Goal: Task Accomplishment & Management: Manage account settings

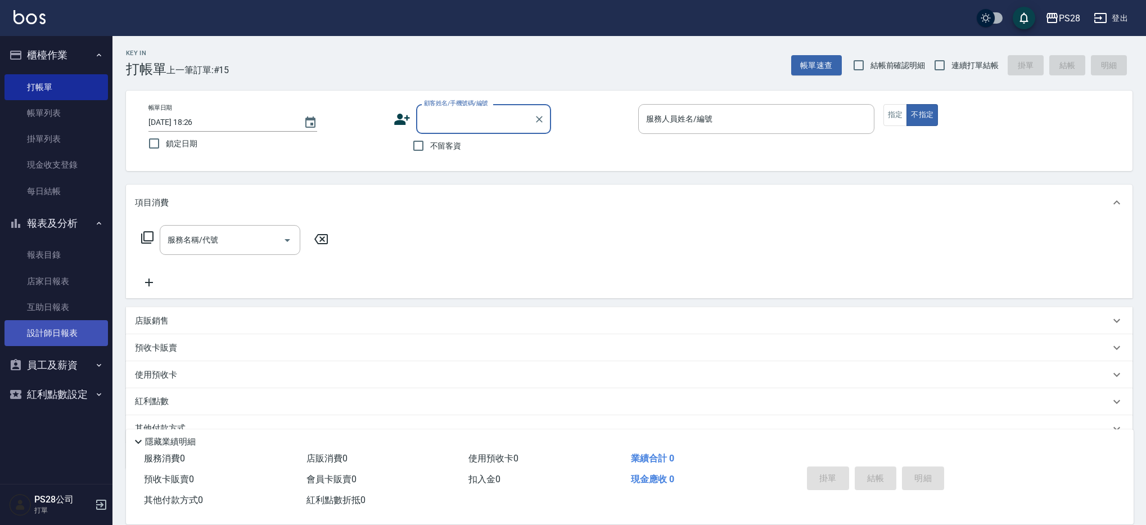
click at [51, 328] on link "設計師日報表" at bounding box center [55, 333] width 103 height 26
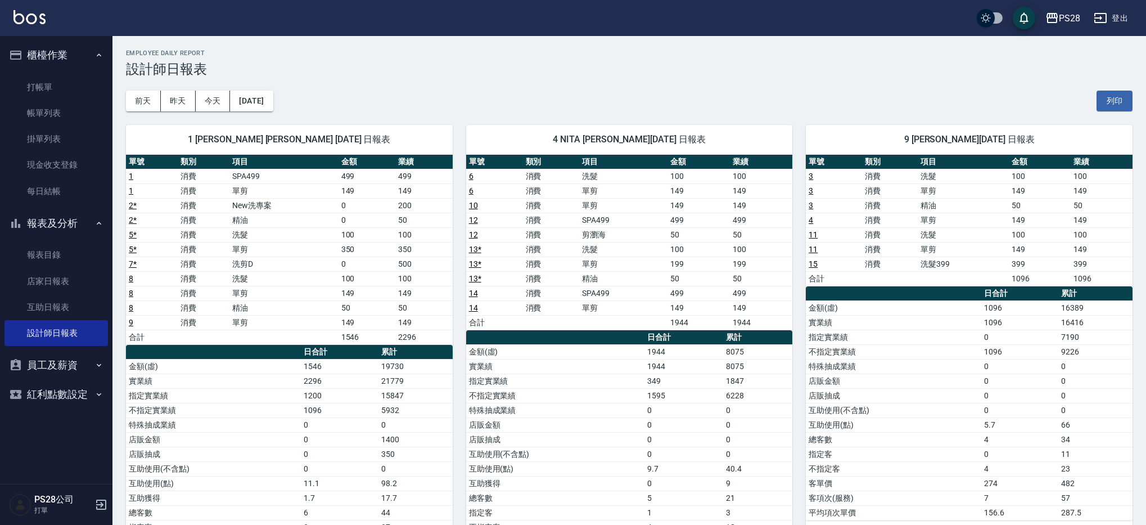
scroll to position [95, 0]
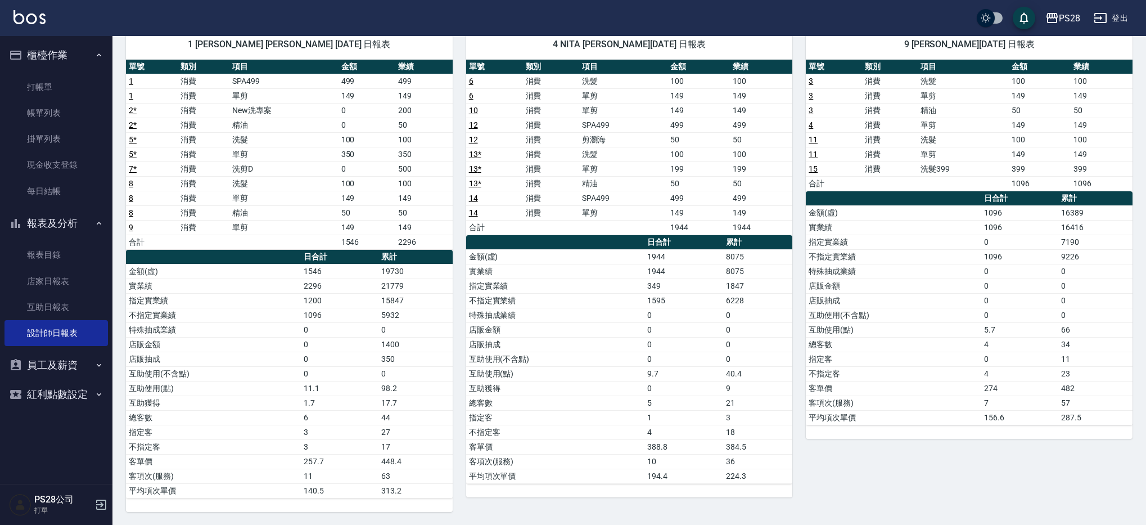
click at [653, 102] on td "單剪" at bounding box center [623, 95] width 88 height 15
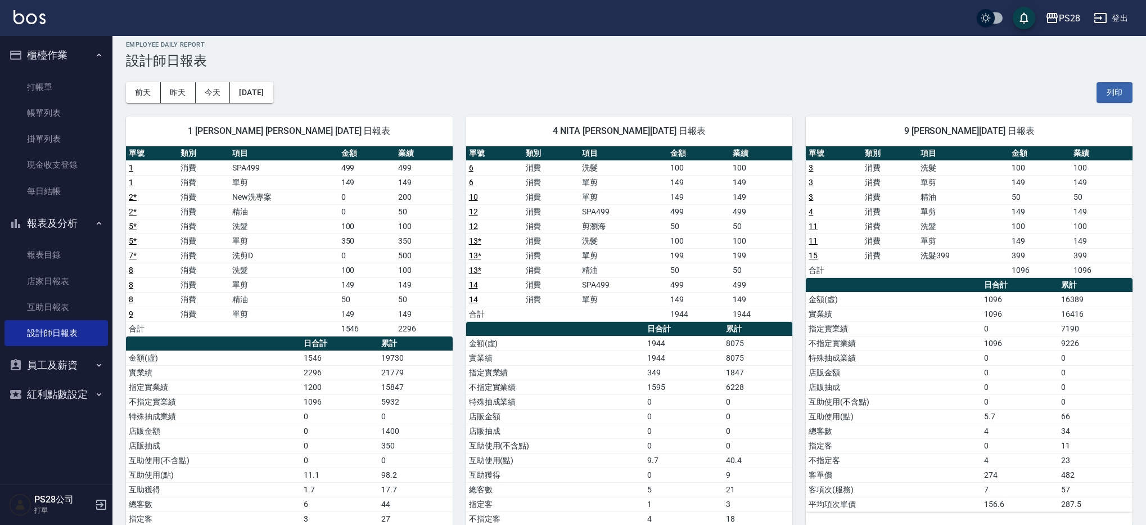
scroll to position [9, 0]
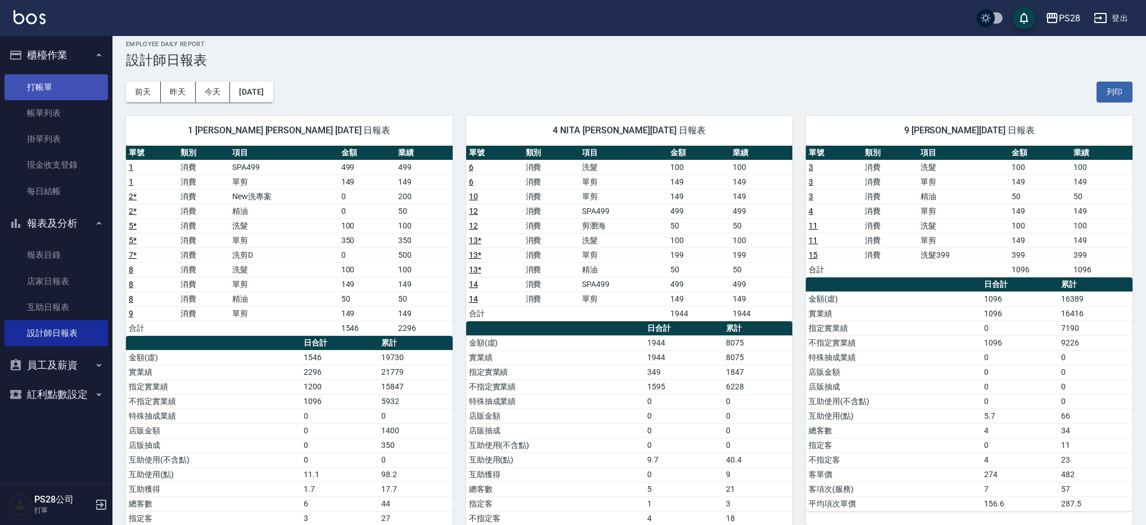
click at [55, 84] on link "打帳單" at bounding box center [55, 87] width 103 height 26
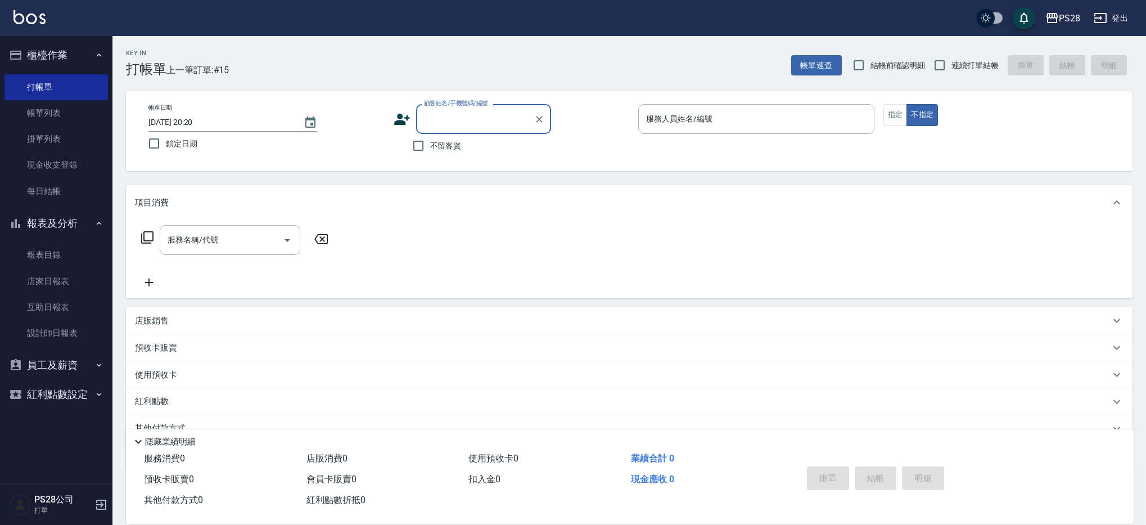
scroll to position [1, 0]
click at [451, 146] on span "不留客資" at bounding box center [445, 145] width 31 height 12
click at [430, 146] on input "不留客資" at bounding box center [418, 145] width 24 height 24
checkbox input "true"
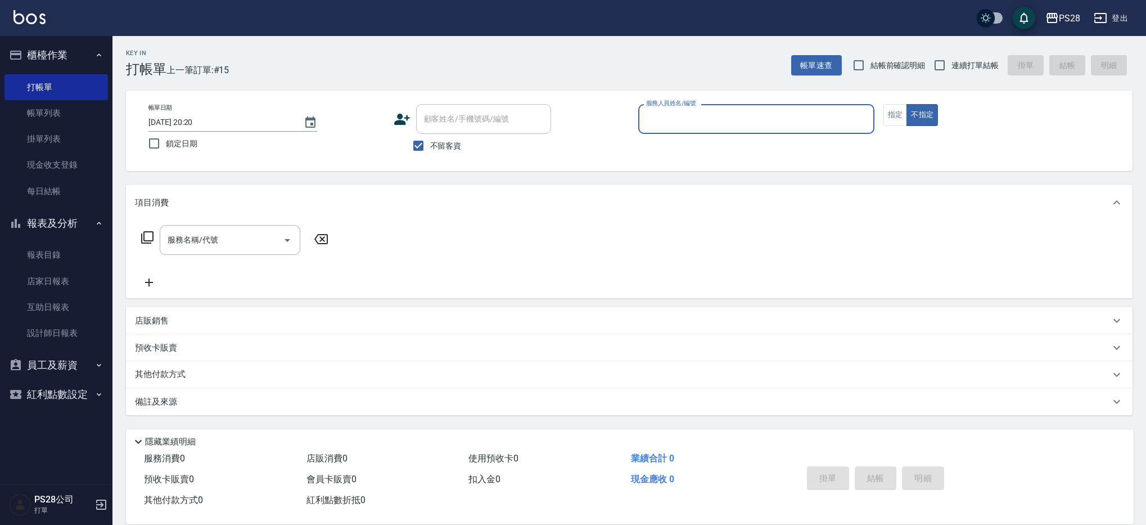
scroll to position [0, 0]
click at [954, 59] on input "連續打單結帳" at bounding box center [945, 65] width 24 height 24
checkbox input "true"
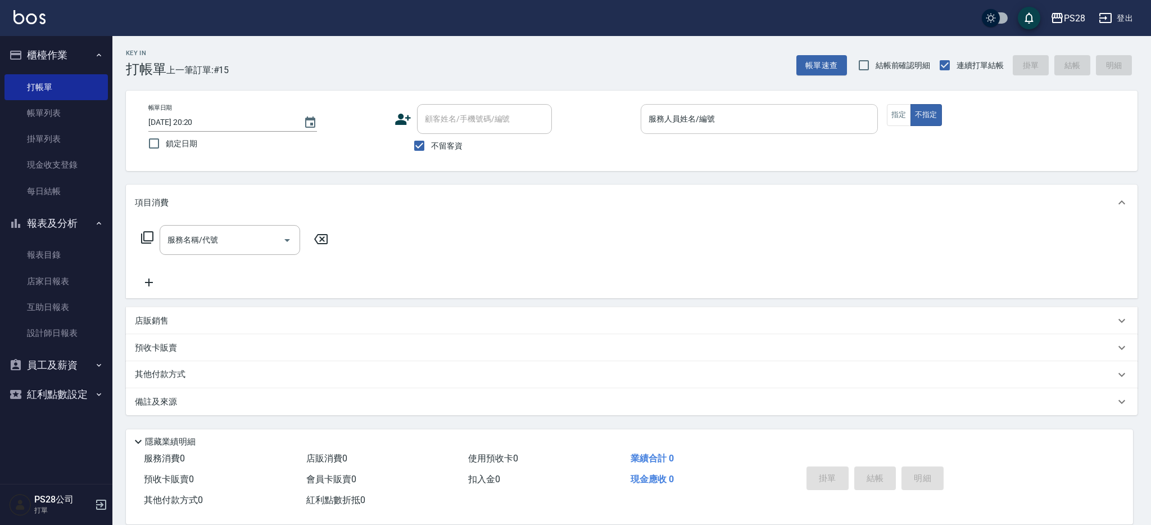
click at [783, 130] on div "服務人員姓名/編號" at bounding box center [759, 119] width 237 height 30
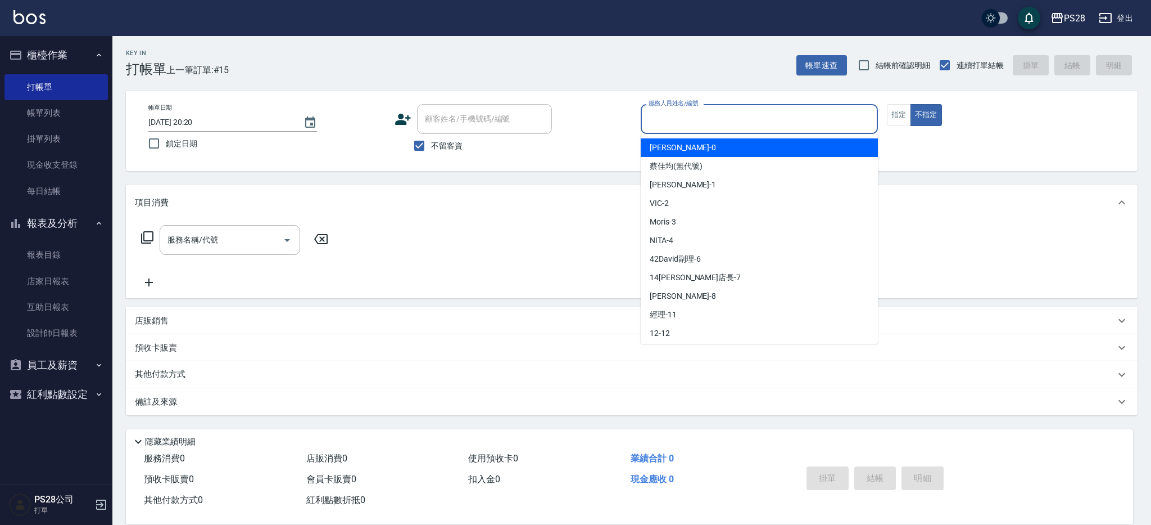
type input "ㄅ"
type input "1"
type button "false"
type input "SAM-1"
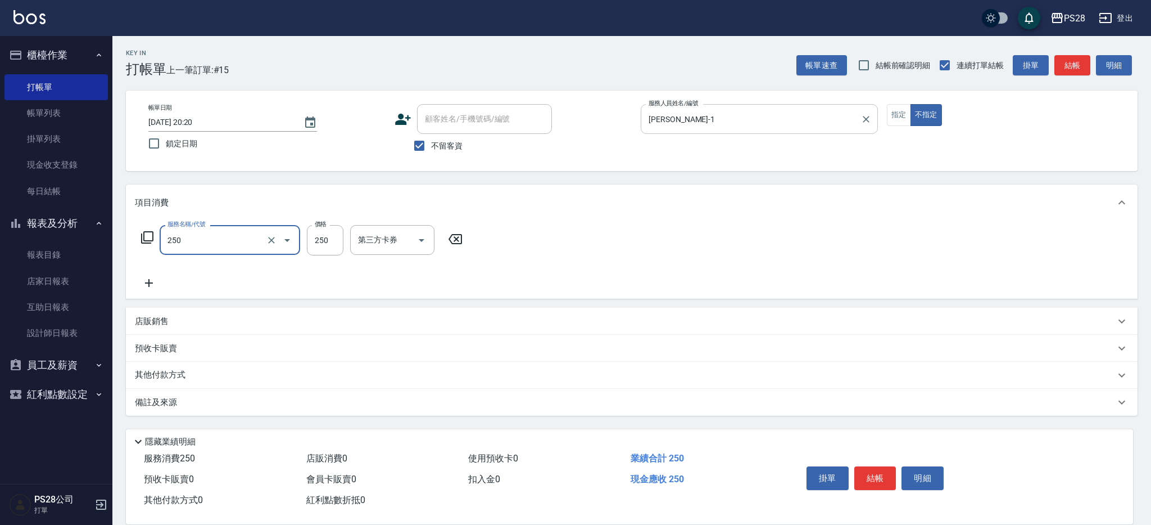
type input "單剪(250)"
type input "149"
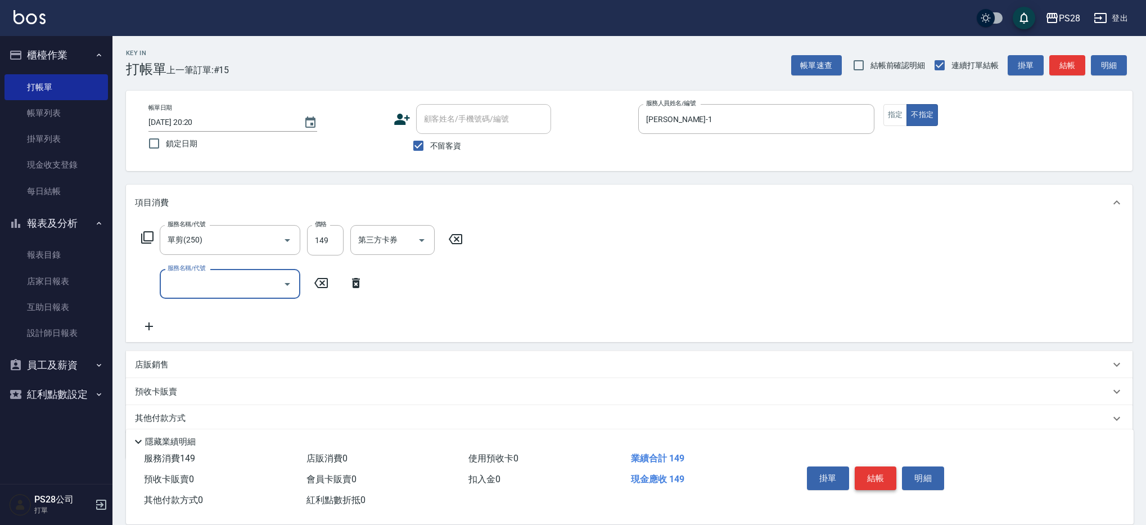
scroll to position [1, 0]
click at [866, 466] on button "結帳" at bounding box center [876, 478] width 42 height 24
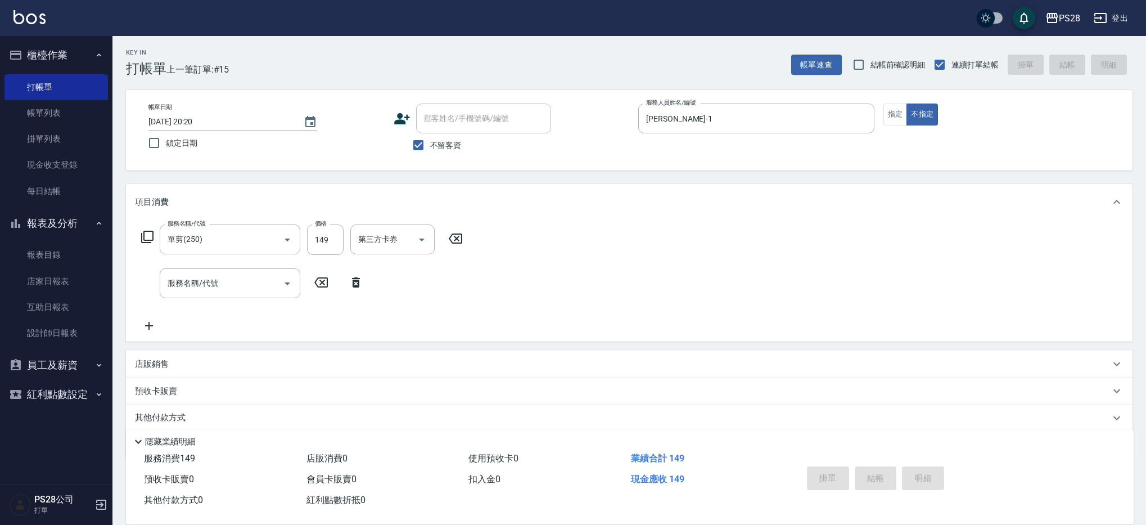
scroll to position [0, 0]
type input "2025/09/07 20:21"
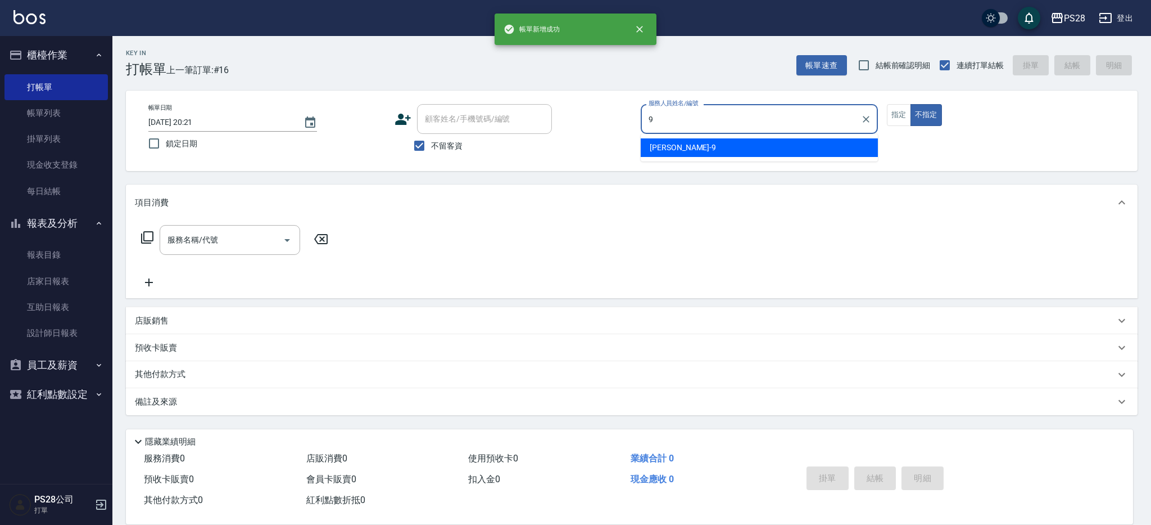
type input "Sandy-9"
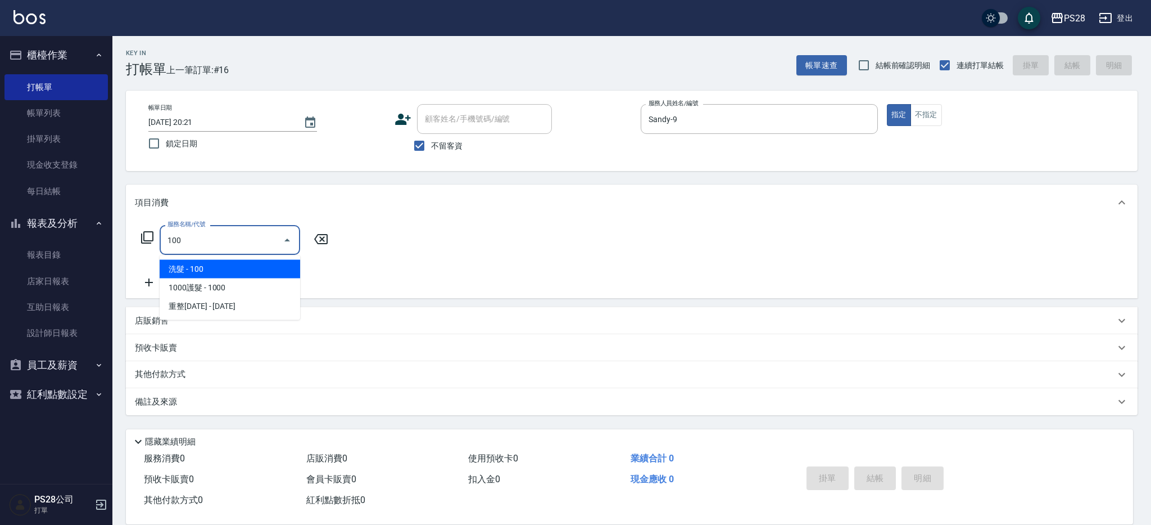
type input "洗髮(100)"
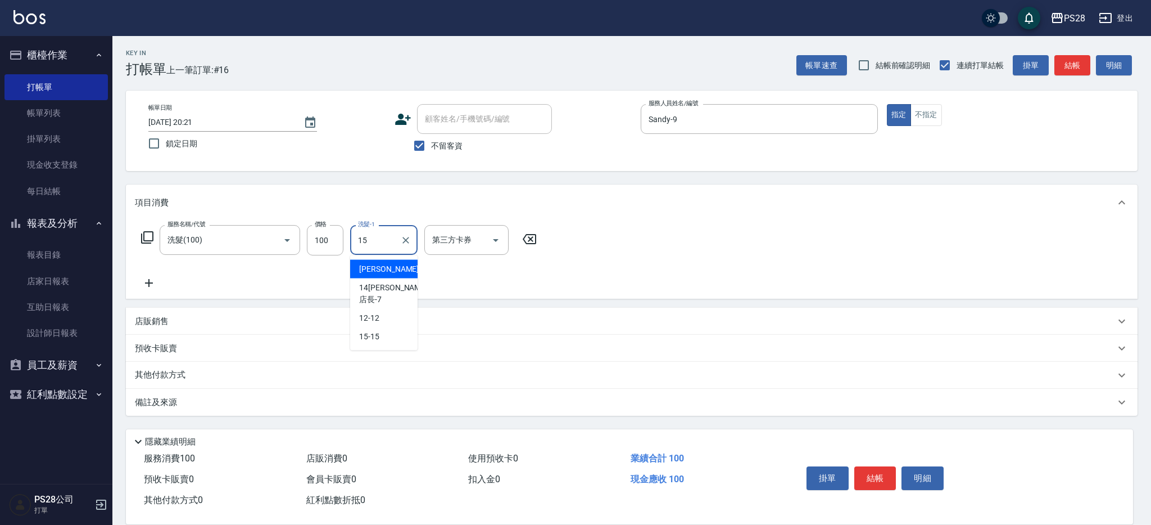
type input "15-15"
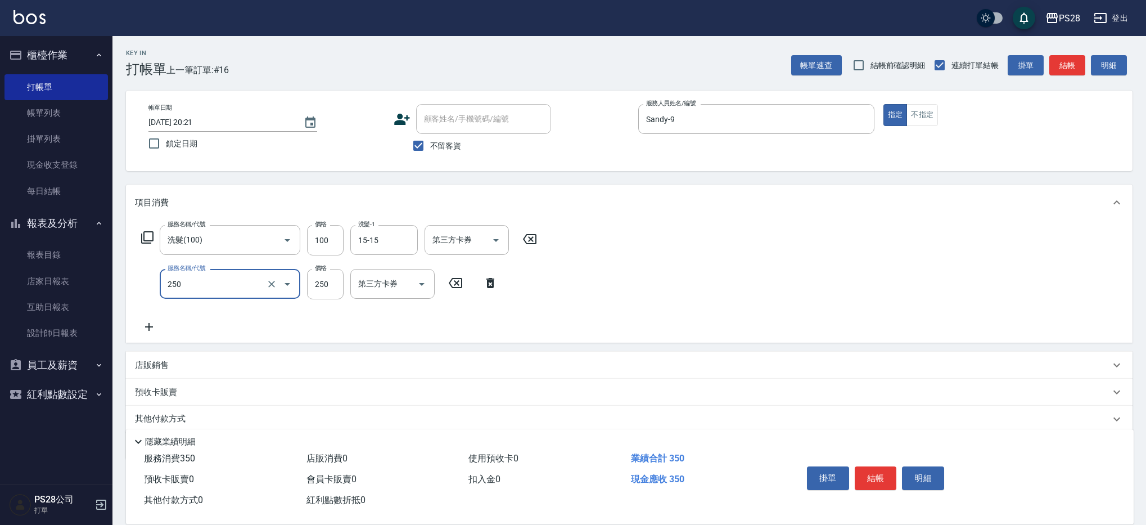
type input "單剪(250)"
type input "199"
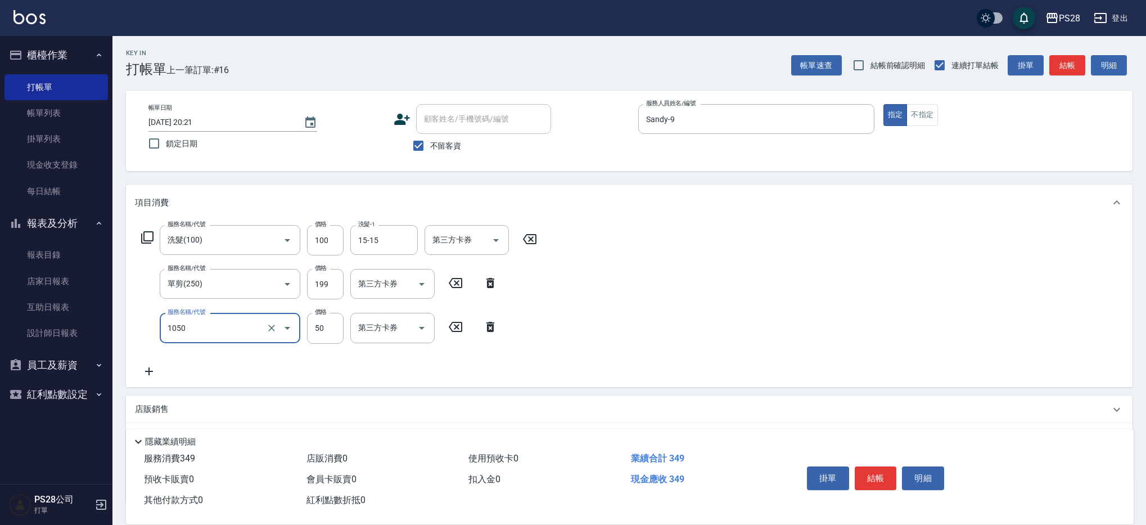
type input "精油(1050)"
type input "15-15"
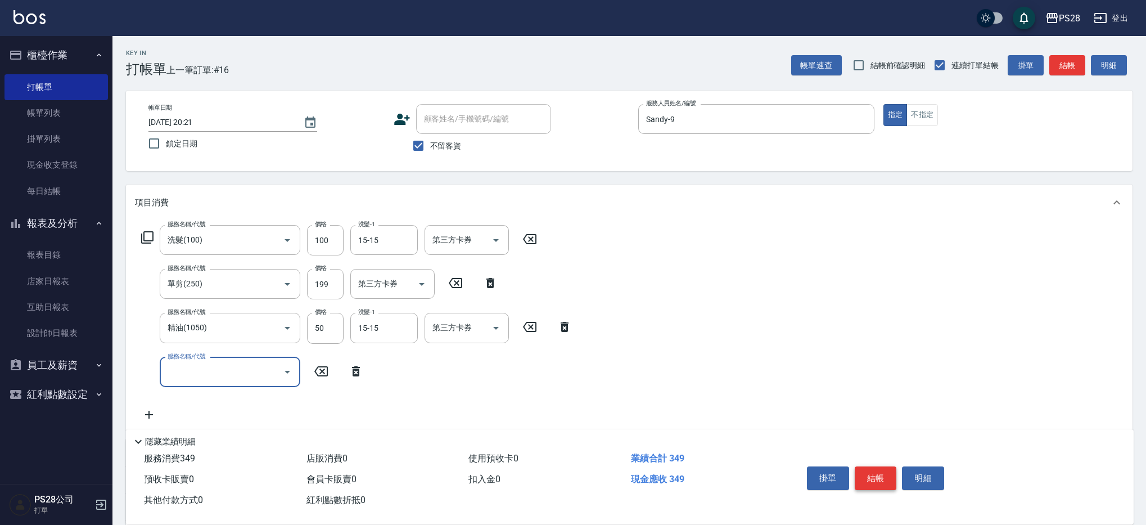
click at [871, 472] on button "結帳" at bounding box center [876, 478] width 42 height 24
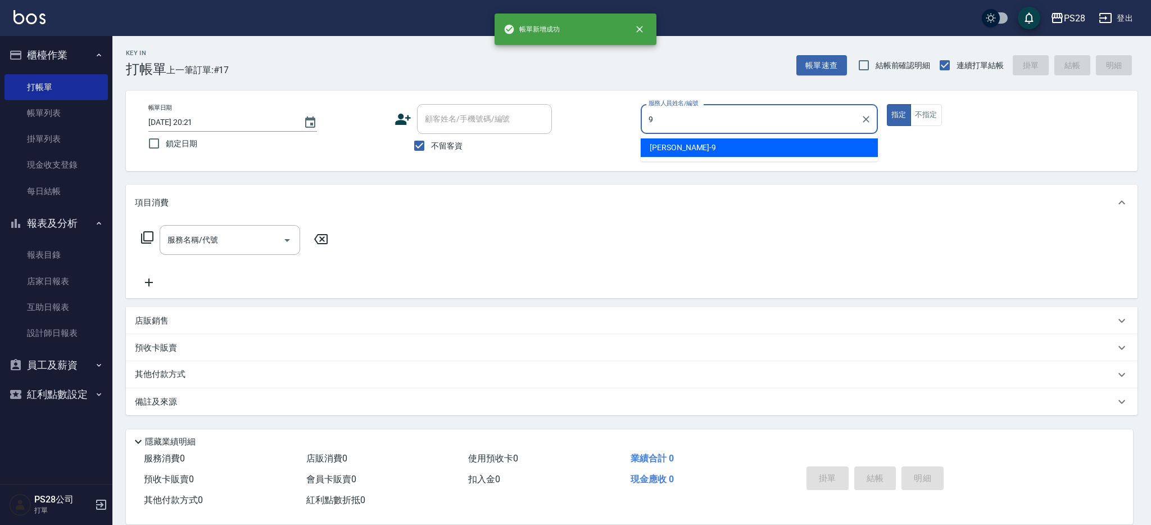
type input "Sandy-9"
type button "true"
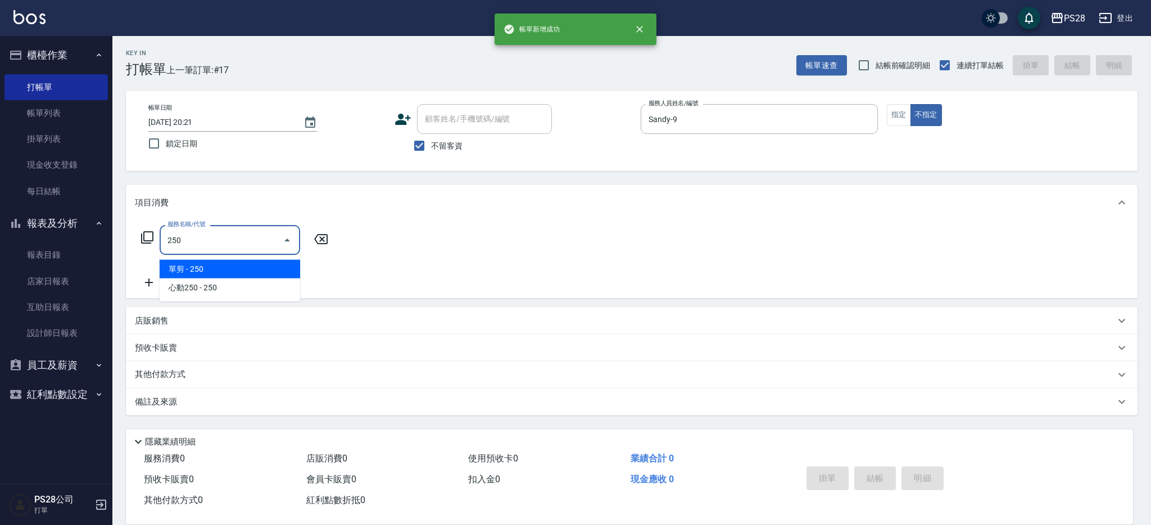
type input "單剪(250)"
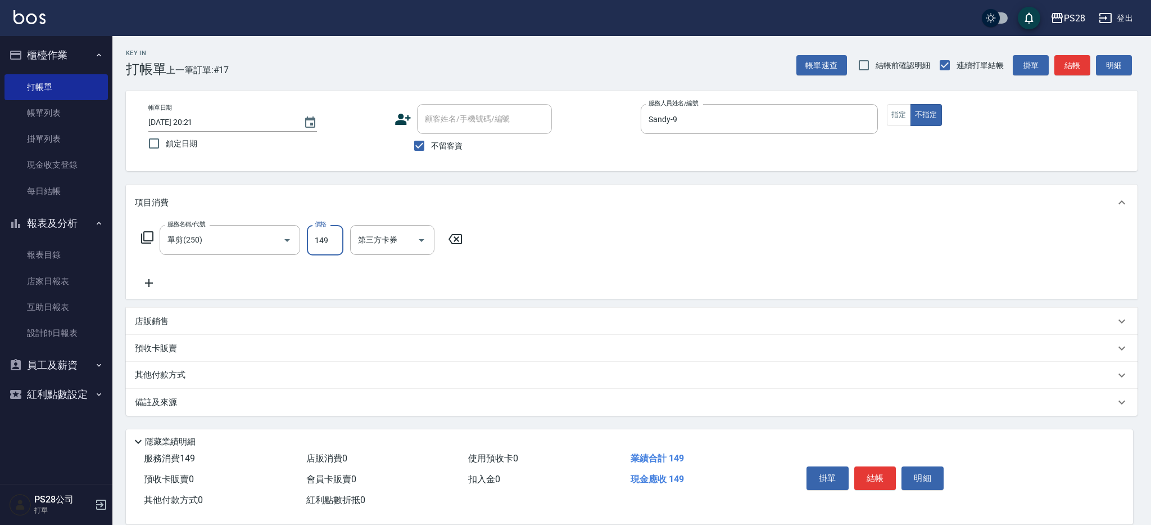
type input "149"
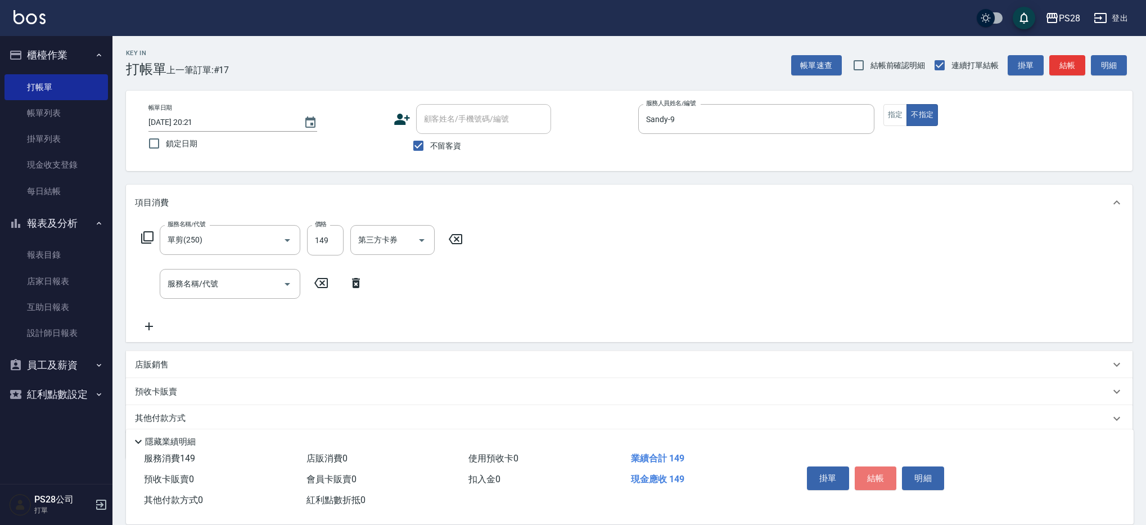
click at [882, 470] on button "結帳" at bounding box center [876, 478] width 42 height 24
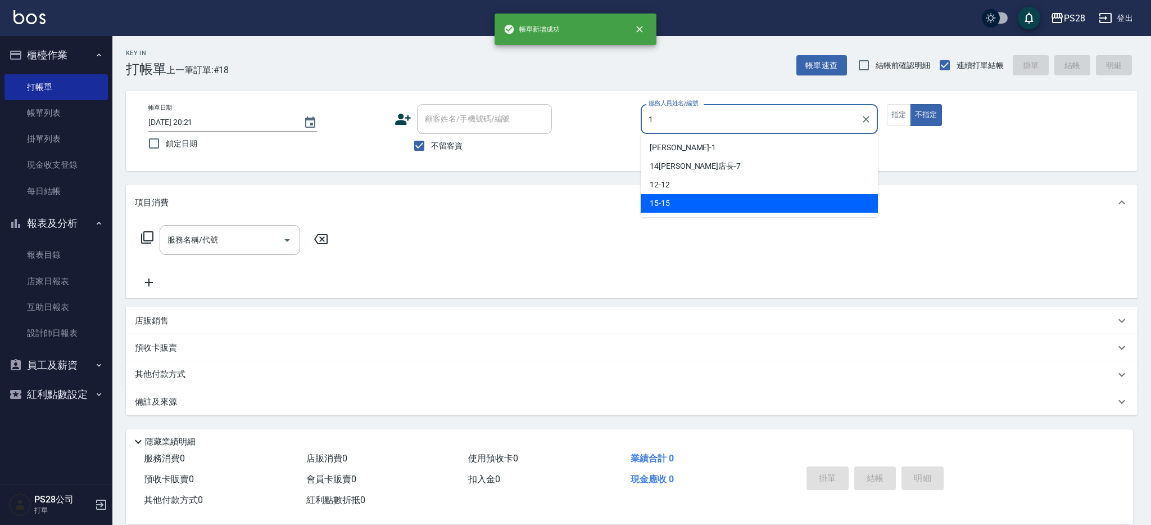
type input "15-15"
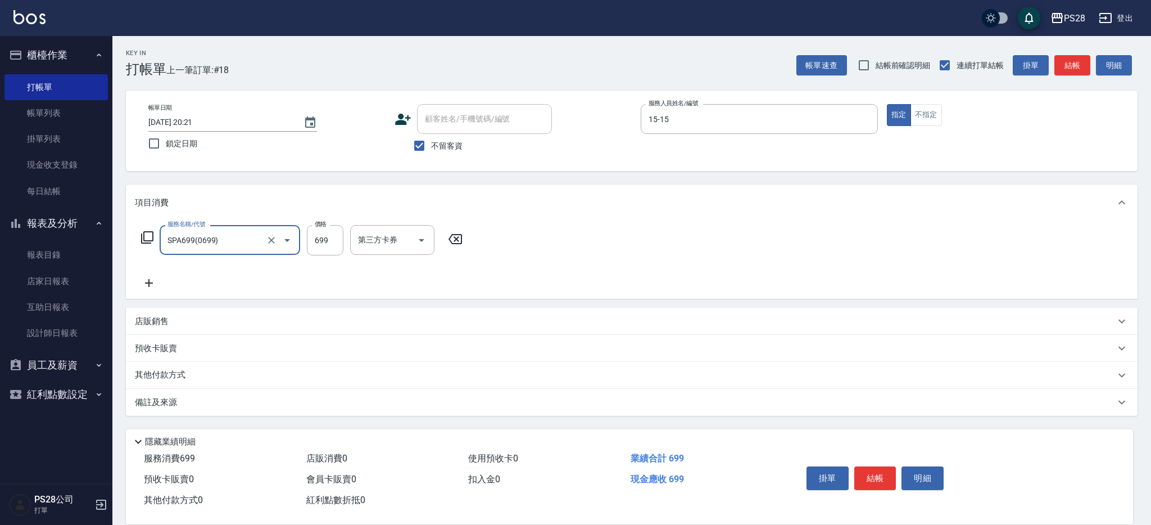
type input "SPA699(0699)"
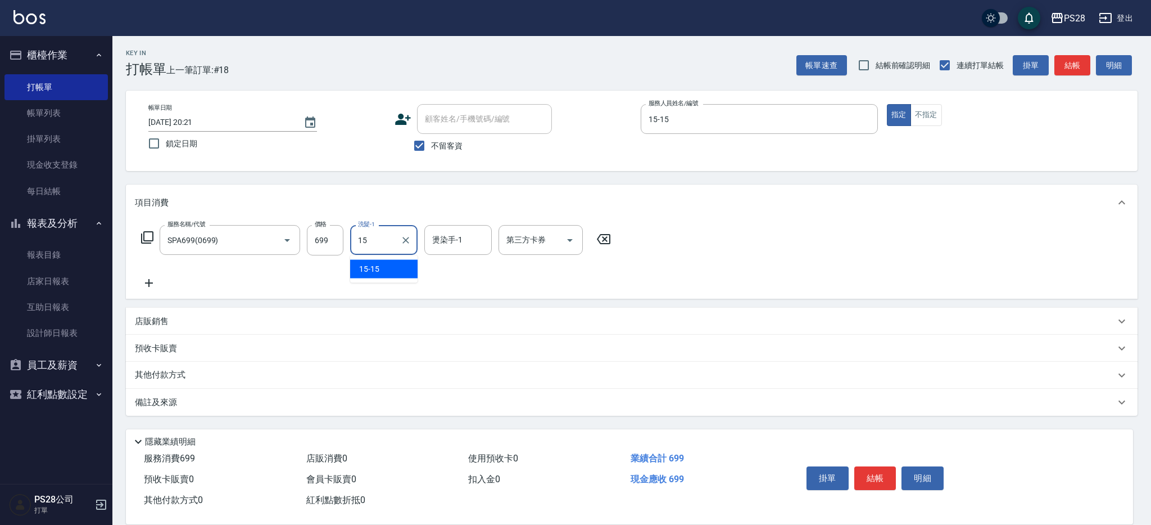
type input "15-15"
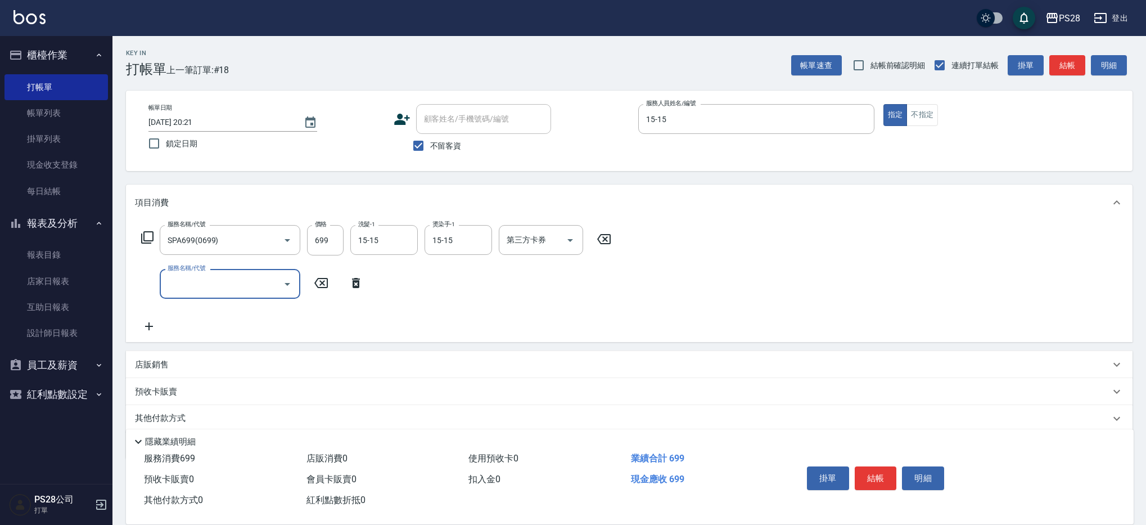
click at [876, 475] on button "結帳" at bounding box center [876, 478] width 42 height 24
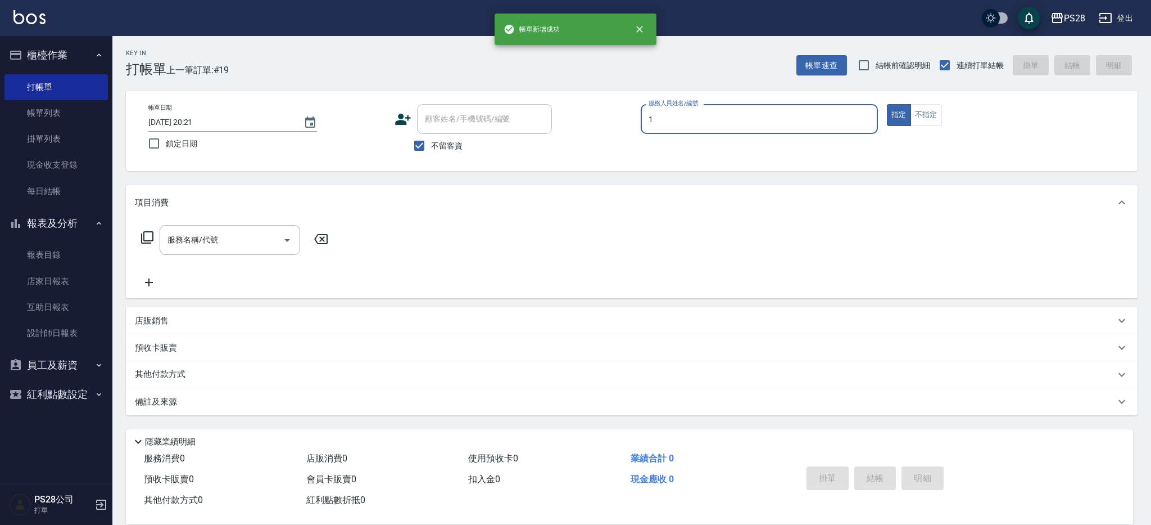
type input "SAM-1"
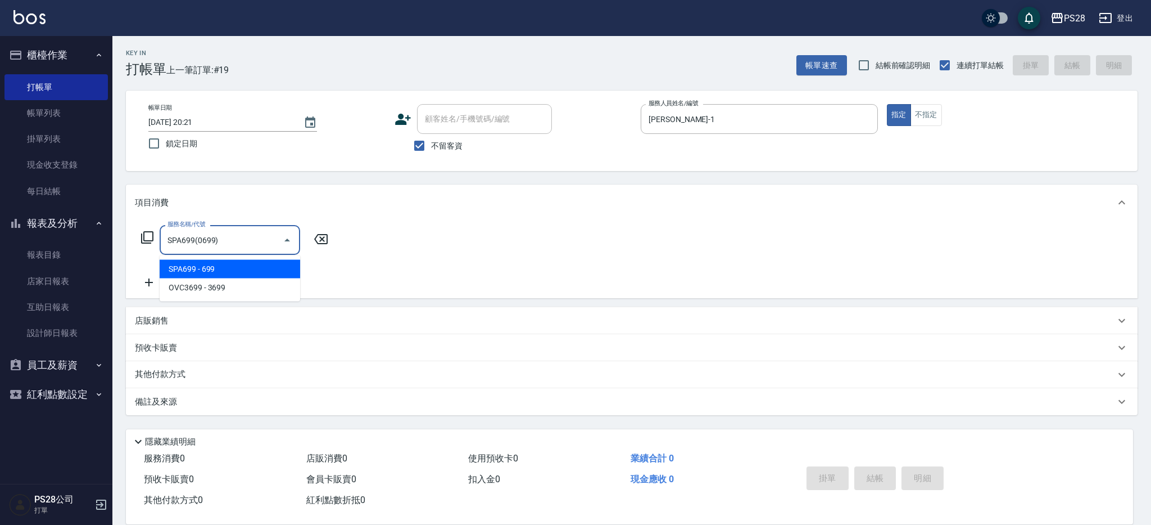
type input "SPA699(0699)"
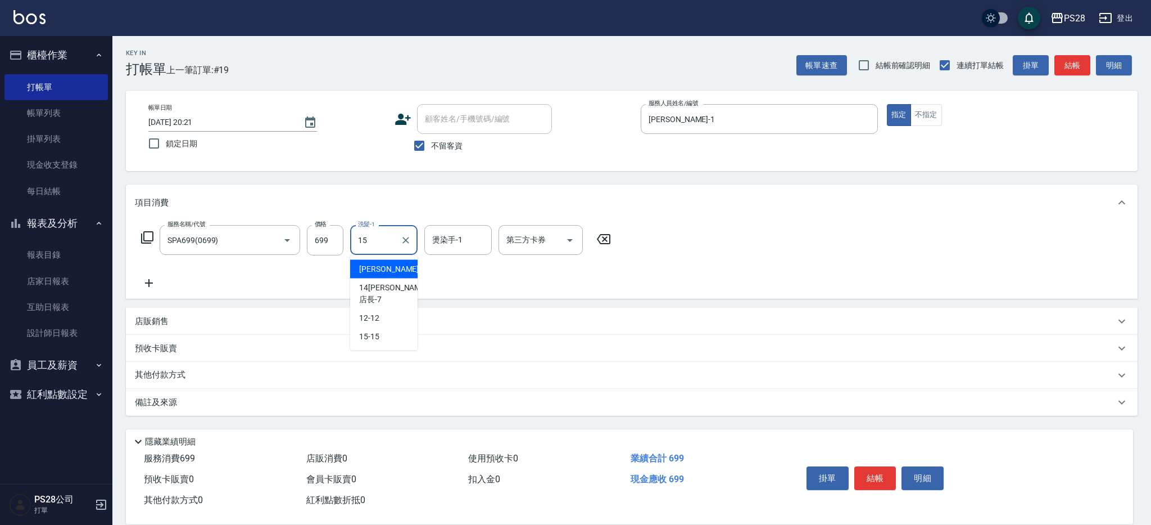
type input "15-15"
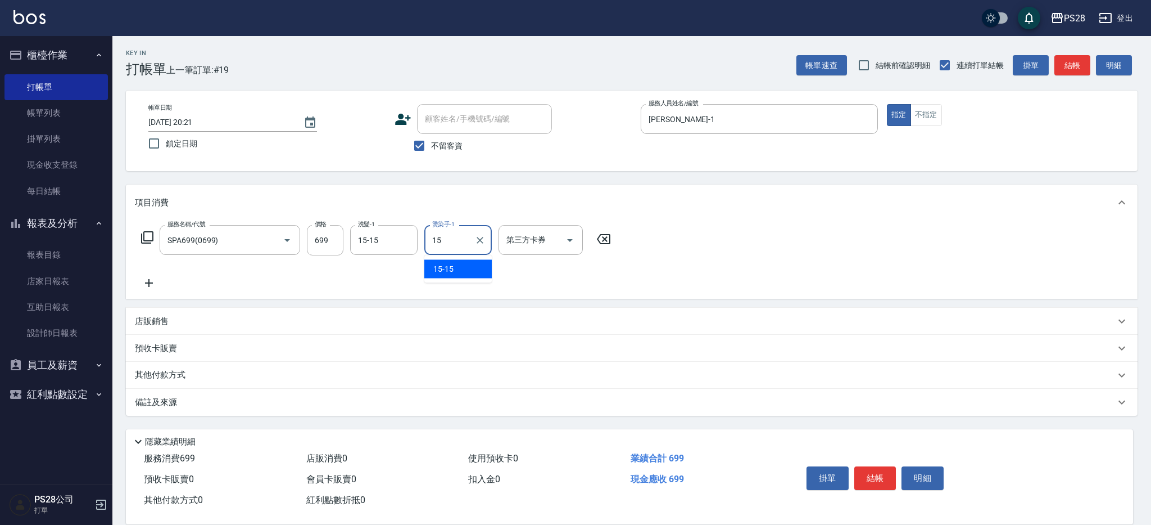
type input "15-15"
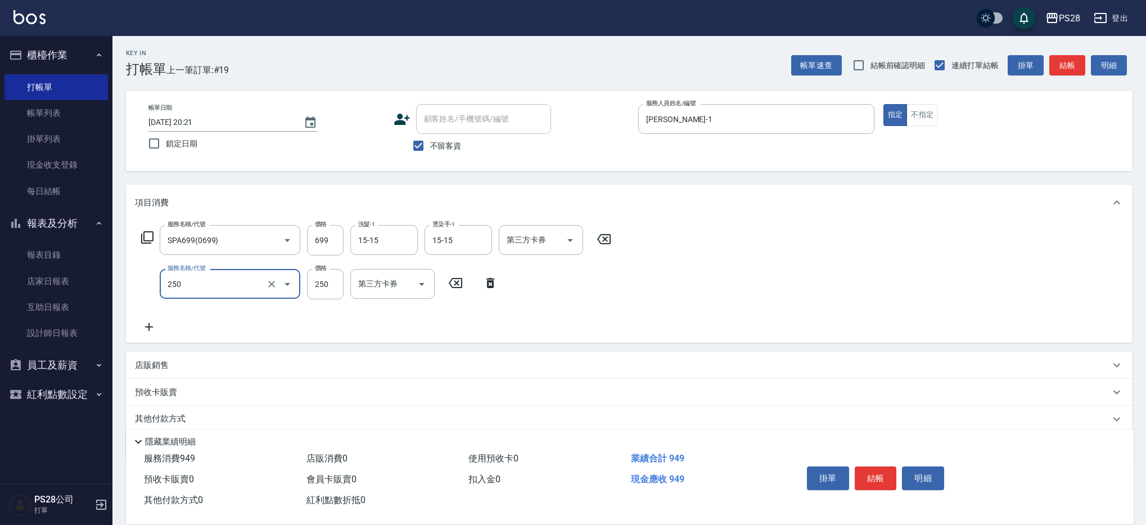
type input "單剪(250)"
type input "400"
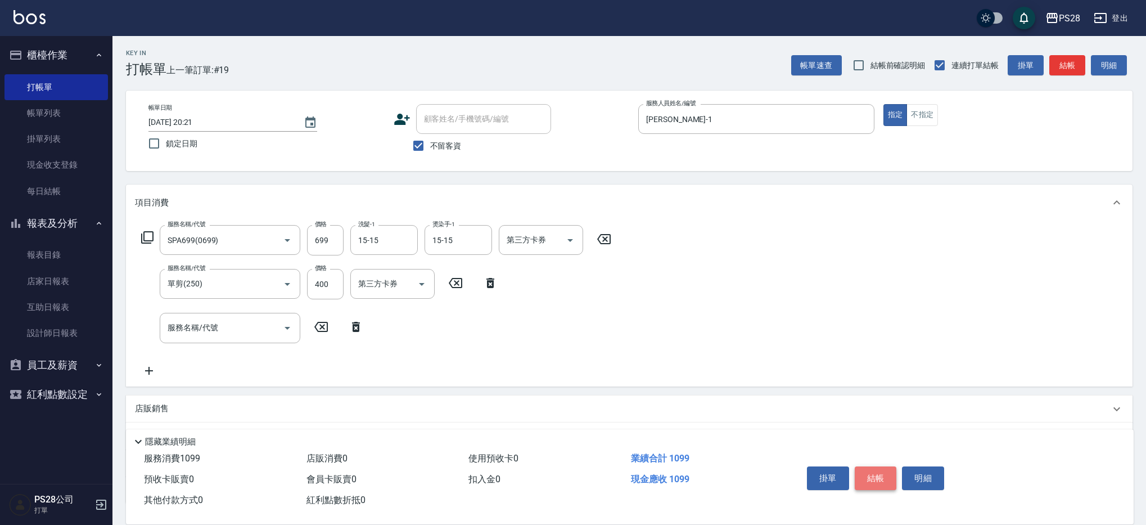
click at [875, 467] on button "結帳" at bounding box center [876, 478] width 42 height 24
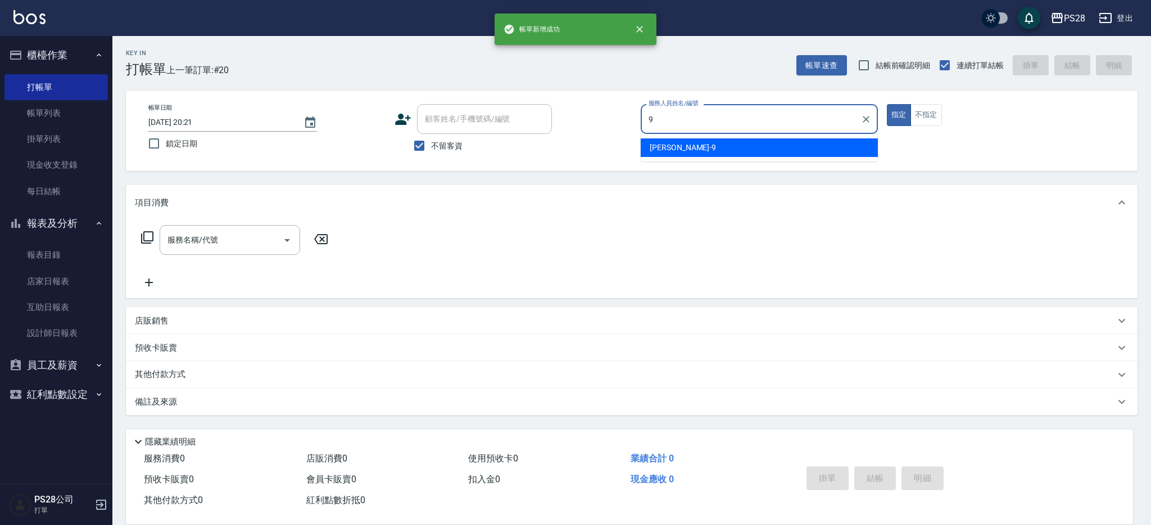
type input "Sandy-9"
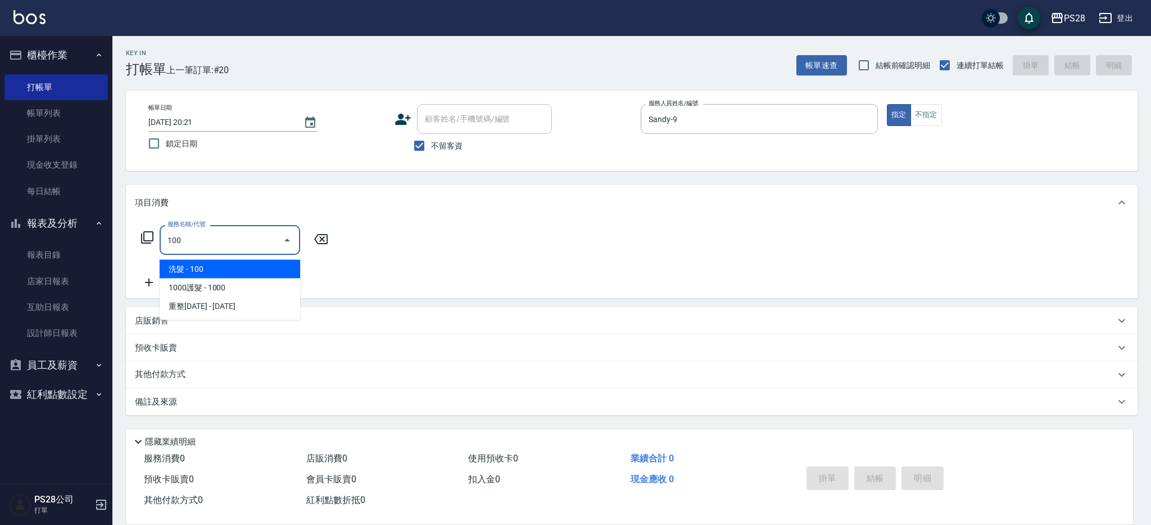
type input "洗髮(100)"
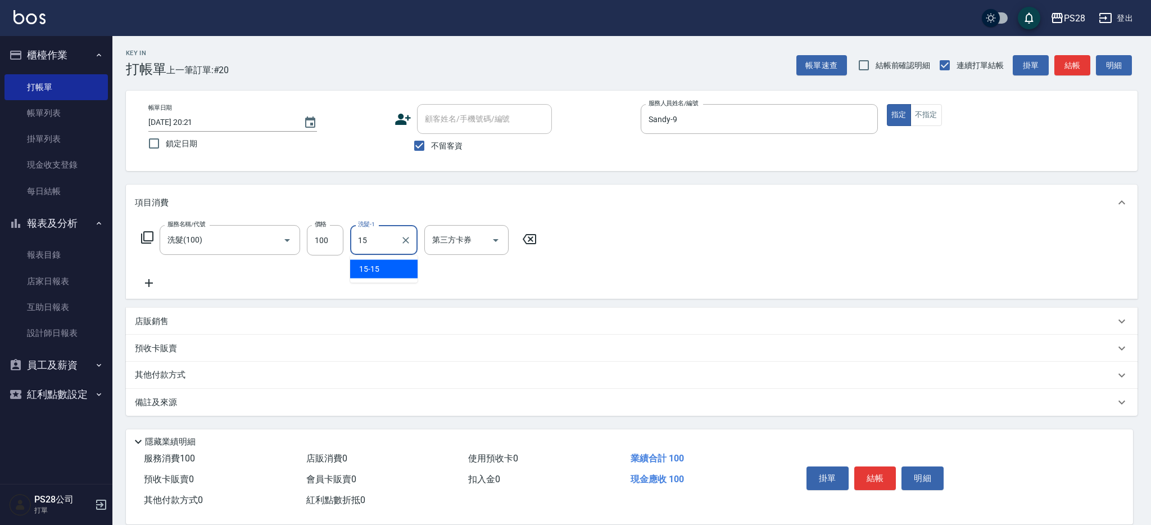
type input "15-15"
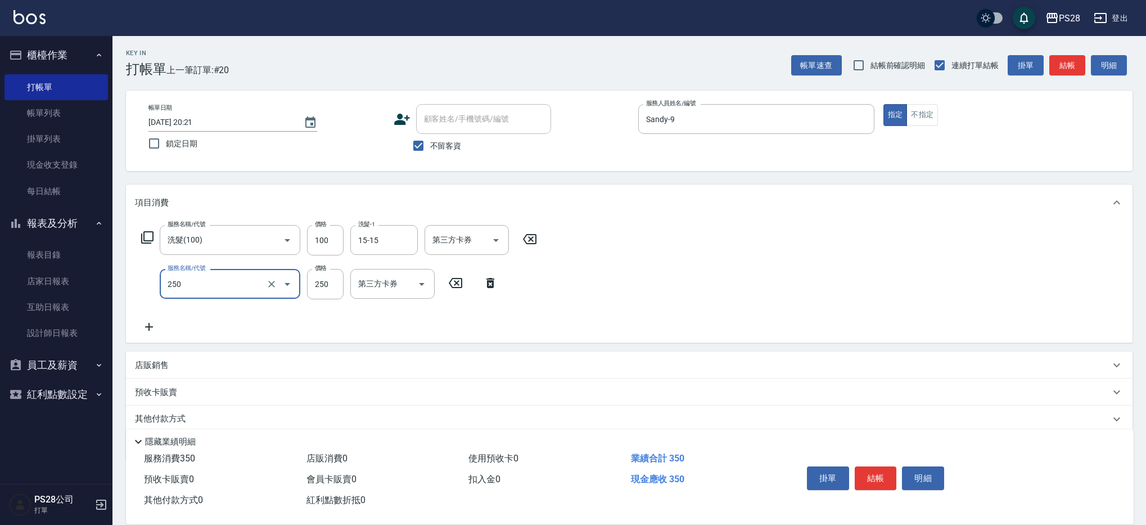
type input "單剪(250)"
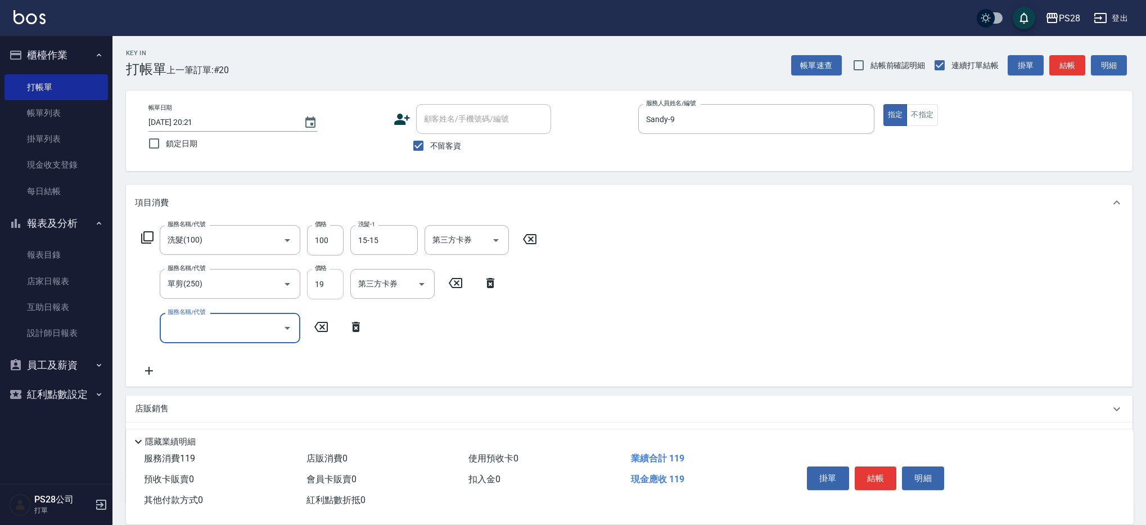
click at [326, 278] on input "19" at bounding box center [325, 284] width 37 height 30
type input "199"
click at [870, 472] on button "結帳" at bounding box center [876, 478] width 42 height 24
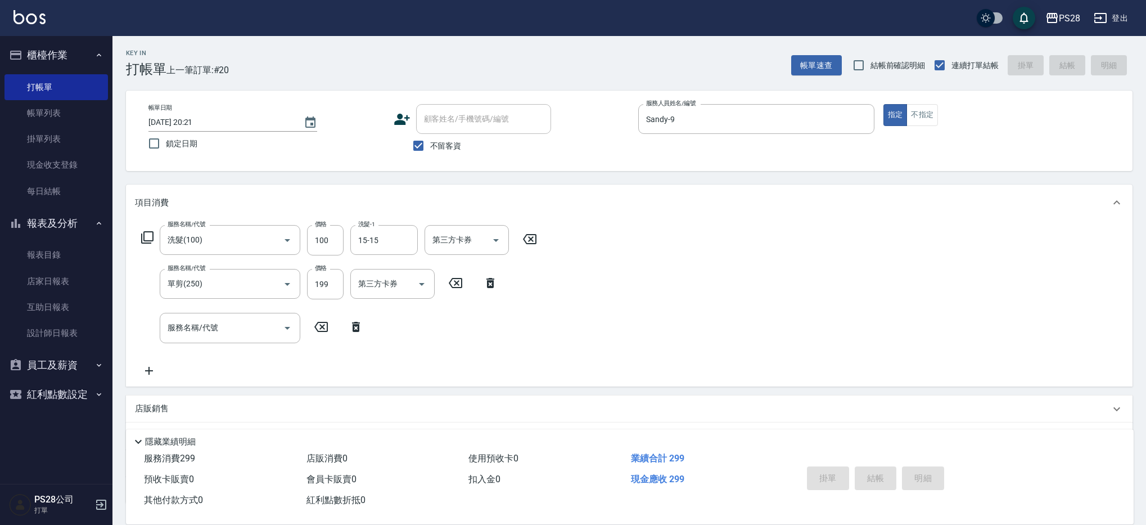
type input "2025/09/07 20:22"
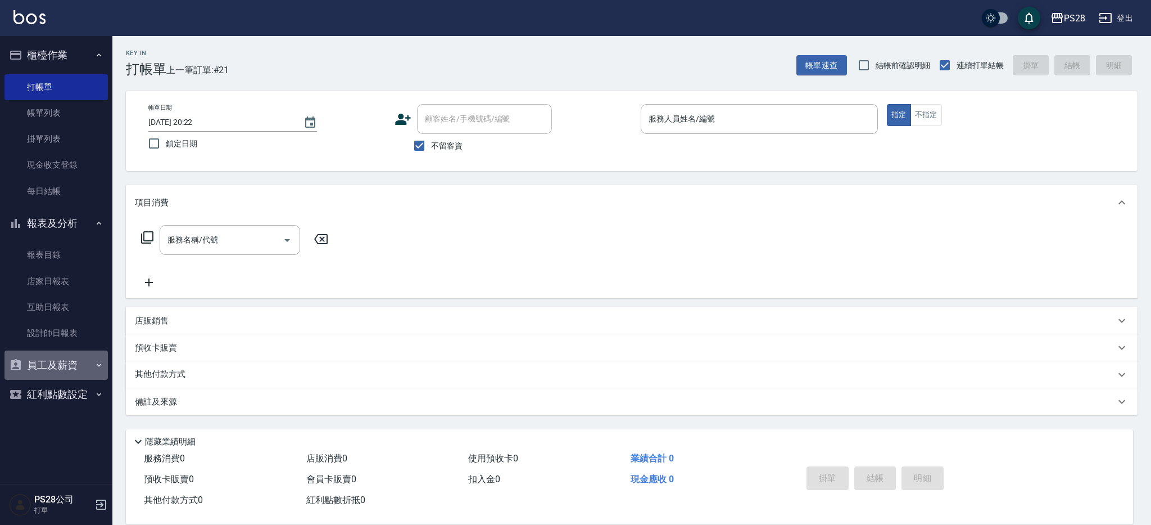
click at [93, 369] on button "員工及薪資" at bounding box center [55, 364] width 103 height 29
click at [87, 360] on button "員工及薪資" at bounding box center [55, 364] width 103 height 29
click at [30, 280] on link "店家日報表" at bounding box center [55, 281] width 103 height 26
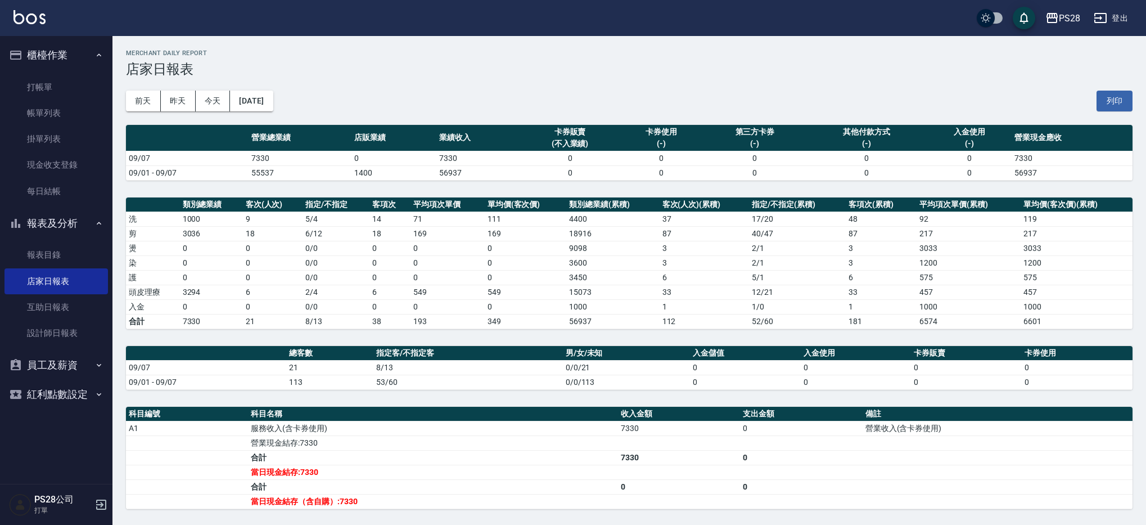
scroll to position [130, 0]
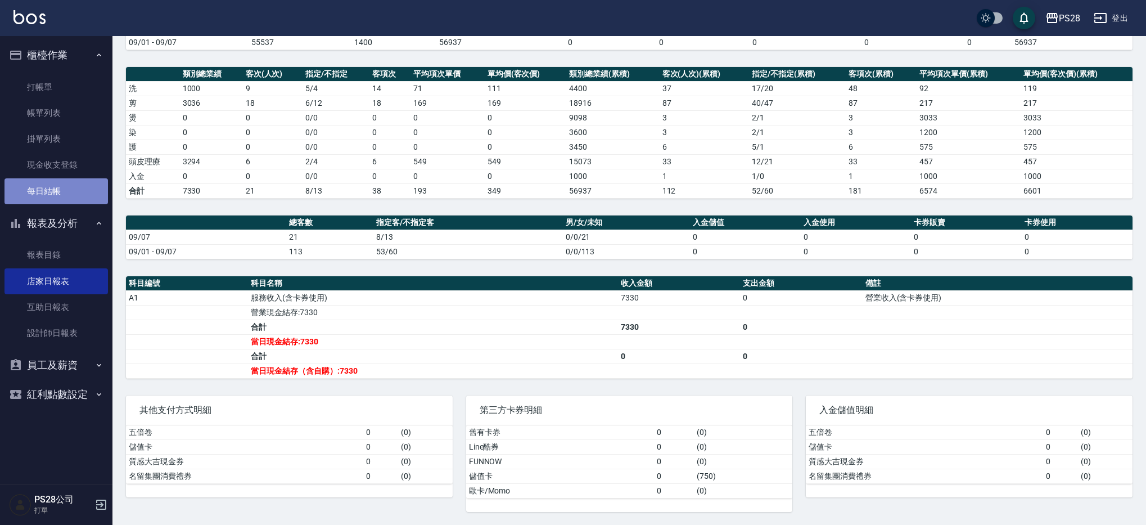
click at [64, 187] on link "每日結帳" at bounding box center [55, 191] width 103 height 26
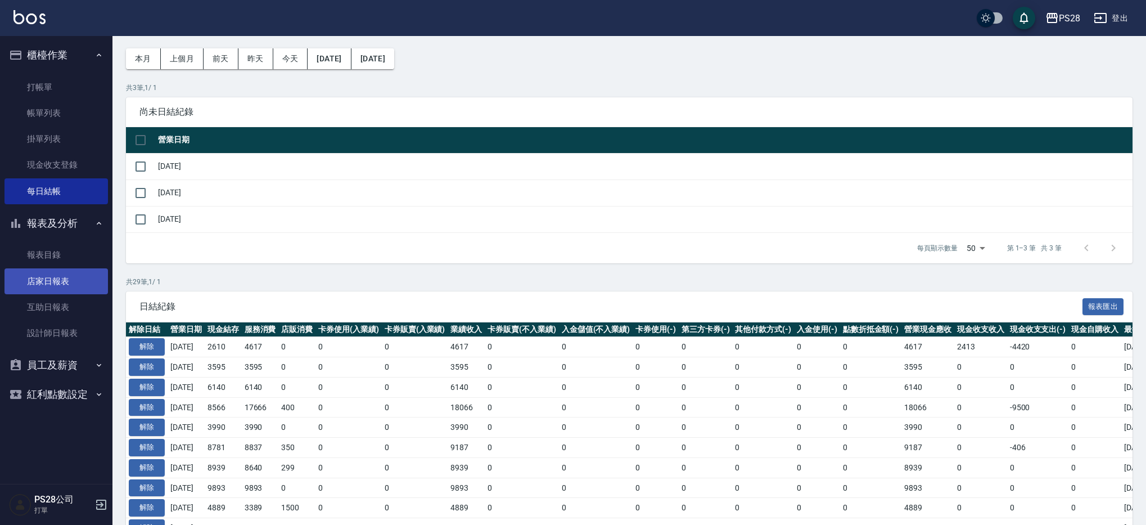
scroll to position [43, 0]
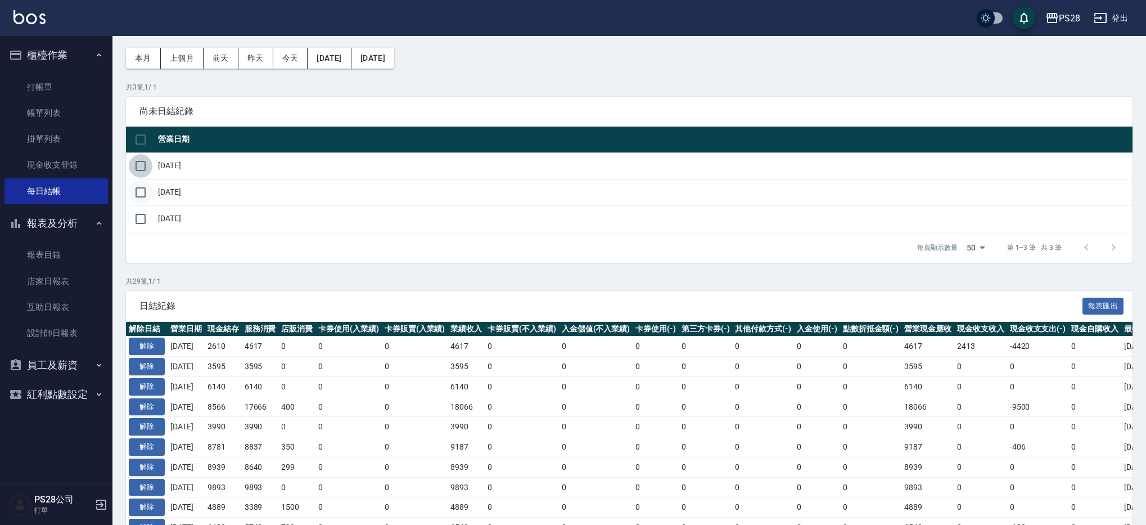
drag, startPoint x: 143, startPoint y: 161, endPoint x: 149, endPoint y: 192, distance: 31.5
click at [143, 161] on input "checkbox" at bounding box center [141, 166] width 24 height 24
checkbox input "true"
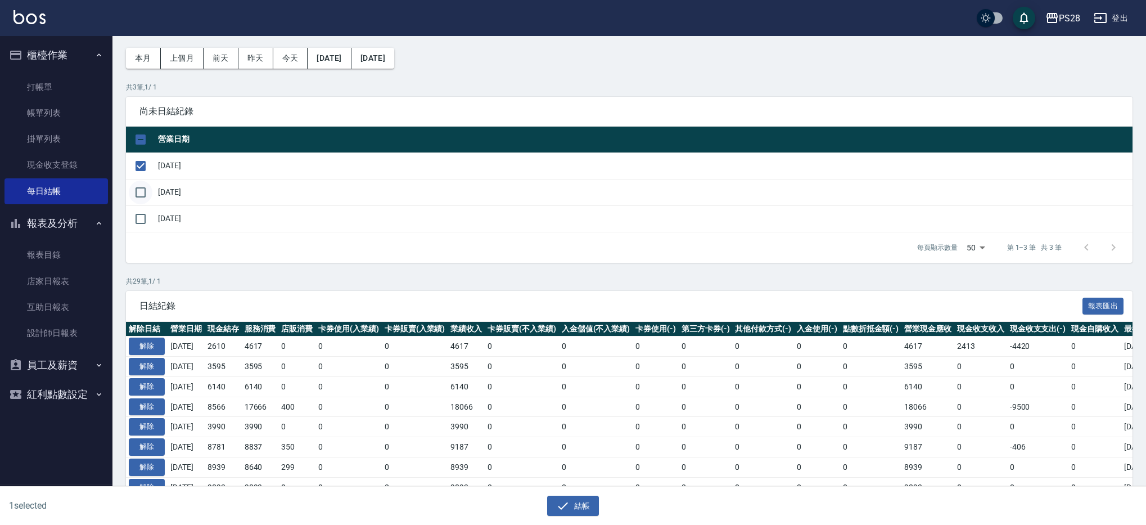
click at [149, 195] on input "checkbox" at bounding box center [141, 192] width 24 height 24
checkbox input "true"
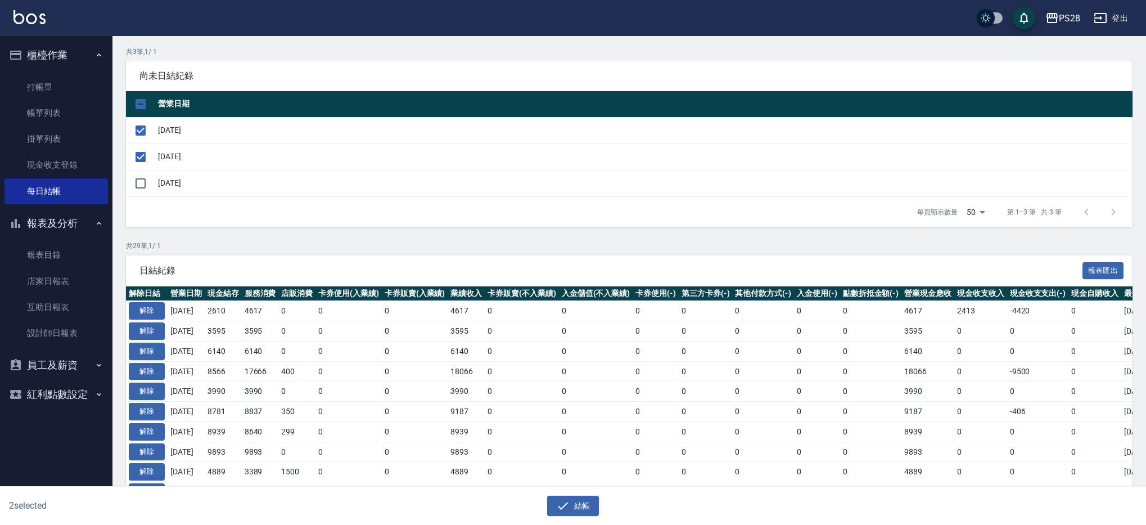
scroll to position [81, 0]
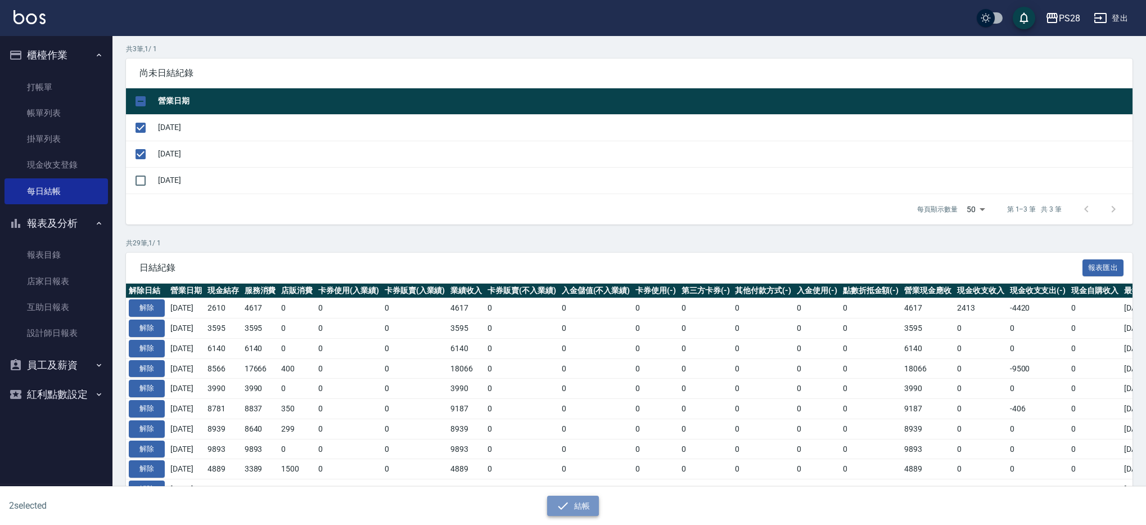
click at [577, 508] on button "結帳" at bounding box center [573, 505] width 52 height 21
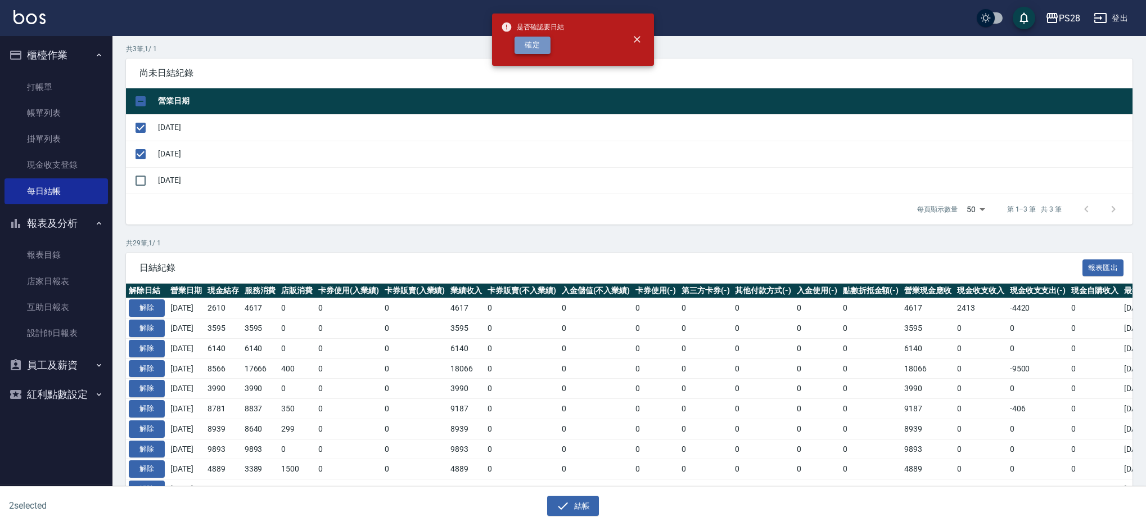
click at [539, 47] on button "確定" at bounding box center [532, 45] width 36 height 17
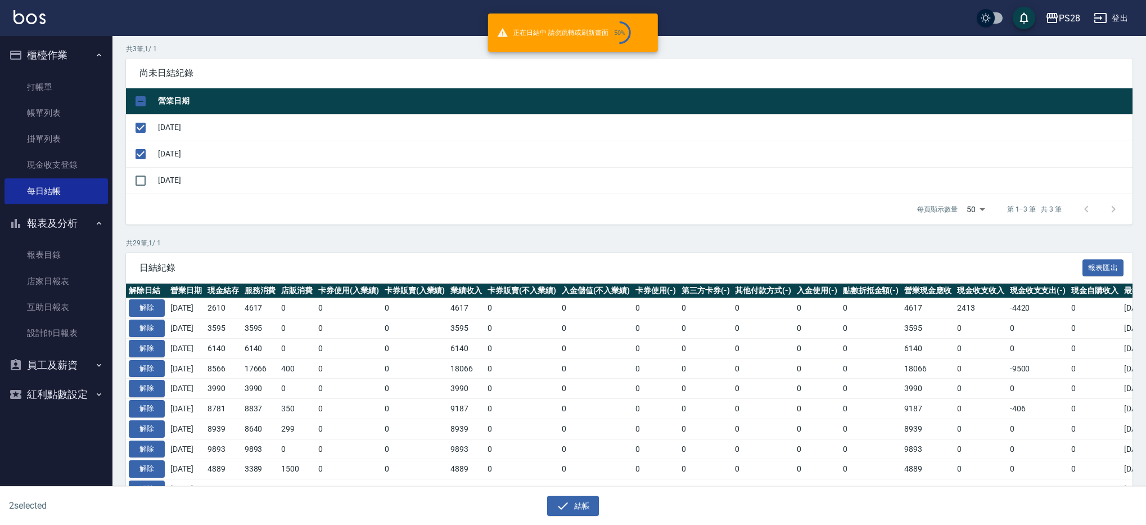
checkbox input "false"
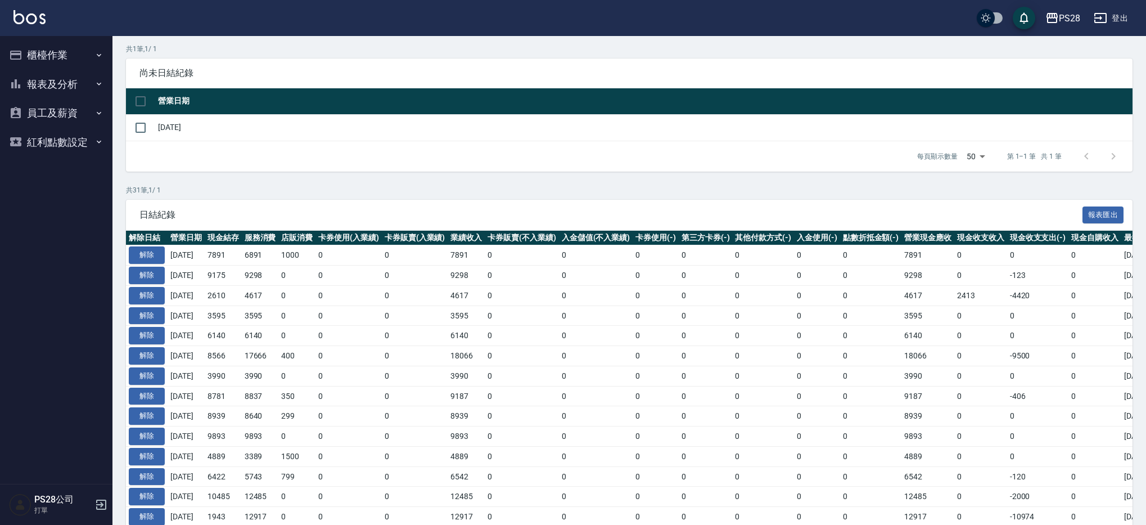
click at [65, 85] on button "報表及分析" at bounding box center [55, 84] width 103 height 29
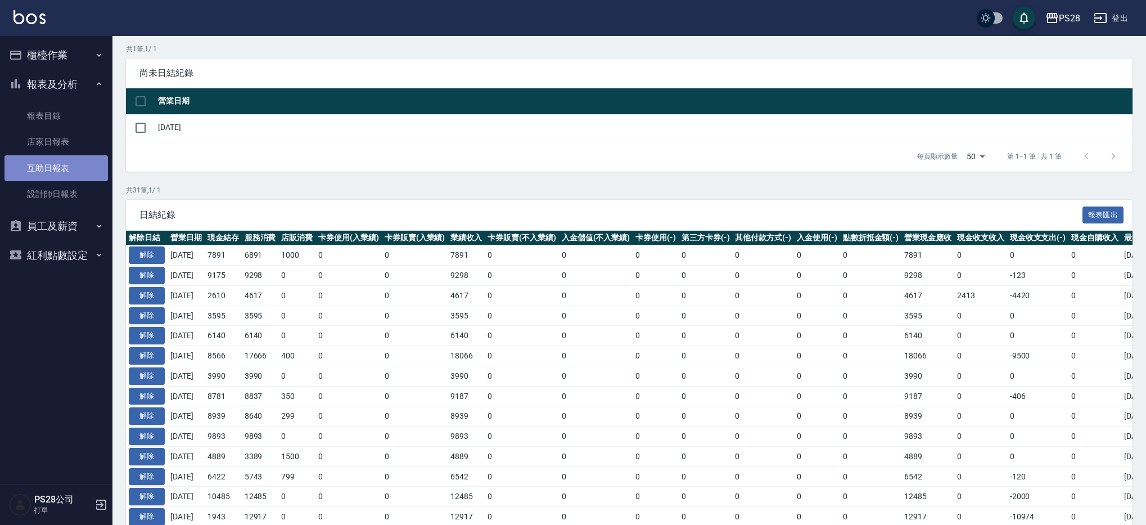
click at [61, 174] on link "互助日報表" at bounding box center [55, 168] width 103 height 26
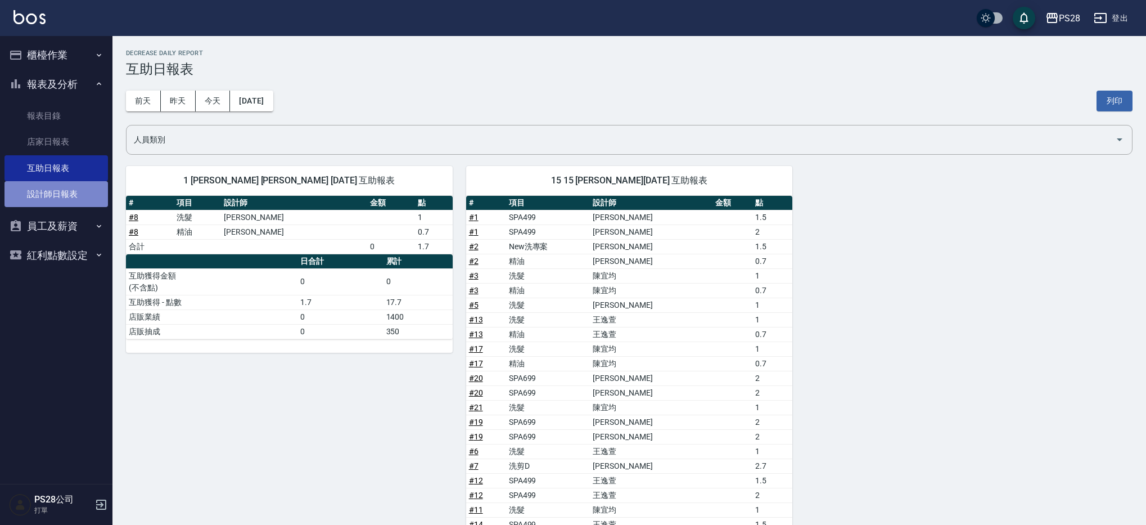
click at [60, 193] on link "設計師日報表" at bounding box center [55, 194] width 103 height 26
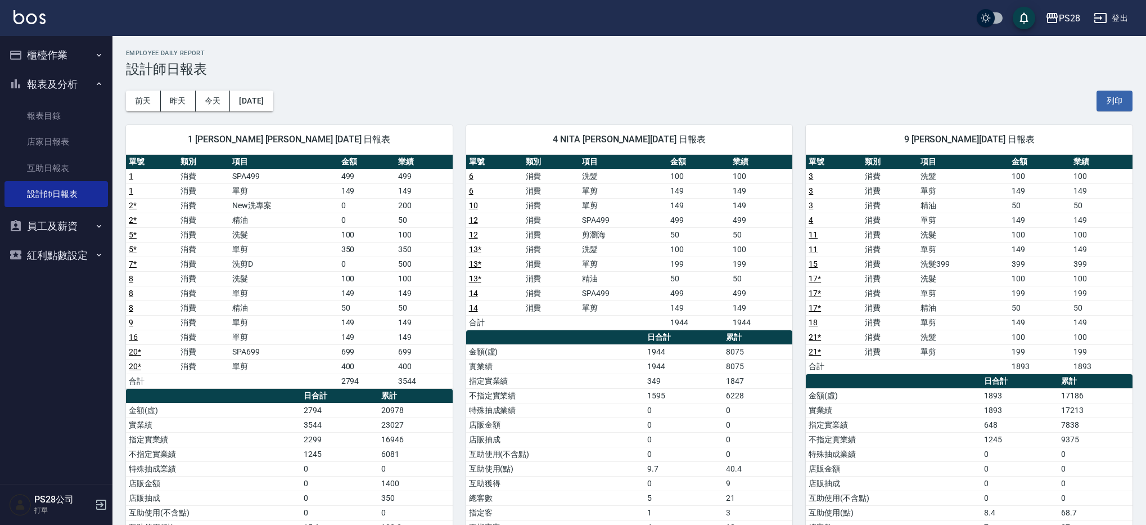
click at [41, 59] on button "櫃檯作業" at bounding box center [55, 54] width 103 height 29
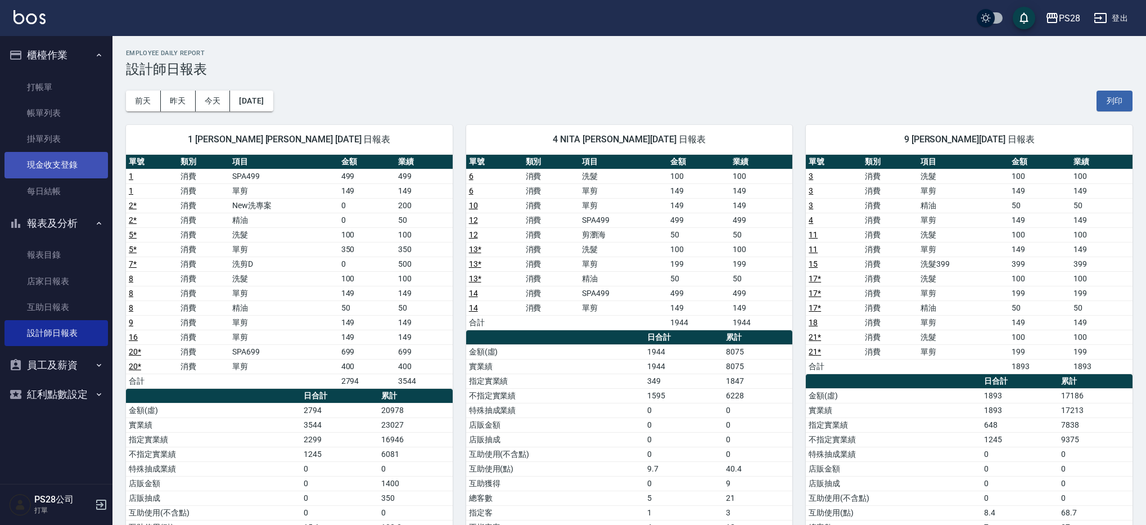
click at [56, 158] on link "現金收支登錄" at bounding box center [55, 165] width 103 height 26
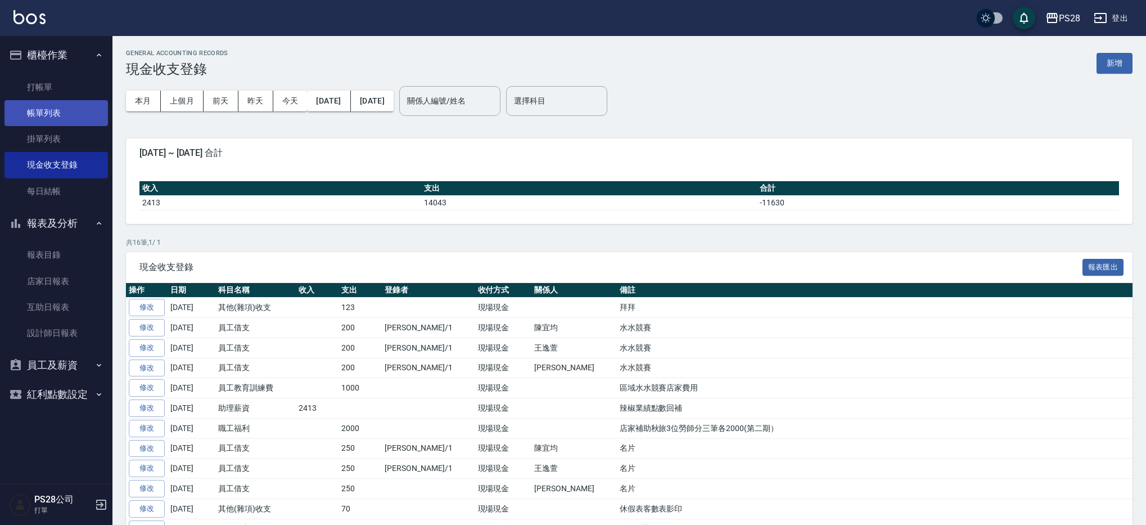
click at [73, 109] on link "帳單列表" at bounding box center [55, 113] width 103 height 26
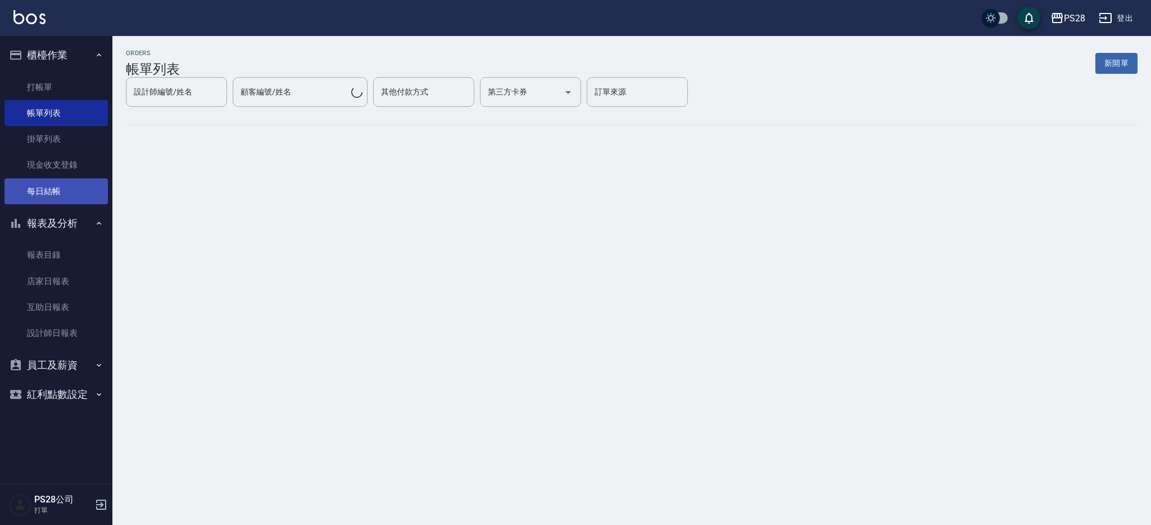
click at [62, 186] on link "每日結帳" at bounding box center [55, 191] width 103 height 26
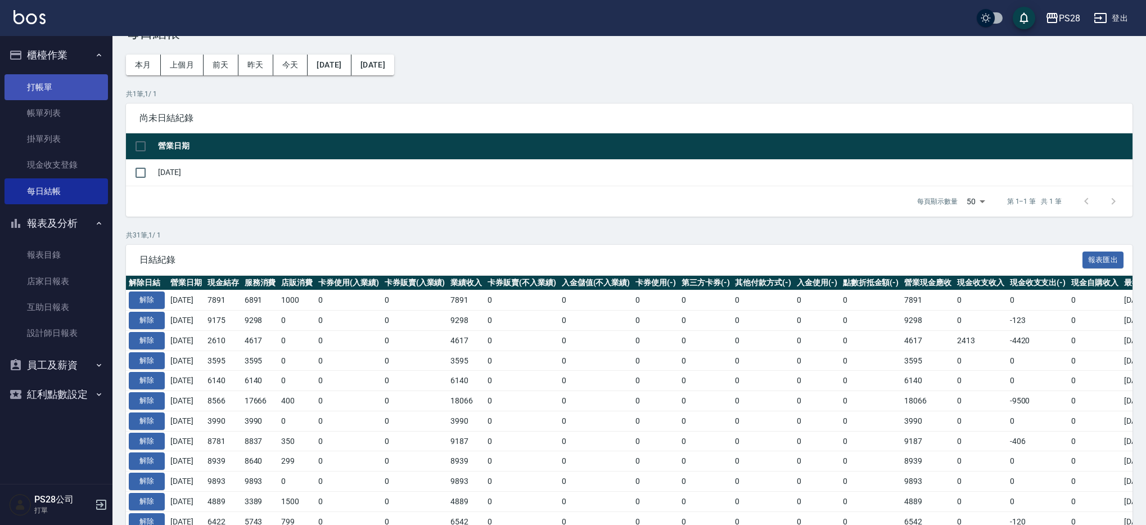
scroll to position [35, 0]
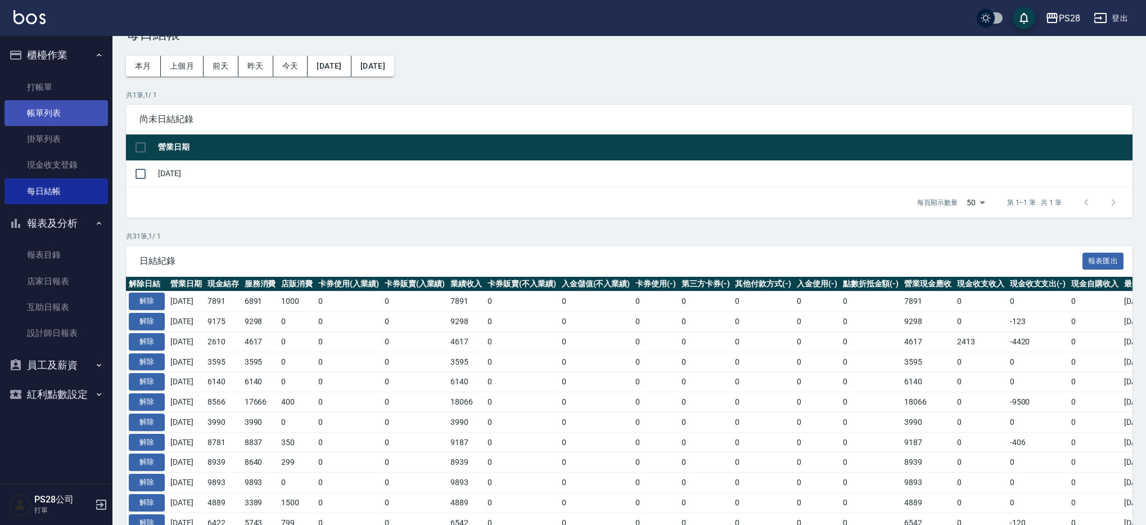
click at [50, 110] on link "帳單列表" at bounding box center [55, 113] width 103 height 26
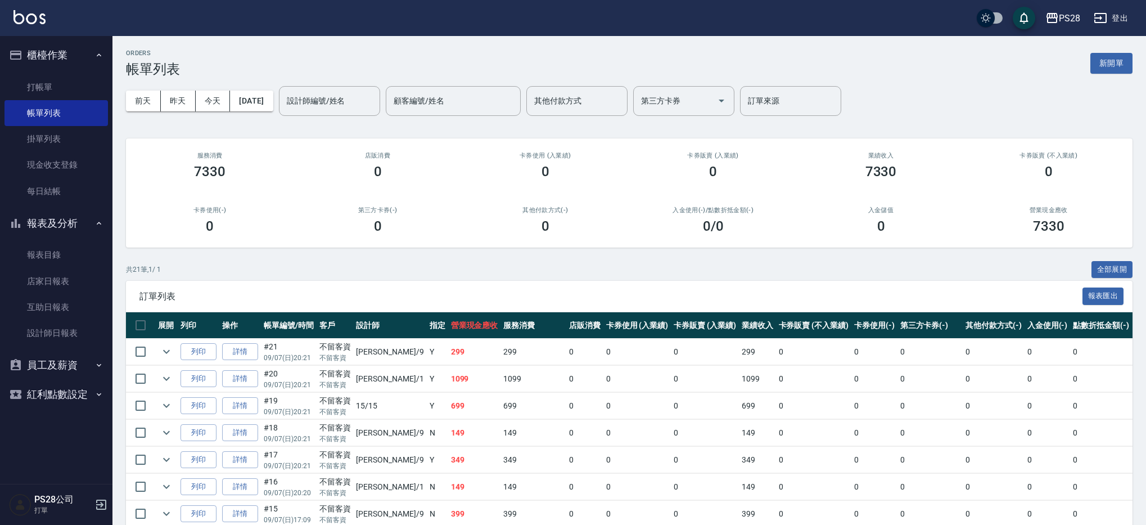
scroll to position [46, 0]
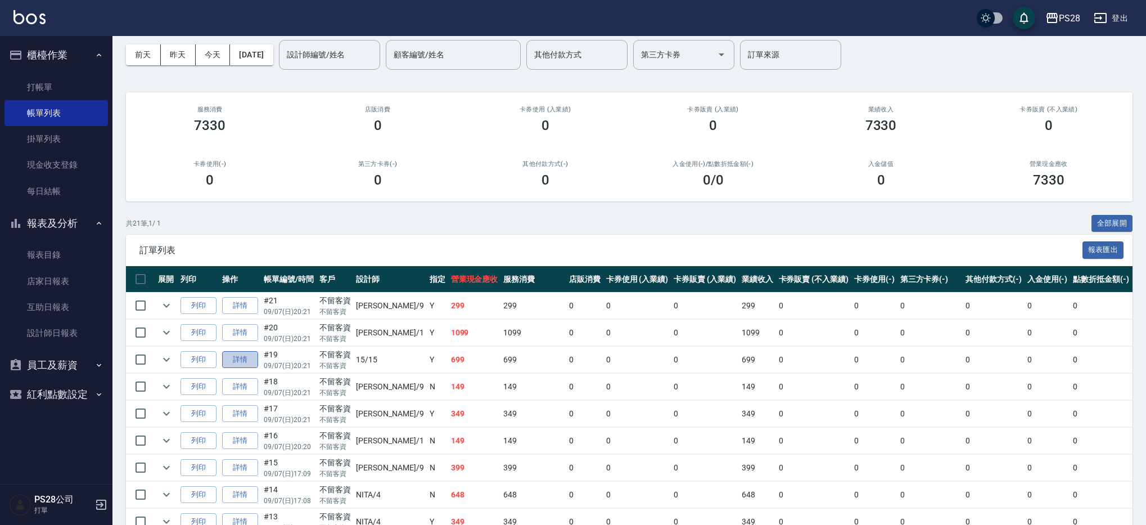
click at [246, 361] on link "詳情" at bounding box center [240, 359] width 36 height 17
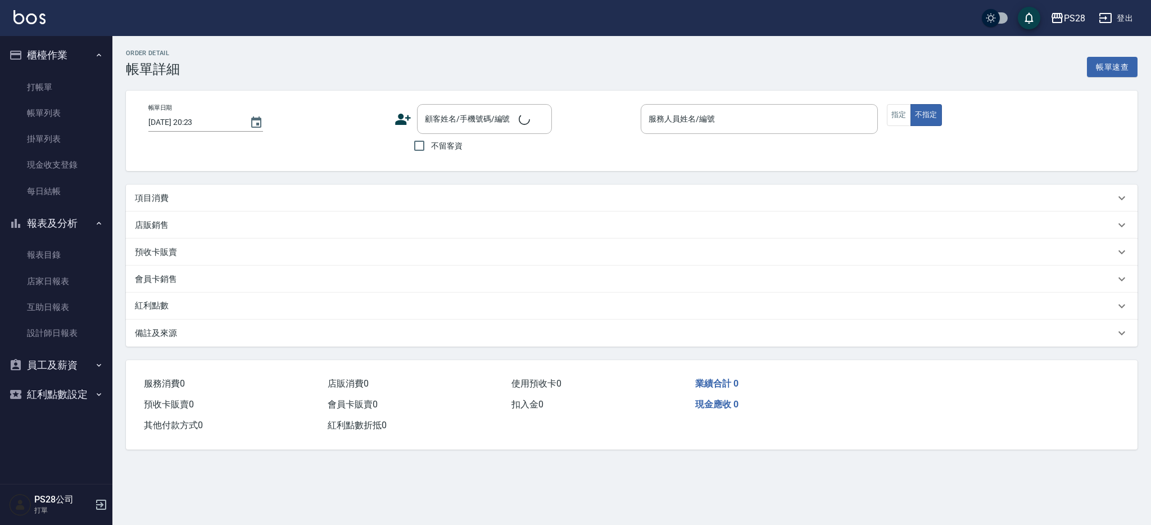
type input "2025/09/07 20:21"
checkbox input "true"
type input "15-15"
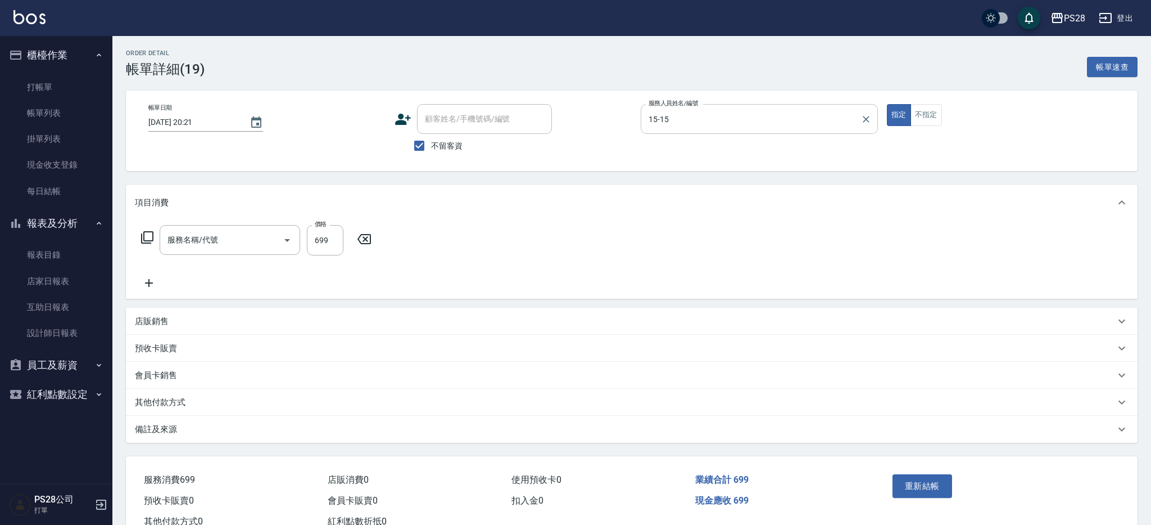
click at [866, 117] on icon "Clear" at bounding box center [866, 119] width 11 height 11
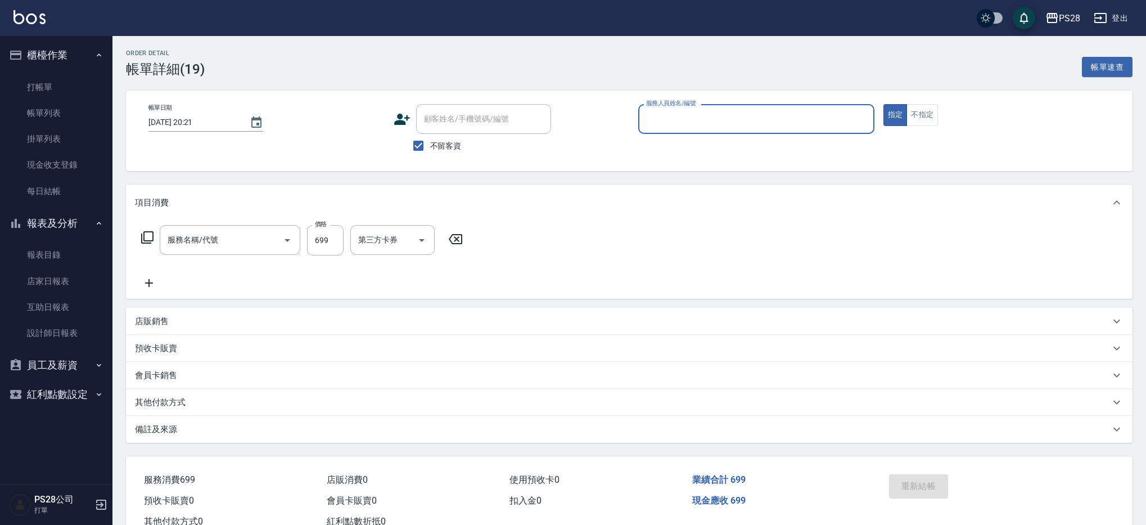
type input "SPA699(0699)"
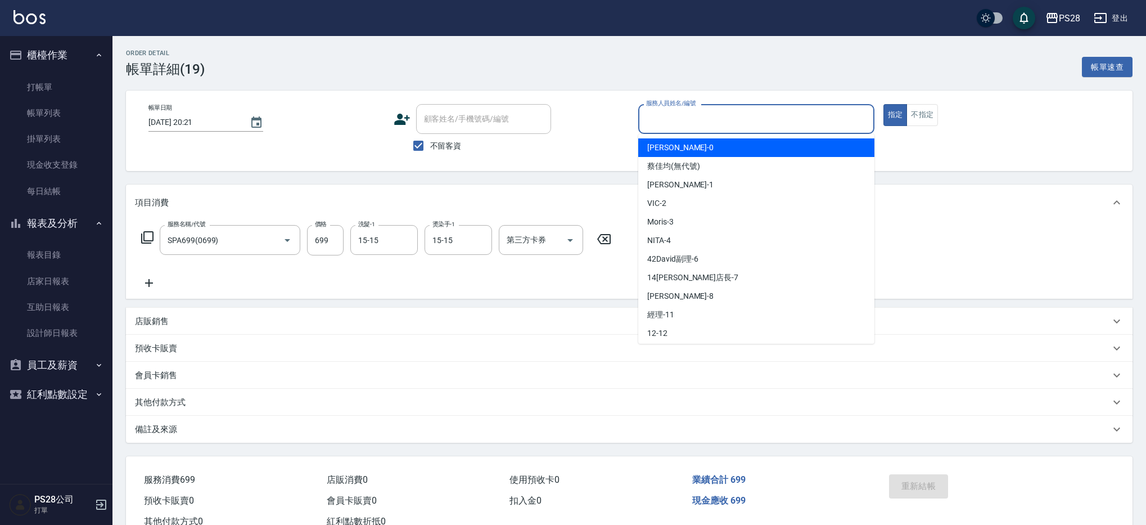
click at [826, 120] on input "服務人員姓名/編號" at bounding box center [756, 119] width 226 height 20
type input "SAM-1"
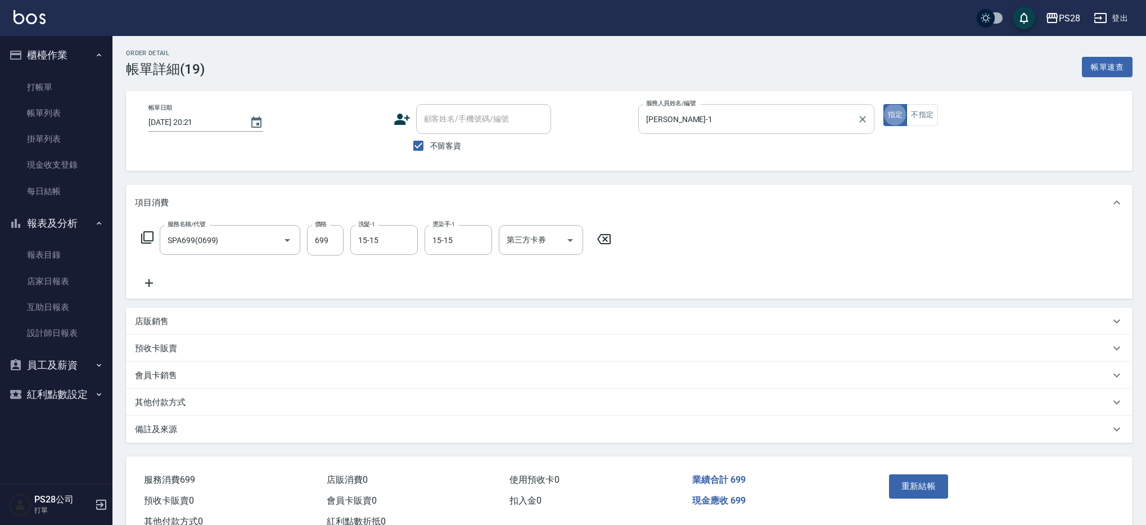
type button "true"
click at [925, 482] on button "重新結帳" at bounding box center [919, 486] width 60 height 24
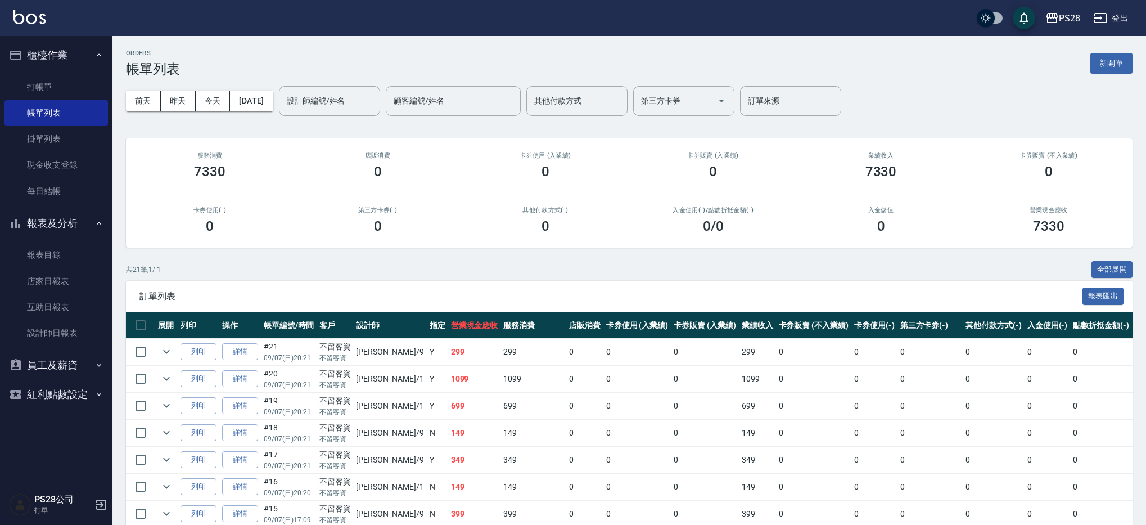
scroll to position [0, 1]
click at [162, 403] on icon "expand row" at bounding box center [165, 405] width 13 height 13
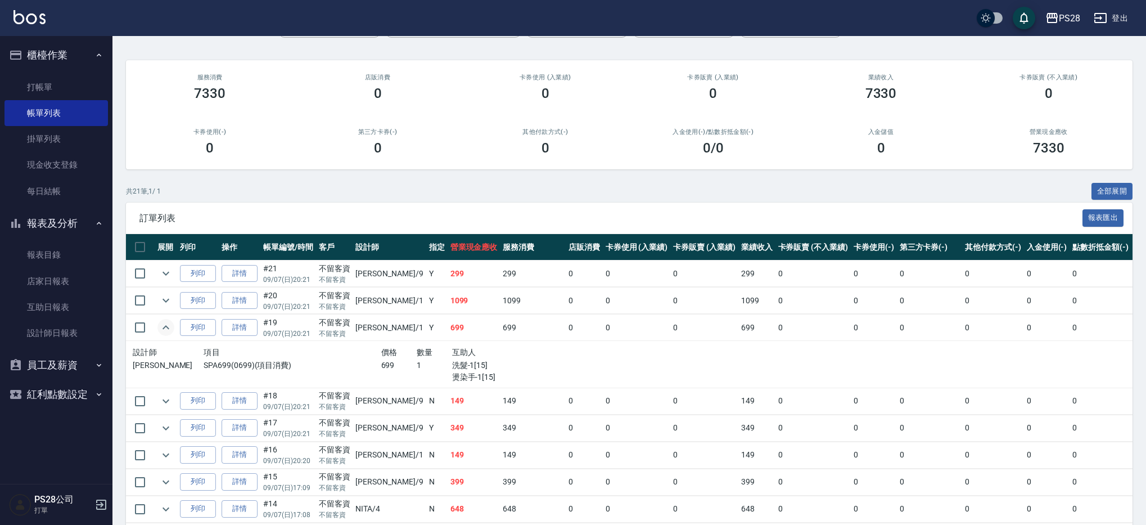
scroll to position [81, 0]
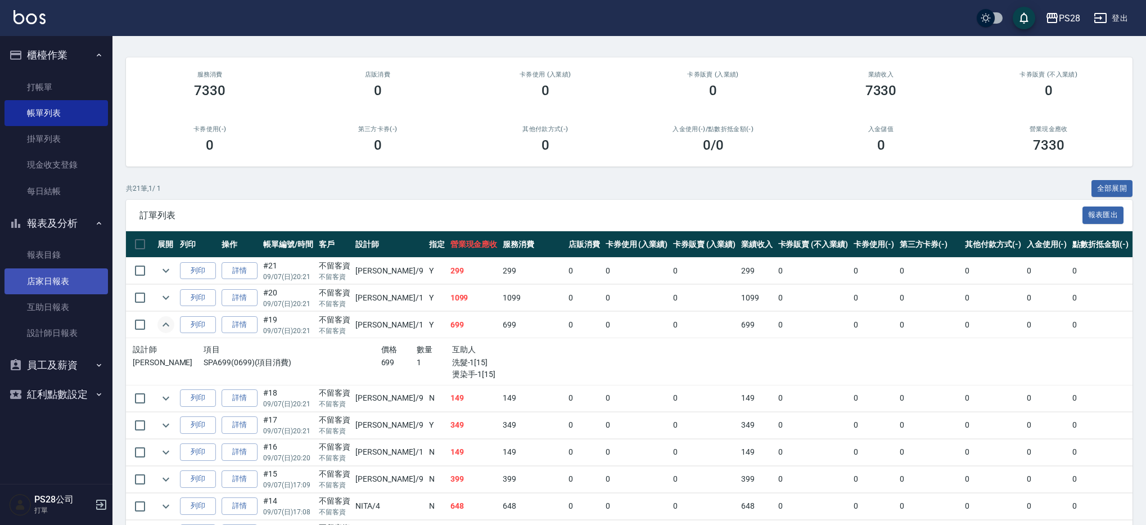
click at [65, 280] on link "店家日報表" at bounding box center [55, 281] width 103 height 26
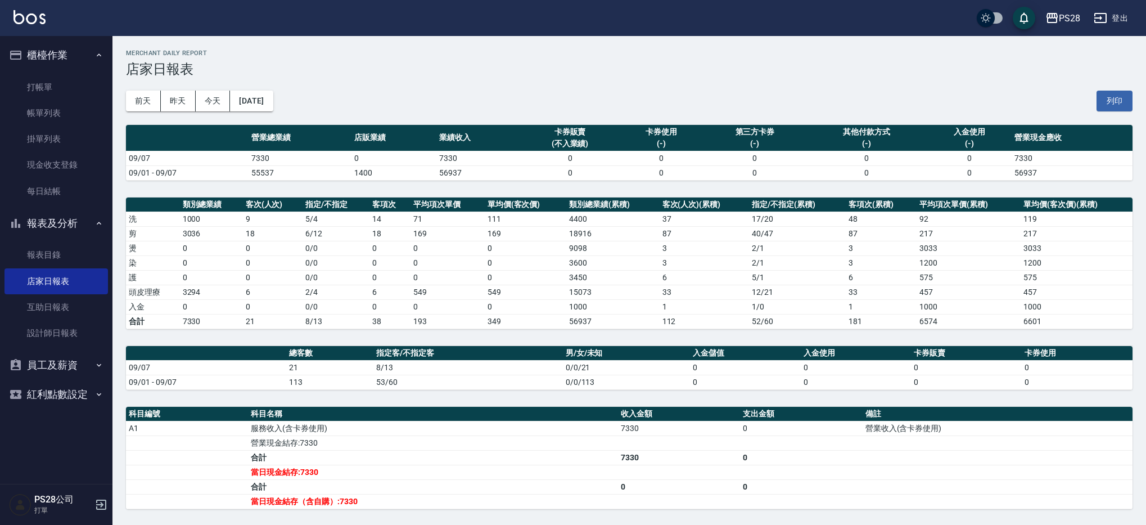
drag, startPoint x: 62, startPoint y: 111, endPoint x: 63, endPoint y: 205, distance: 93.9
click at [62, 112] on link "帳單列表" at bounding box center [55, 113] width 103 height 26
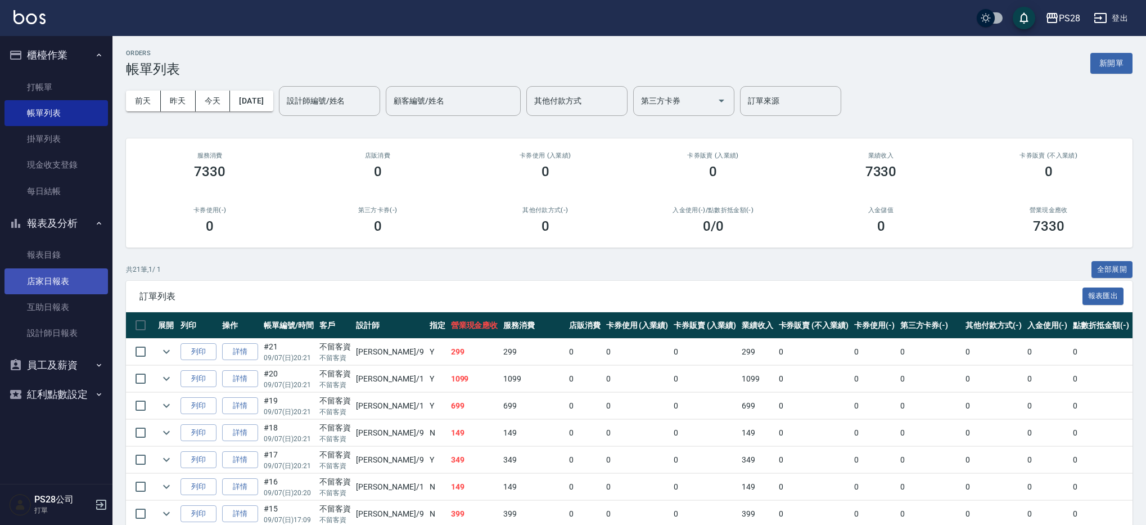
click at [40, 279] on link "店家日報表" at bounding box center [55, 281] width 103 height 26
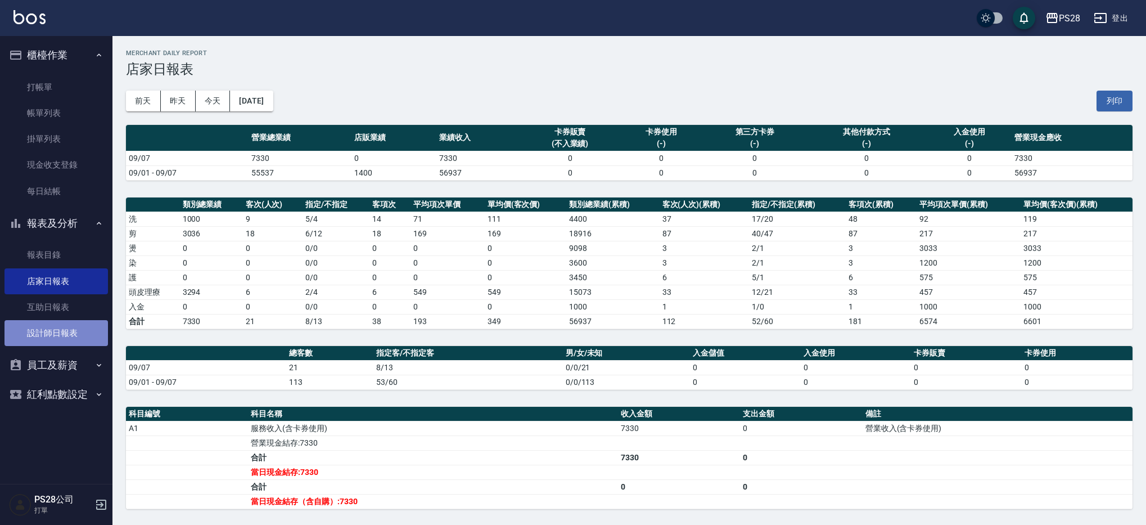
click at [60, 334] on link "設計師日報表" at bounding box center [55, 333] width 103 height 26
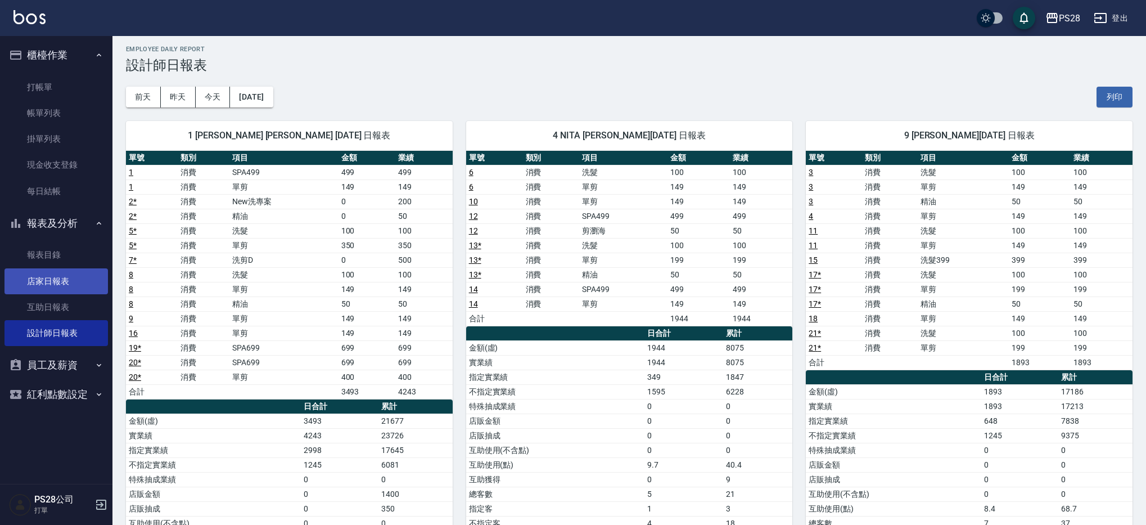
scroll to position [14, 0]
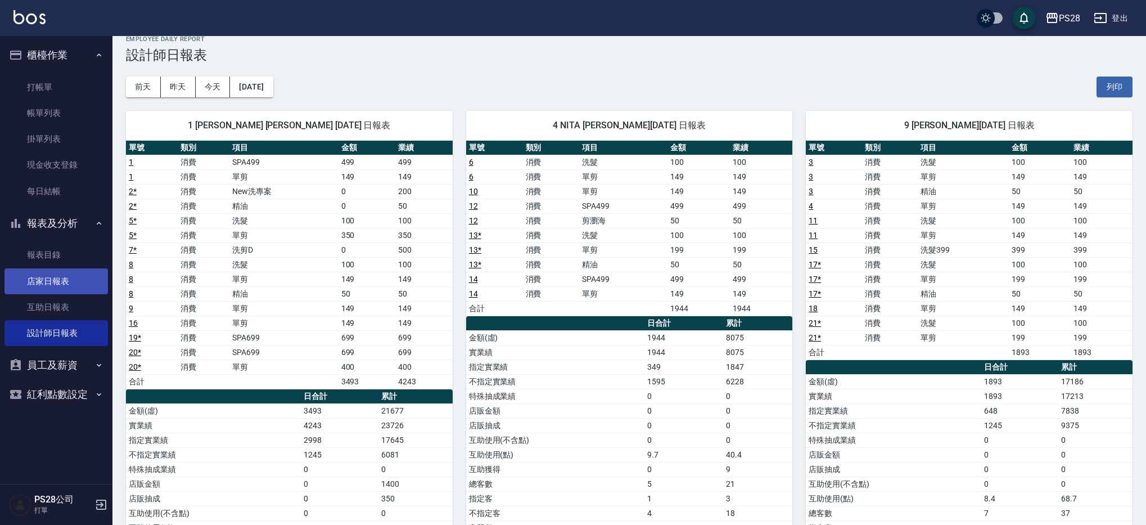
click at [23, 276] on link "店家日報表" at bounding box center [55, 281] width 103 height 26
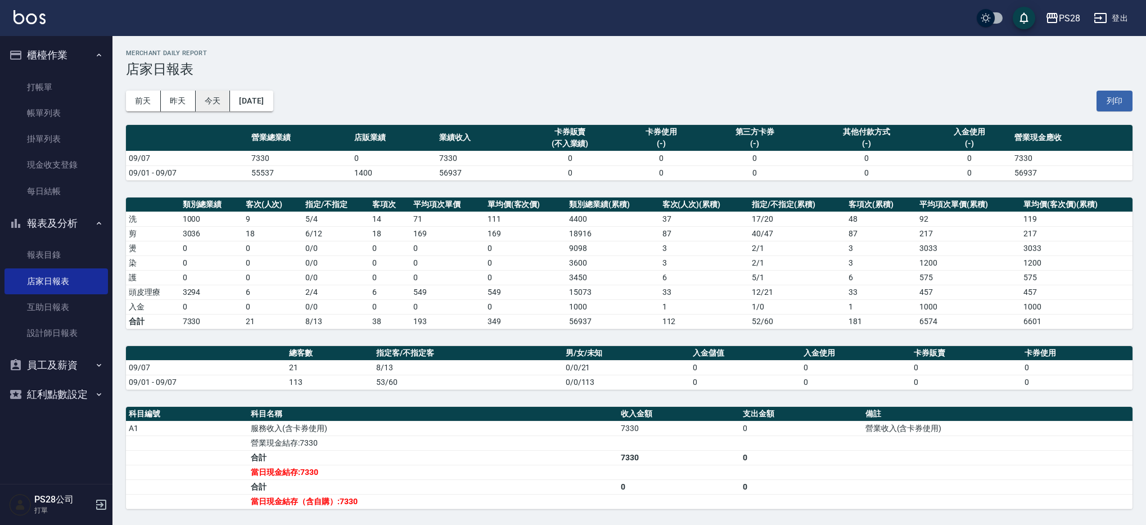
scroll to position [1, 0]
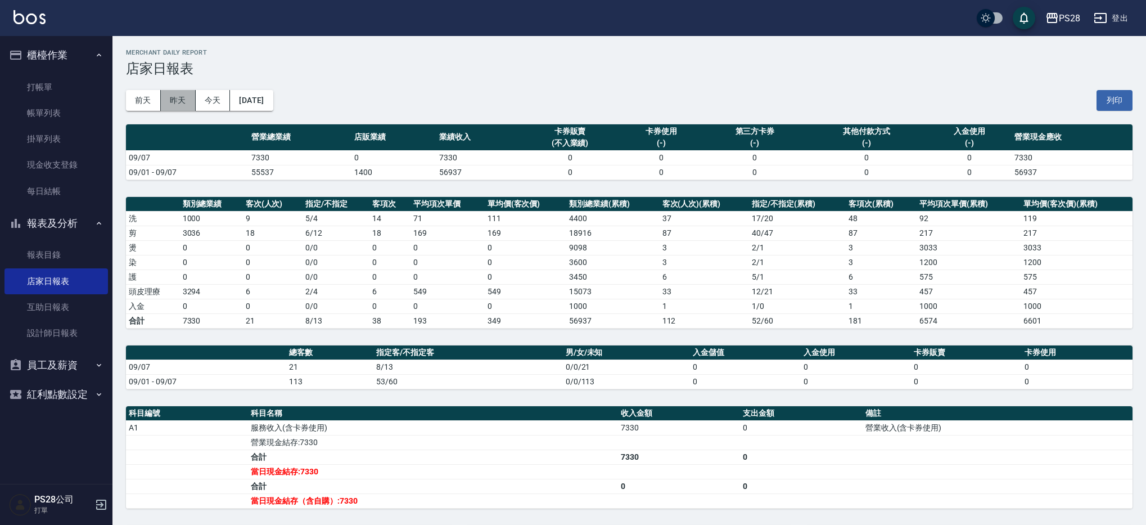
click at [175, 98] on button "昨天" at bounding box center [178, 100] width 35 height 21
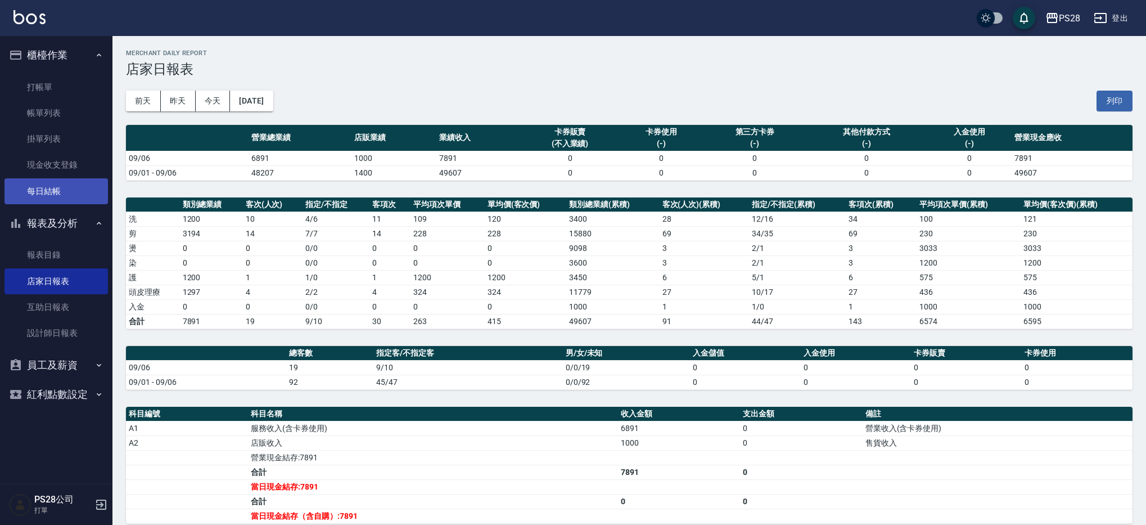
click at [61, 198] on link "每日結帳" at bounding box center [55, 191] width 103 height 26
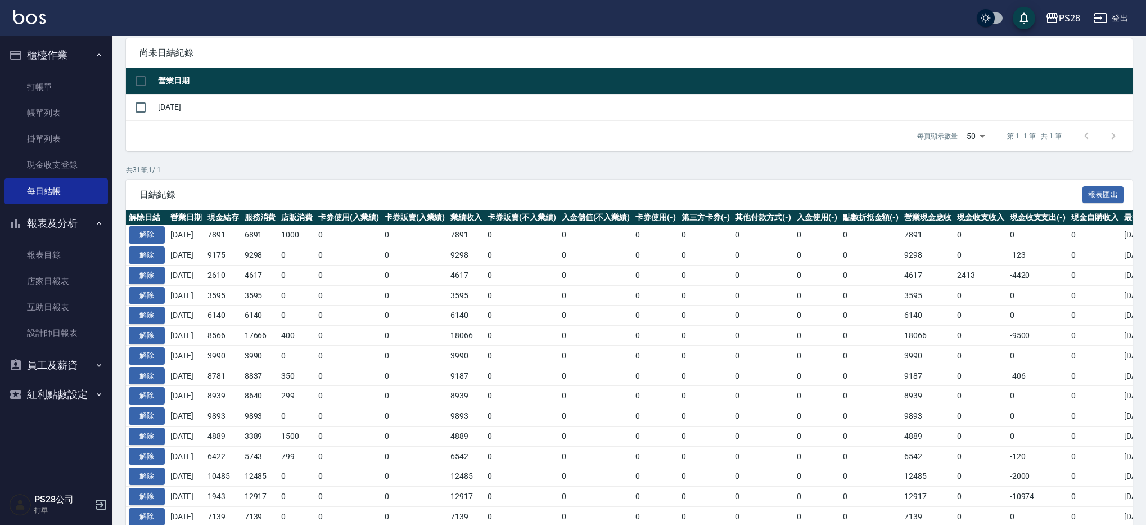
scroll to position [159, 0]
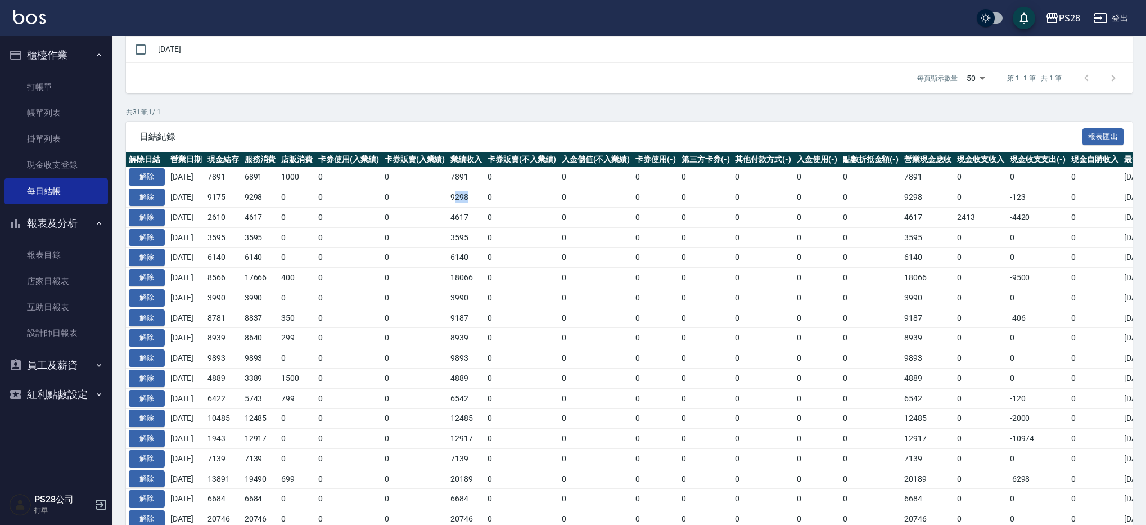
drag, startPoint x: 464, startPoint y: 198, endPoint x: 487, endPoint y: 196, distance: 23.1
click at [485, 196] on td "9298" at bounding box center [466, 197] width 37 height 20
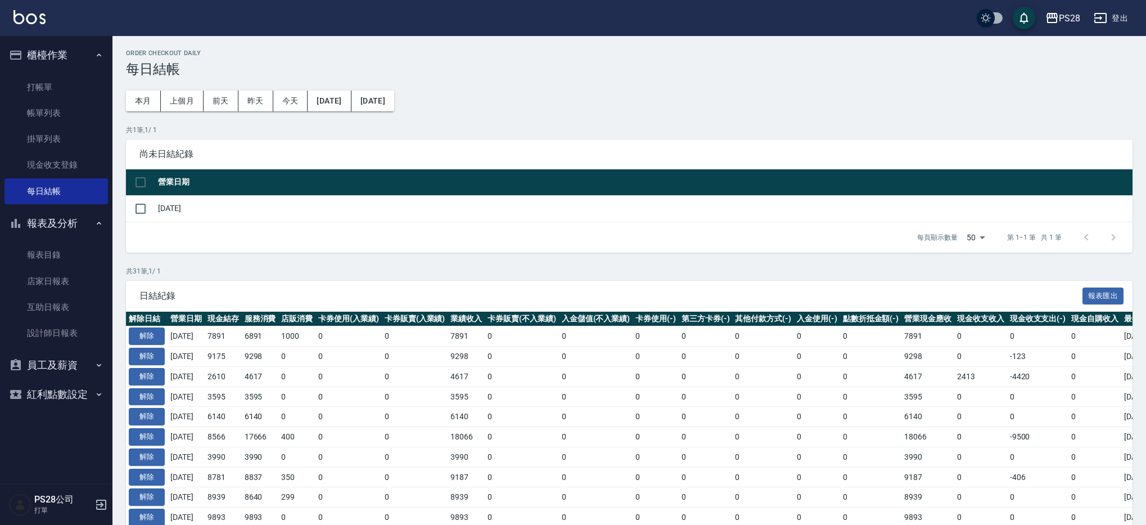
click at [439, 79] on div "Order checkout daily 每日結帳 本月 上個月 前天 昨天 今天 2025/08/07 2025/09/07 共 1 筆, 1 / 1 尚未…" at bounding box center [628, 522] width 1033 height 972
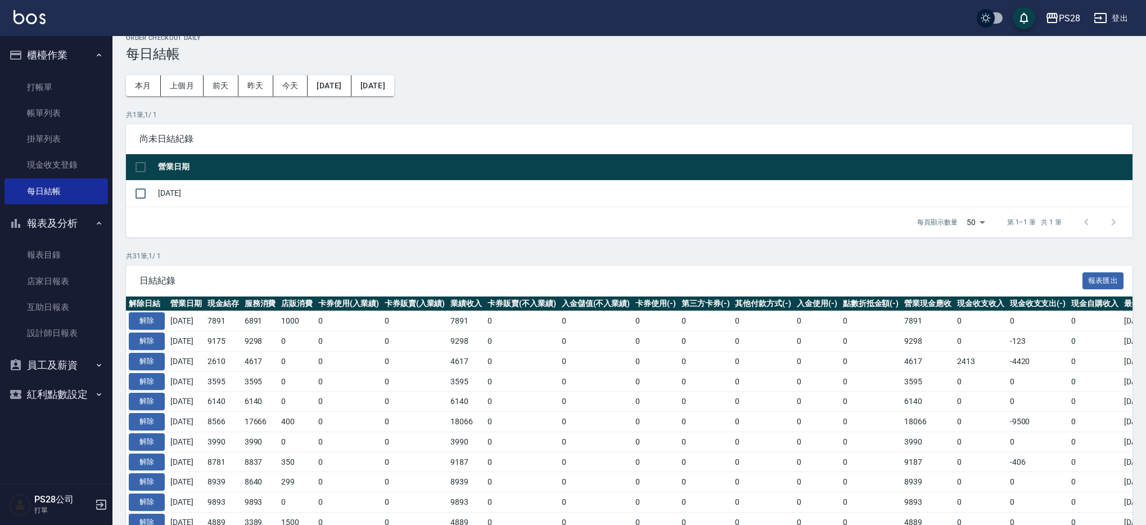
scroll to position [15, 0]
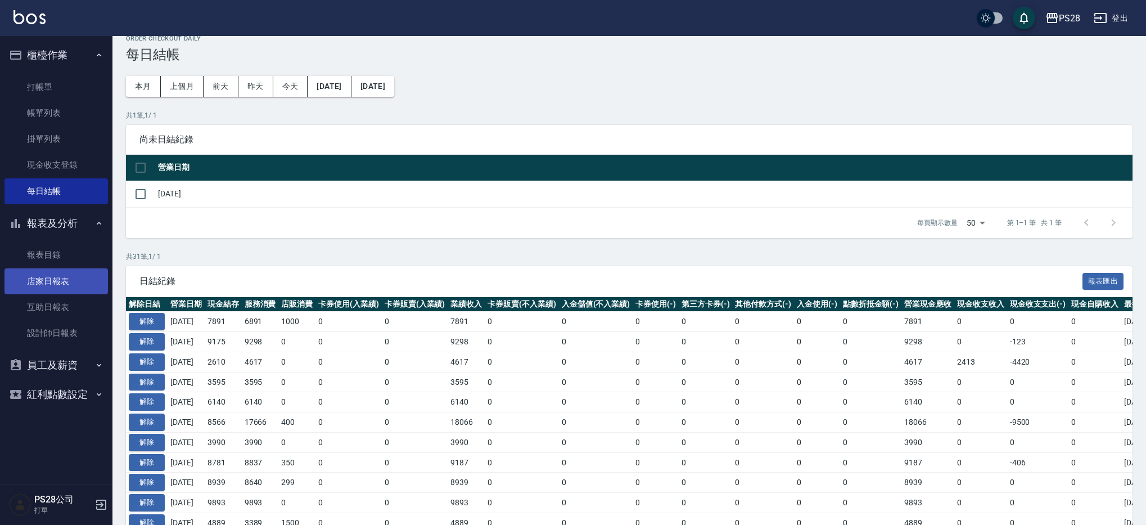
click at [35, 273] on link "店家日報表" at bounding box center [55, 281] width 103 height 26
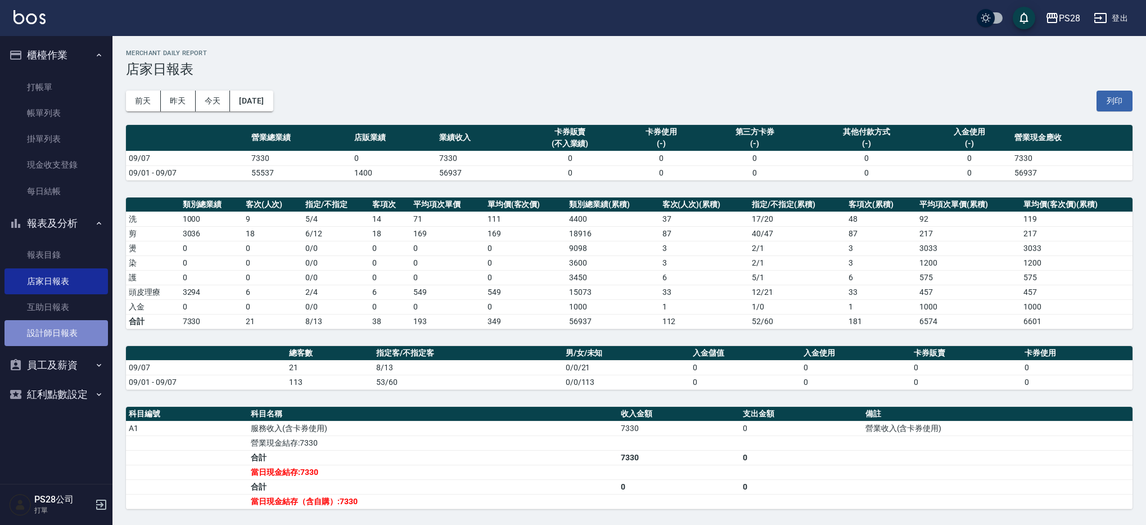
click at [38, 329] on link "設計師日報表" at bounding box center [55, 333] width 103 height 26
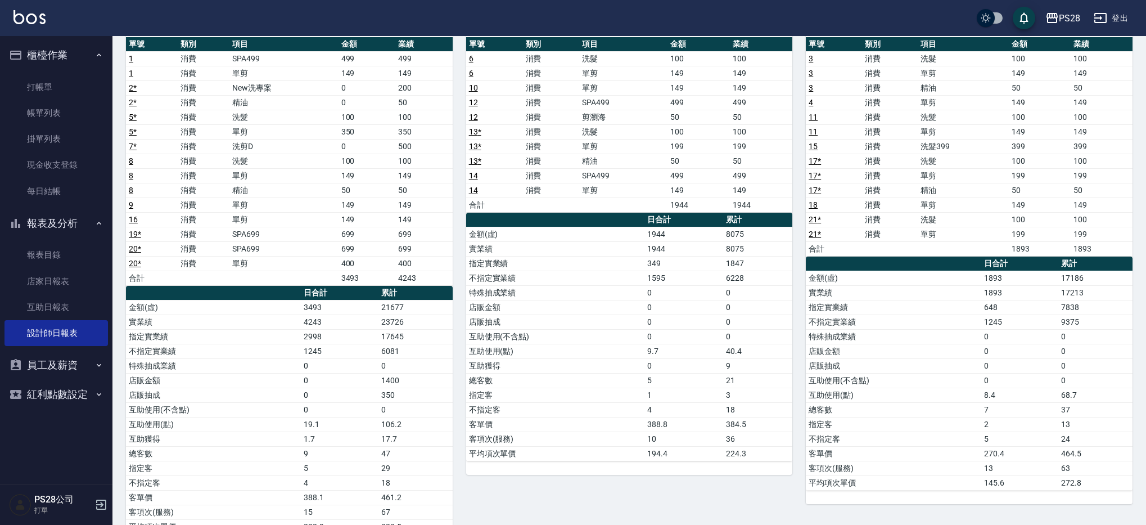
scroll to position [153, 0]
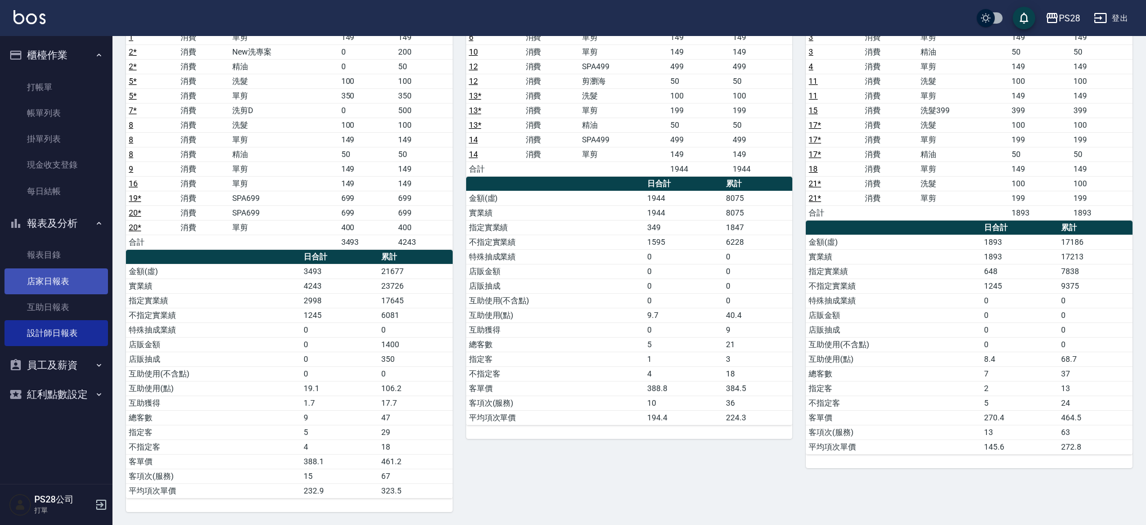
click at [57, 273] on link "店家日報表" at bounding box center [55, 281] width 103 height 26
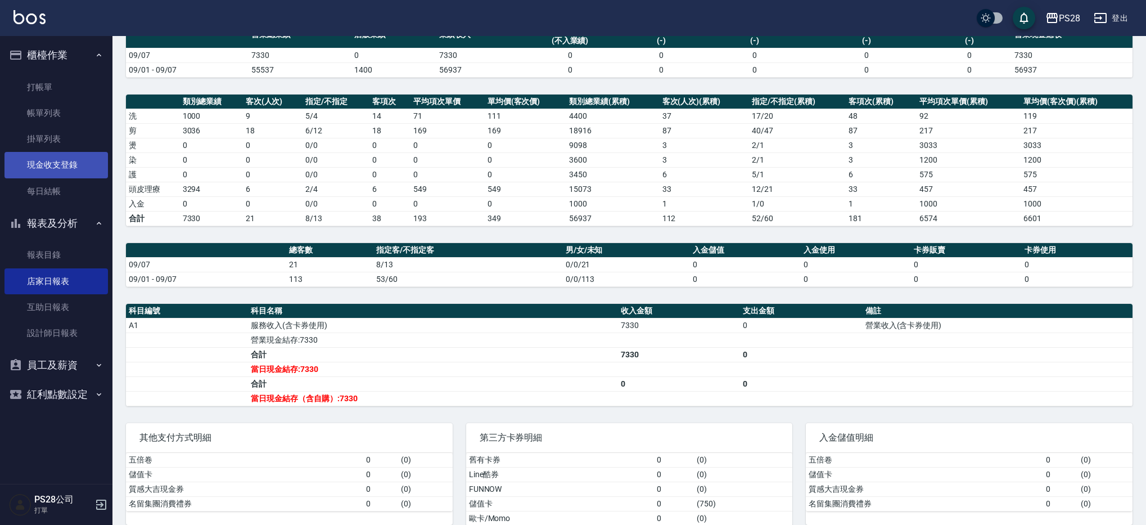
scroll to position [107, 0]
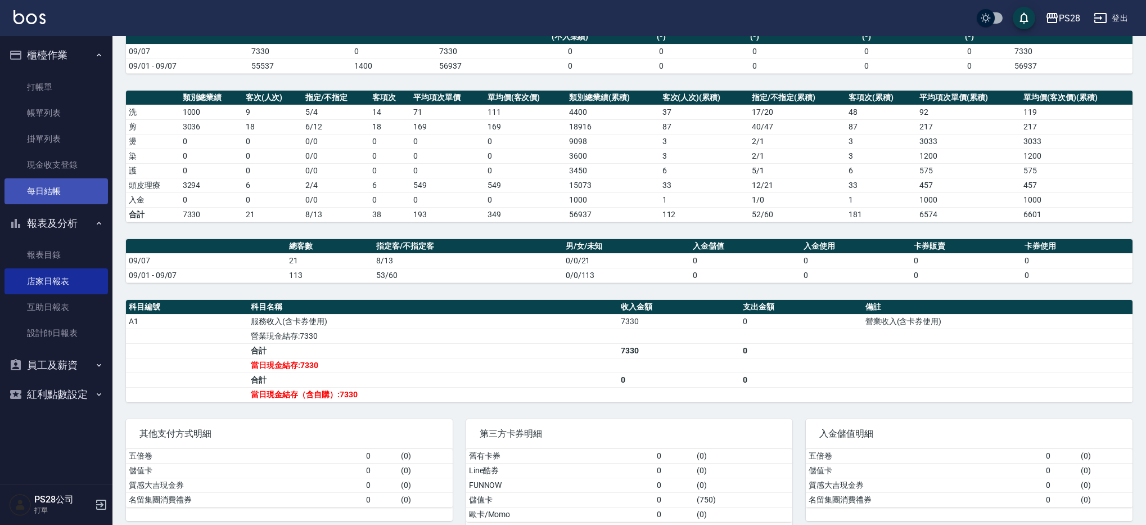
click at [79, 188] on link "每日結帳" at bounding box center [55, 191] width 103 height 26
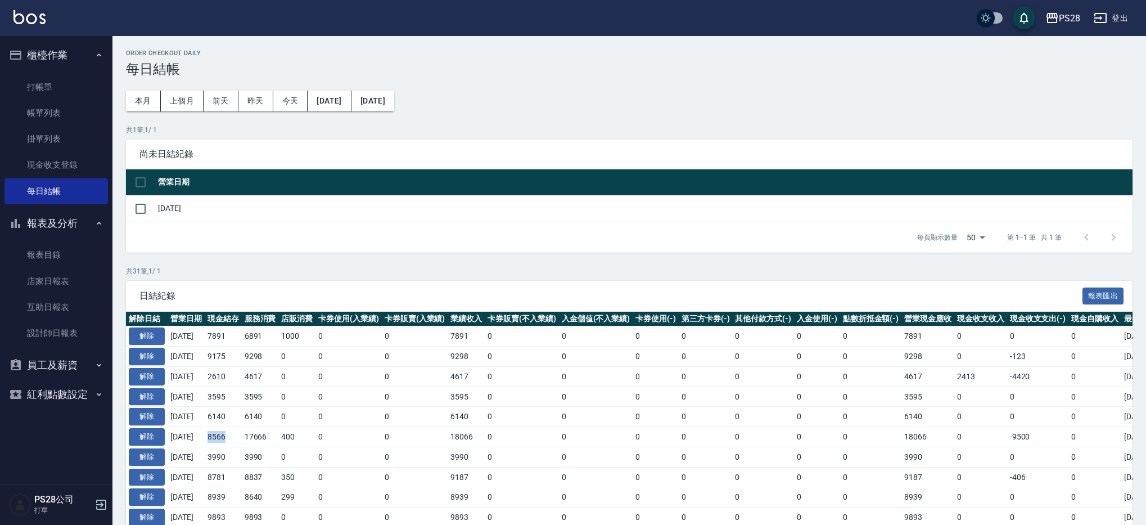
drag, startPoint x: 215, startPoint y: 438, endPoint x: 251, endPoint y: 436, distance: 36.6
click at [242, 436] on td "8566" at bounding box center [223, 437] width 37 height 20
drag, startPoint x: 908, startPoint y: 416, endPoint x: 933, endPoint y: 414, distance: 24.8
click at [933, 414] on td "6140" at bounding box center [927, 416] width 53 height 20
drag, startPoint x: 934, startPoint y: 415, endPoint x: 903, endPoint y: 417, distance: 30.4
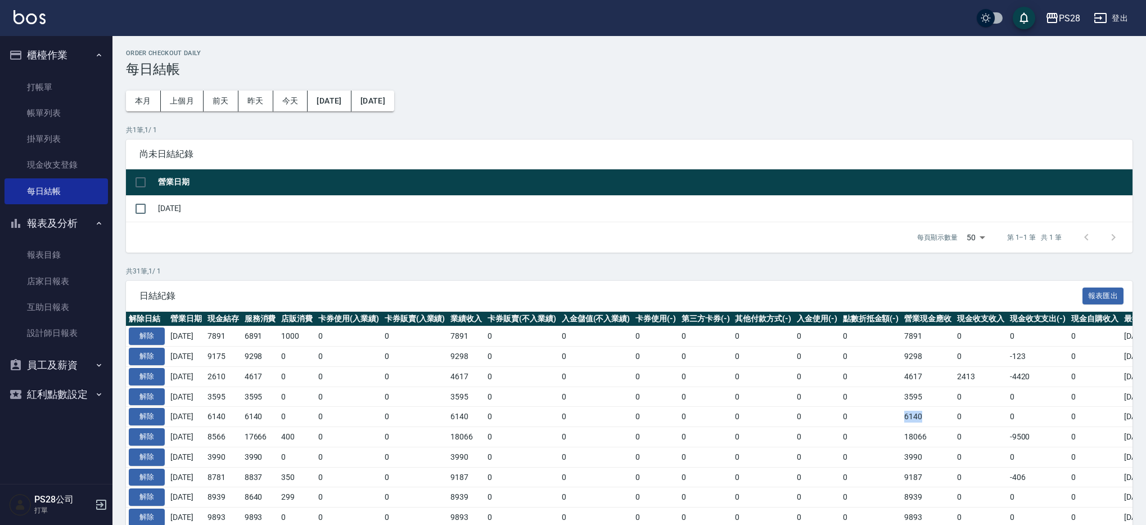
click at [903, 417] on tr "解除 2025/09/02 6140 6140 0 0 0 6140 0 0 0 0 0 0 0 6140 0 0 0 2025/09/03" at bounding box center [664, 416] width 1077 height 20
drag, startPoint x: 914, startPoint y: 409, endPoint x: 923, endPoint y: 403, distance: 11.4
click at [914, 409] on td "6140" at bounding box center [927, 416] width 53 height 20
drag, startPoint x: 937, startPoint y: 393, endPoint x: 898, endPoint y: 394, distance: 38.2
click at [898, 394] on tr "解除 2025/09/03 3595 3595 0 0 0 3595 0 0 0 0 0 0 0 3595 0 0 0 2025/09/03" at bounding box center [664, 396] width 1077 height 20
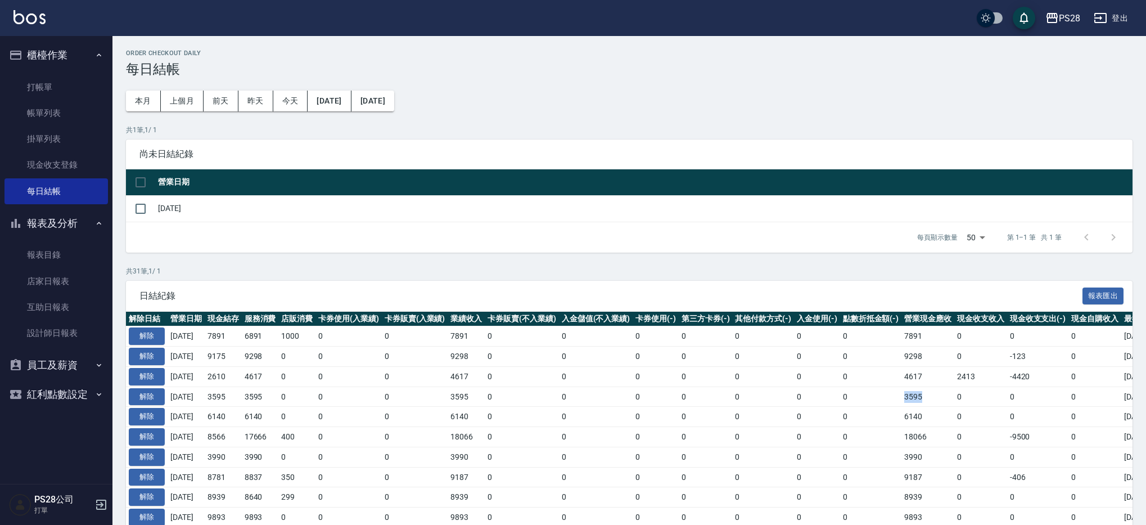
click at [898, 394] on td "0" at bounding box center [871, 396] width 62 height 20
click at [75, 115] on link "帳單列表" at bounding box center [55, 113] width 103 height 26
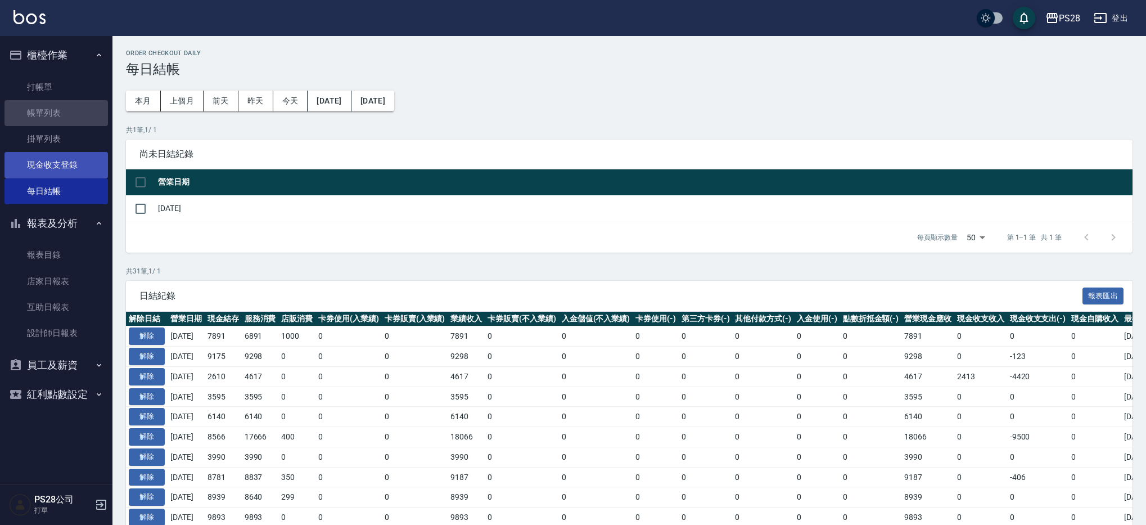
click at [77, 161] on link "現金收支登錄" at bounding box center [55, 165] width 103 height 26
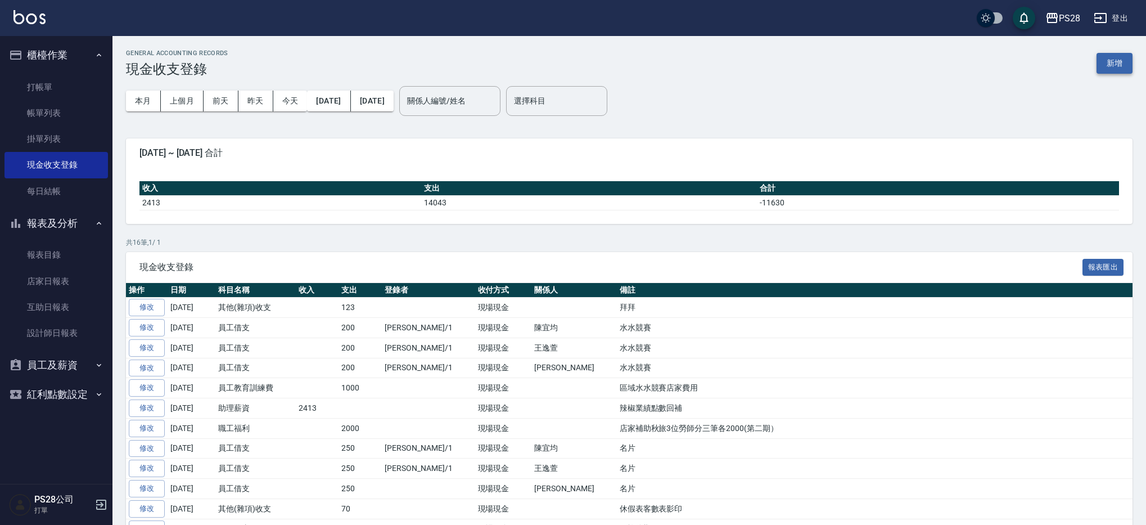
click at [1110, 62] on button "新增" at bounding box center [1114, 63] width 36 height 21
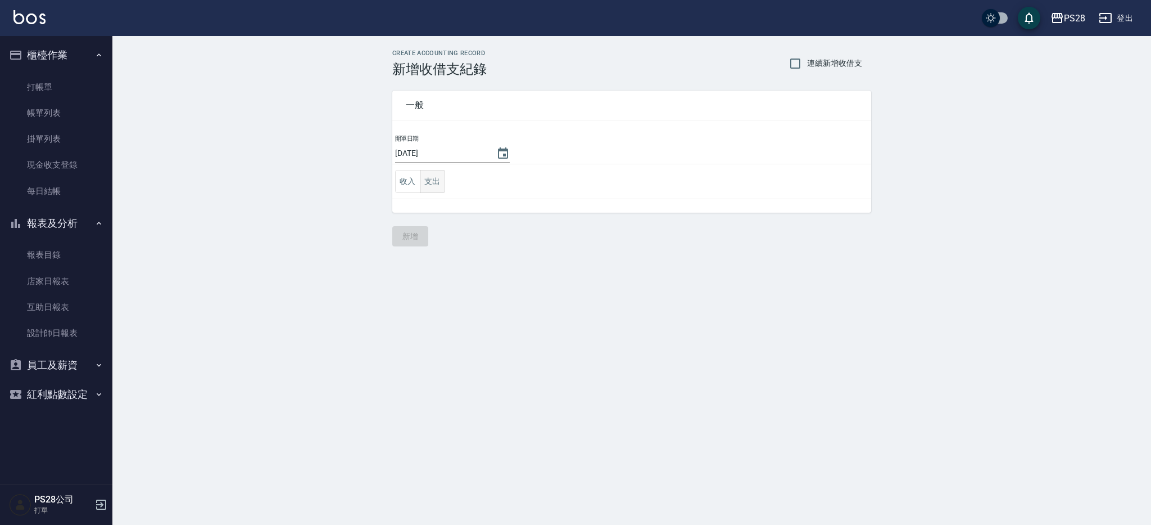
click at [420, 184] on button "支出" at bounding box center [432, 181] width 25 height 23
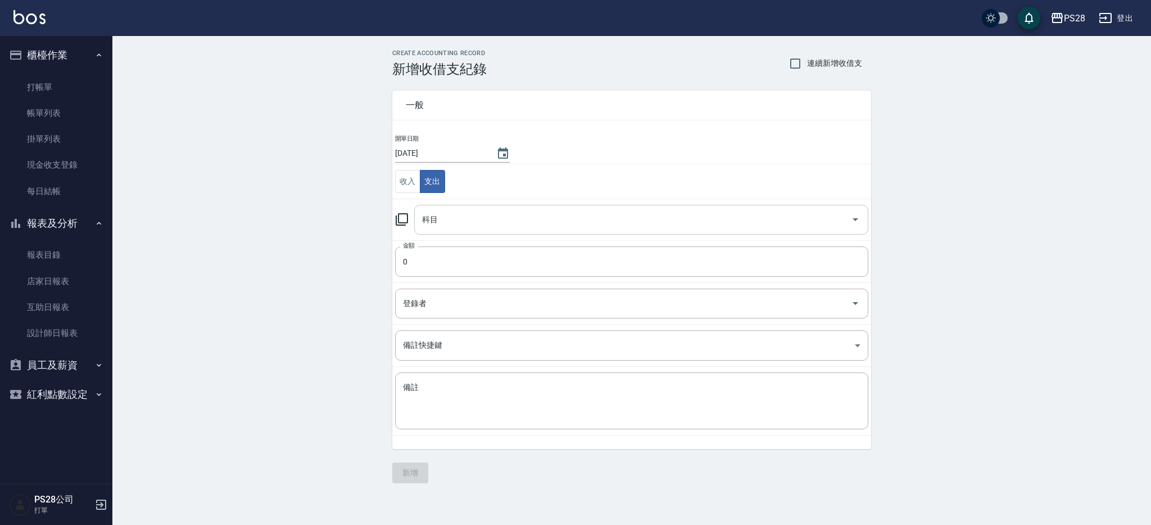
click at [458, 218] on input "科目" at bounding box center [632, 220] width 427 height 20
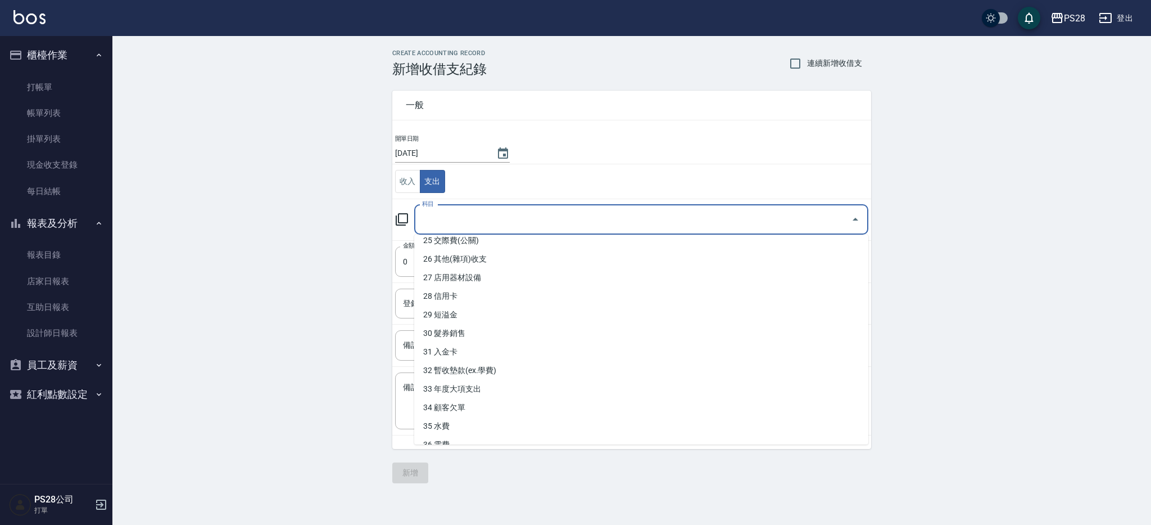
scroll to position [504, 0]
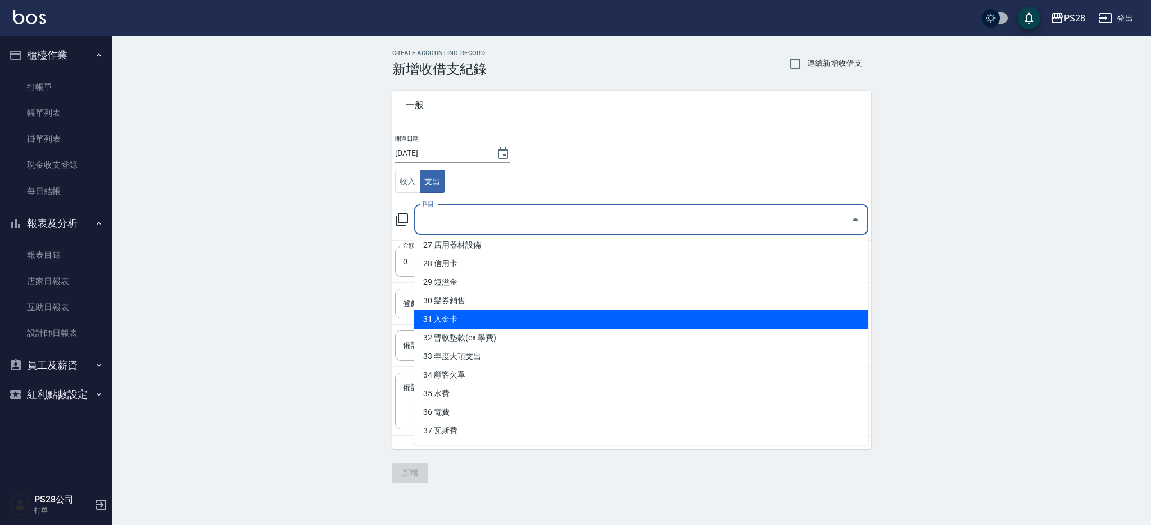
click at [491, 315] on li "31 入金卡" at bounding box center [641, 319] width 454 height 19
type input "31 入金卡"
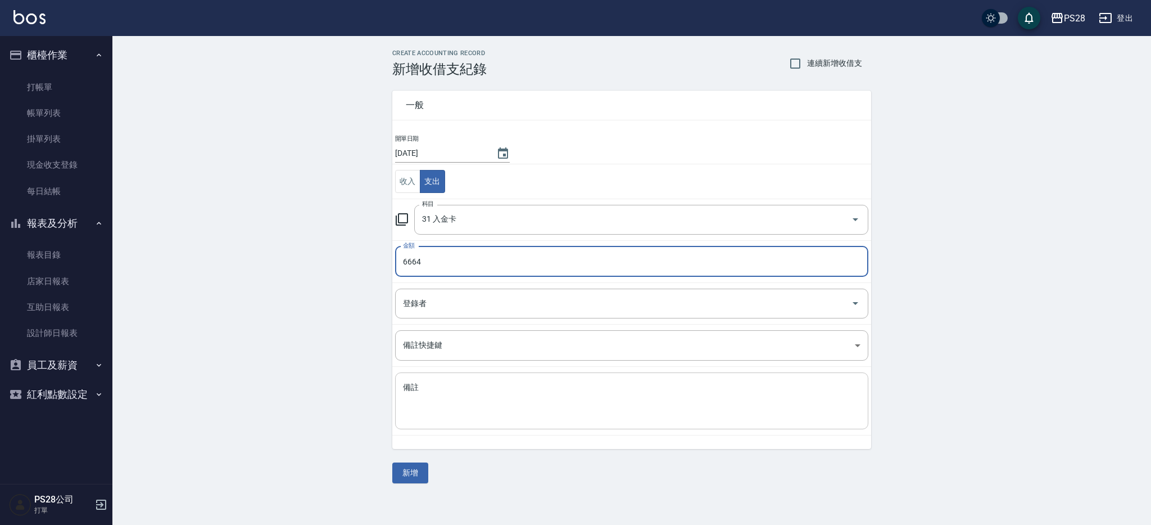
click at [426, 398] on textarea "備註" at bounding box center [632, 401] width 458 height 38
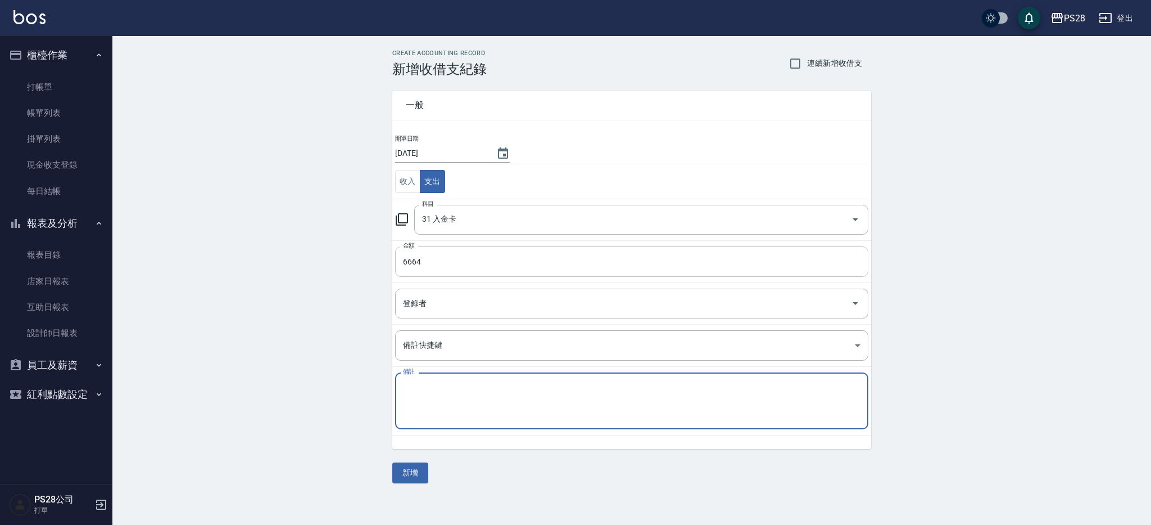
click at [456, 262] on input "6664" at bounding box center [631, 261] width 473 height 30
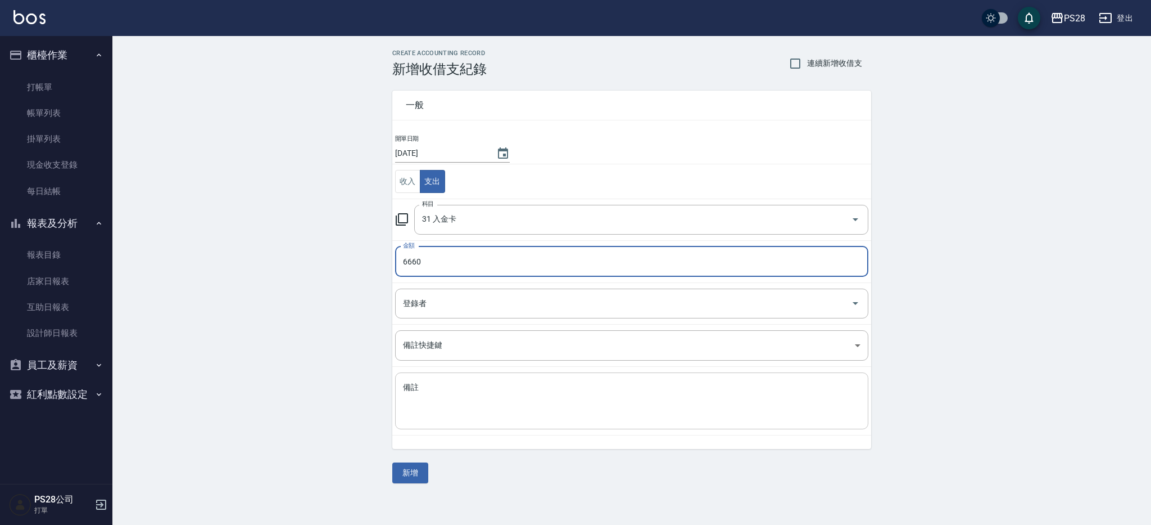
type input "6660"
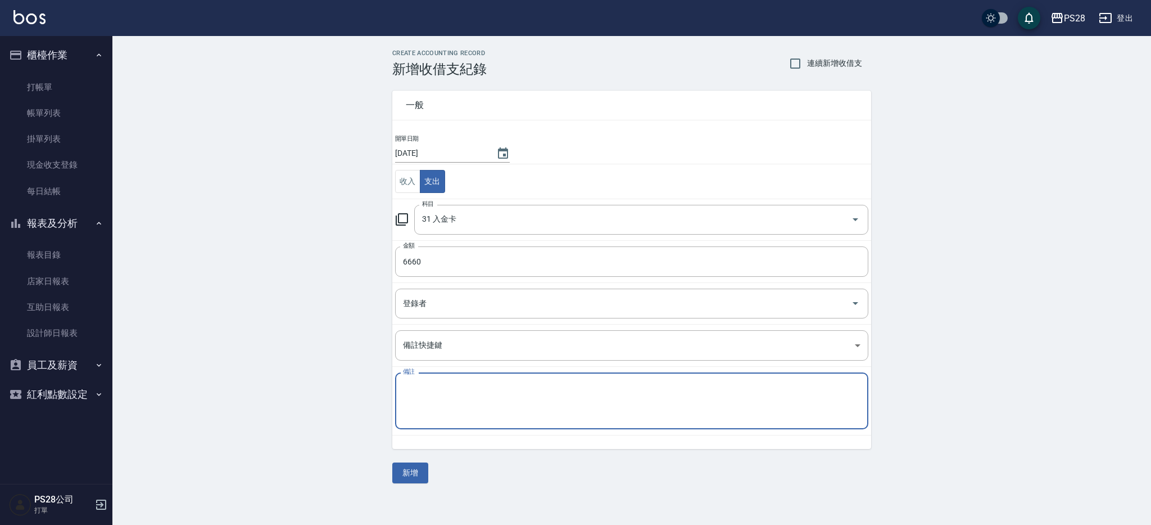
click at [489, 395] on textarea "備註" at bounding box center [632, 401] width 458 height 38
click at [465, 401] on textarea "李" at bounding box center [632, 401] width 458 height 38
drag, startPoint x: 491, startPoint y: 387, endPoint x: 402, endPoint y: 388, distance: 88.8
click at [391, 388] on div "一般 開單日期 2025/09/07 收入 支出 科目 31 入金卡 科目 金額 6660 金額 登錄者 登錄者 備註快捷鍵 ​ 備註快捷鍵 備註 李妤霈退卡…" at bounding box center [625, 263] width 492 height 372
type textarea "李妤霈退卡(13329)"
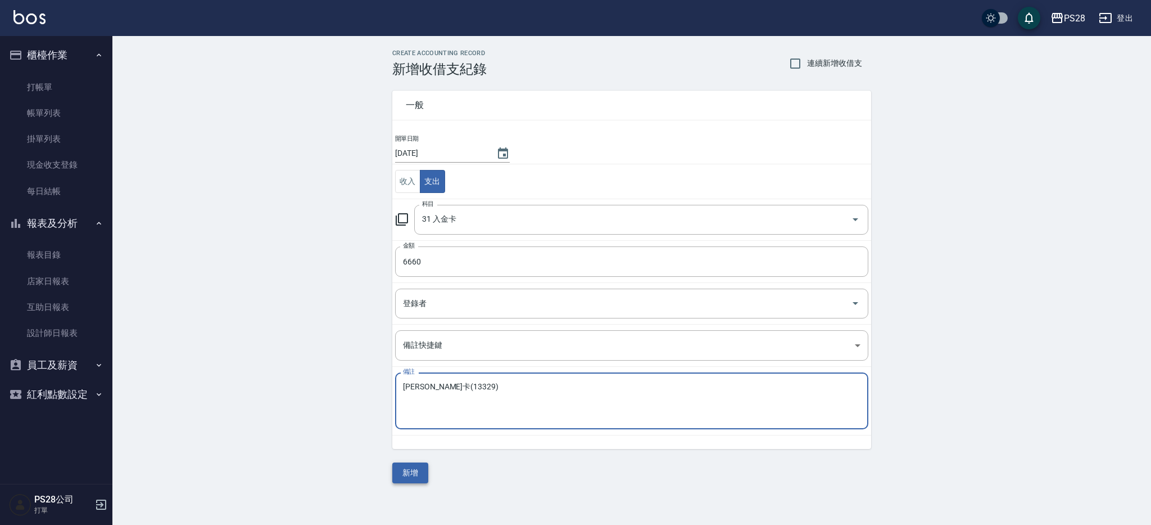
click at [418, 477] on button "新增" at bounding box center [410, 472] width 36 height 21
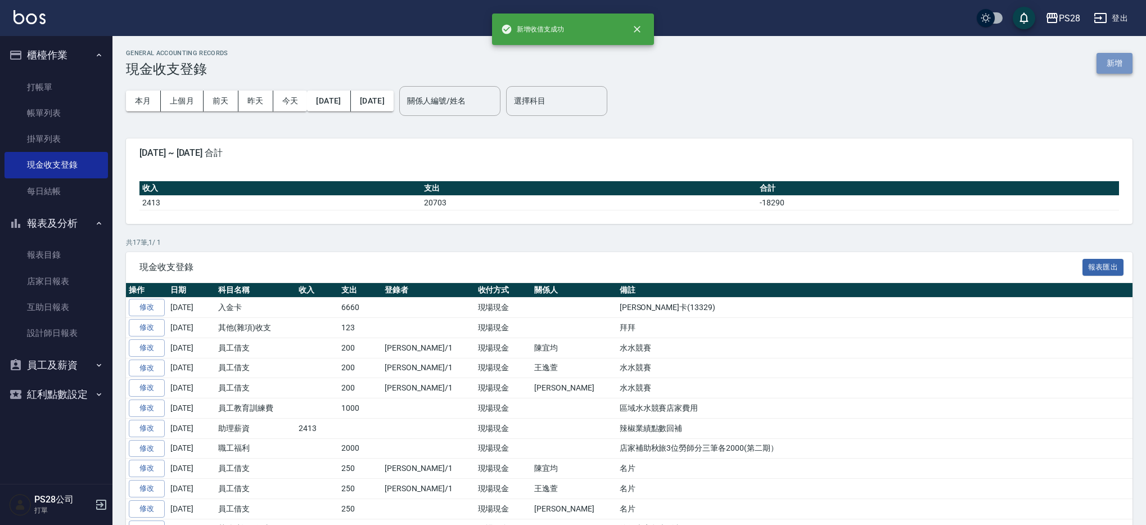
click at [1118, 62] on button "新增" at bounding box center [1114, 63] width 36 height 21
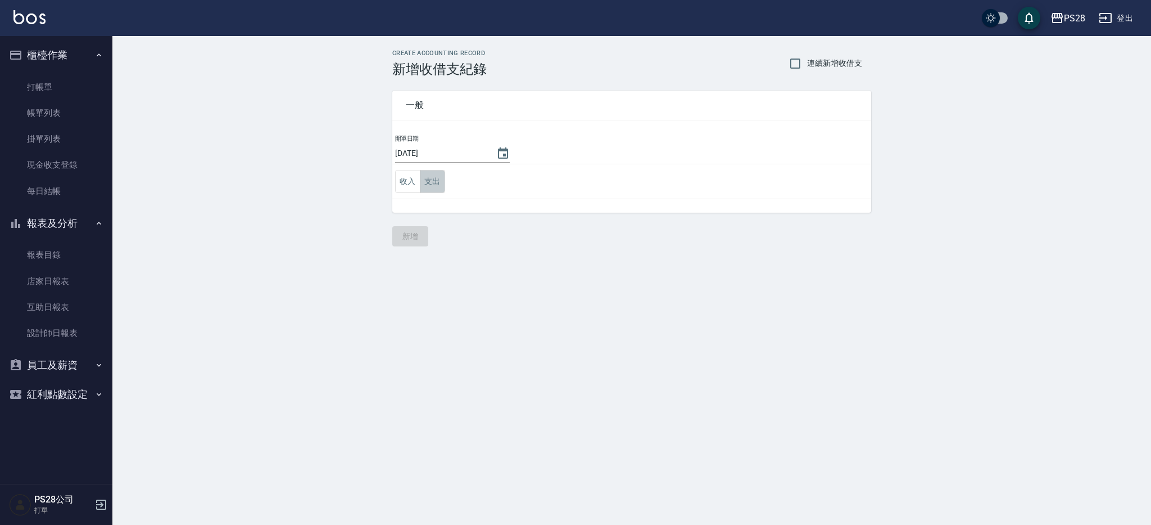
click at [431, 183] on button "支出" at bounding box center [432, 181] width 25 height 23
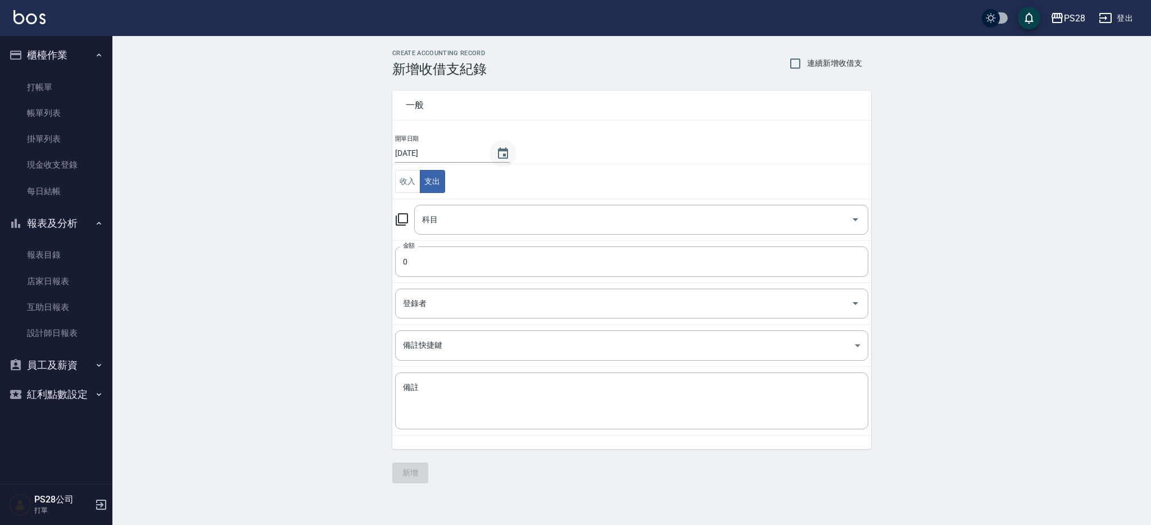
click at [500, 147] on icon "Choose date, selected date is 2025-09-07" at bounding box center [502, 153] width 13 height 13
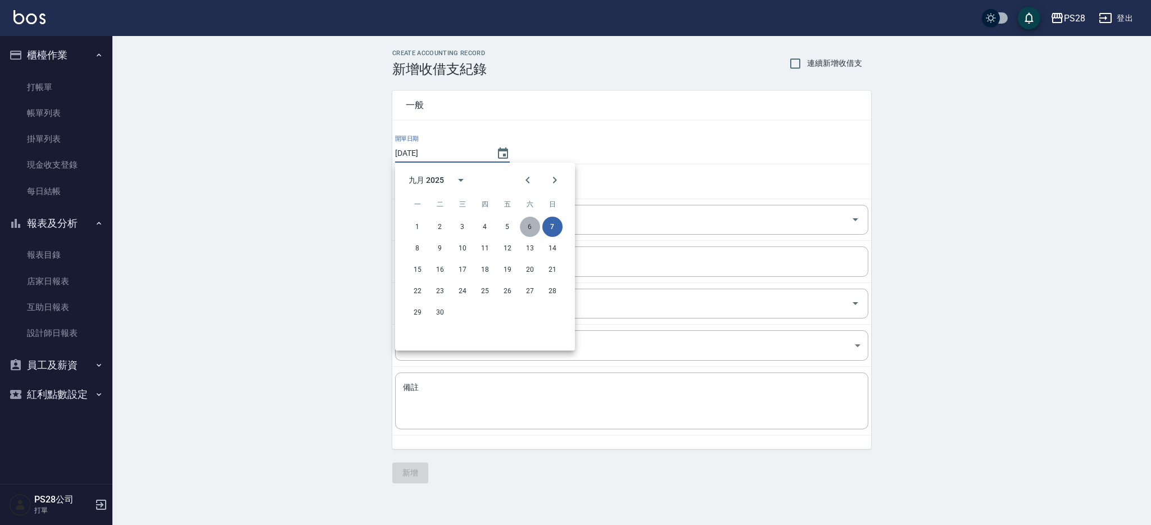
drag, startPoint x: 533, startPoint y: 223, endPoint x: 552, endPoint y: 223, distance: 18.6
click at [533, 223] on button "6" at bounding box center [530, 226] width 20 height 20
type input "2025/09/06"
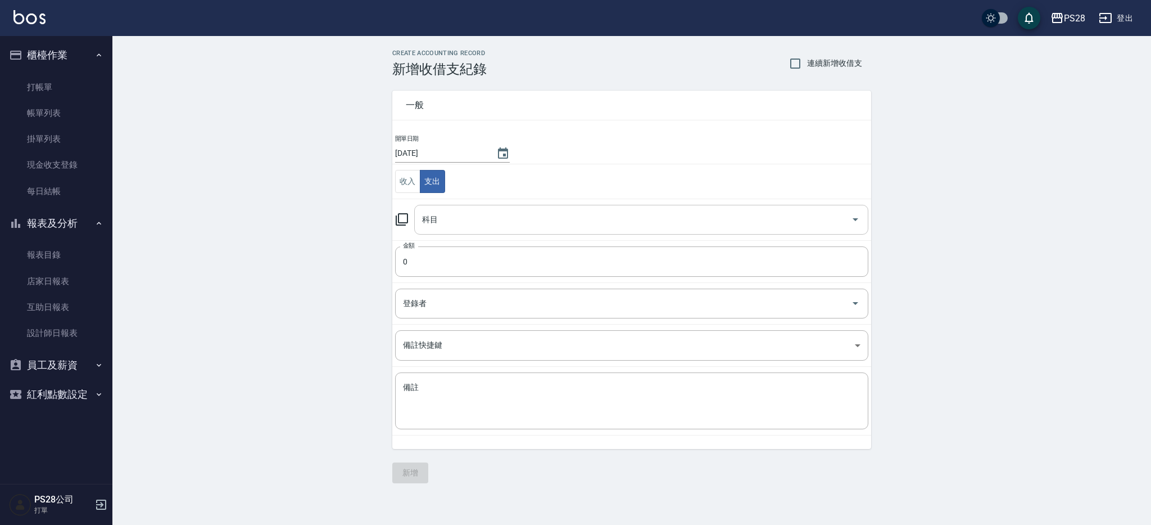
click at [491, 210] on input "科目" at bounding box center [632, 220] width 427 height 20
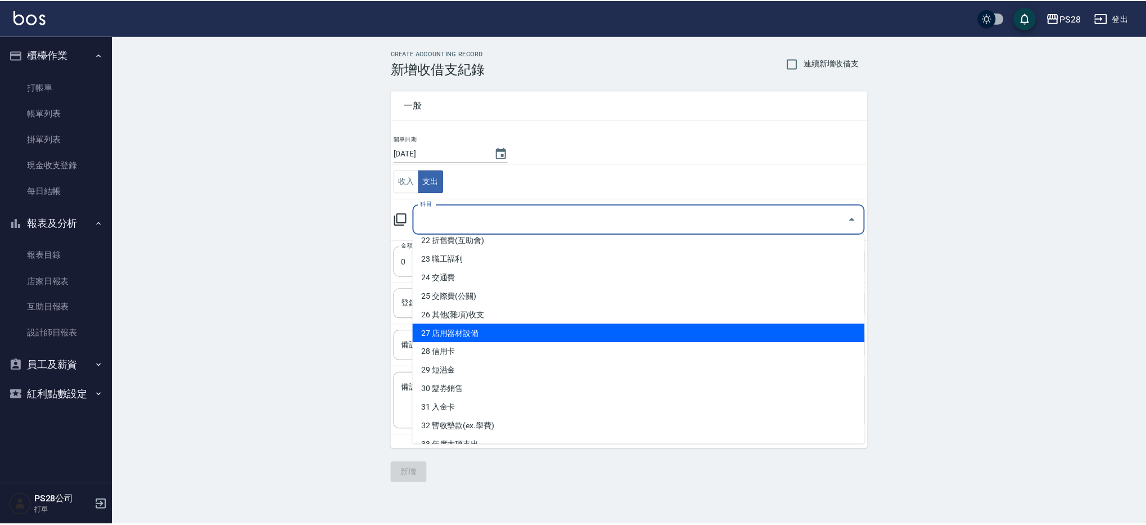
scroll to position [504, 0]
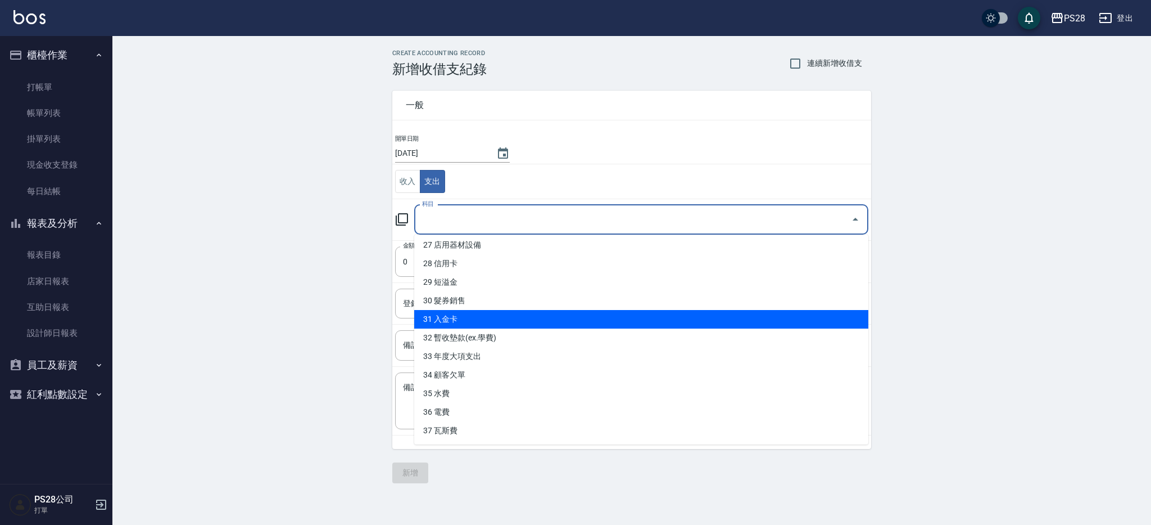
click at [476, 322] on li "31 入金卡" at bounding box center [641, 319] width 454 height 19
type input "31 入金卡"
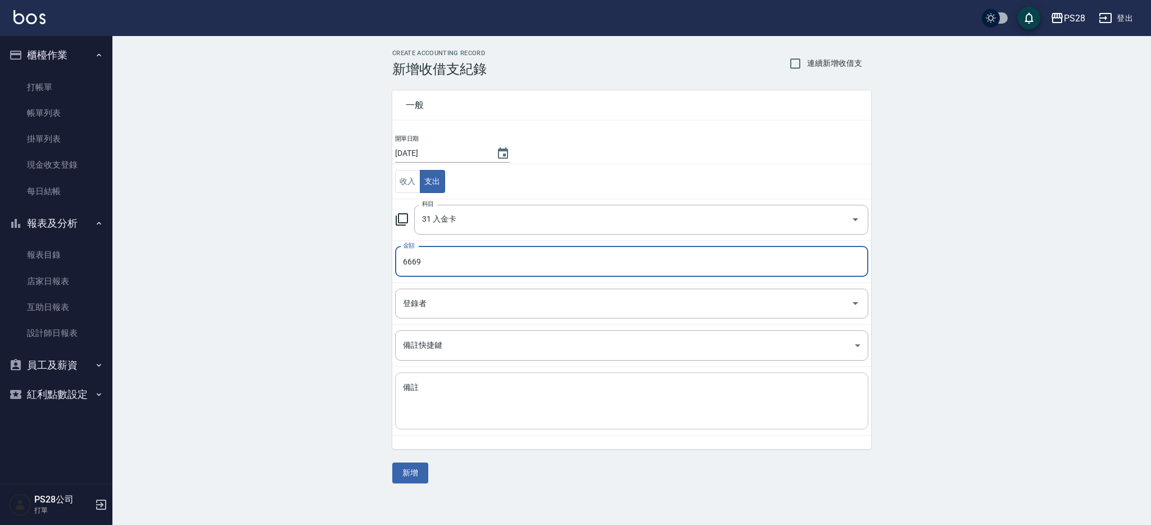
type input "6669"
click at [489, 405] on textarea "備註" at bounding box center [632, 401] width 458 height 38
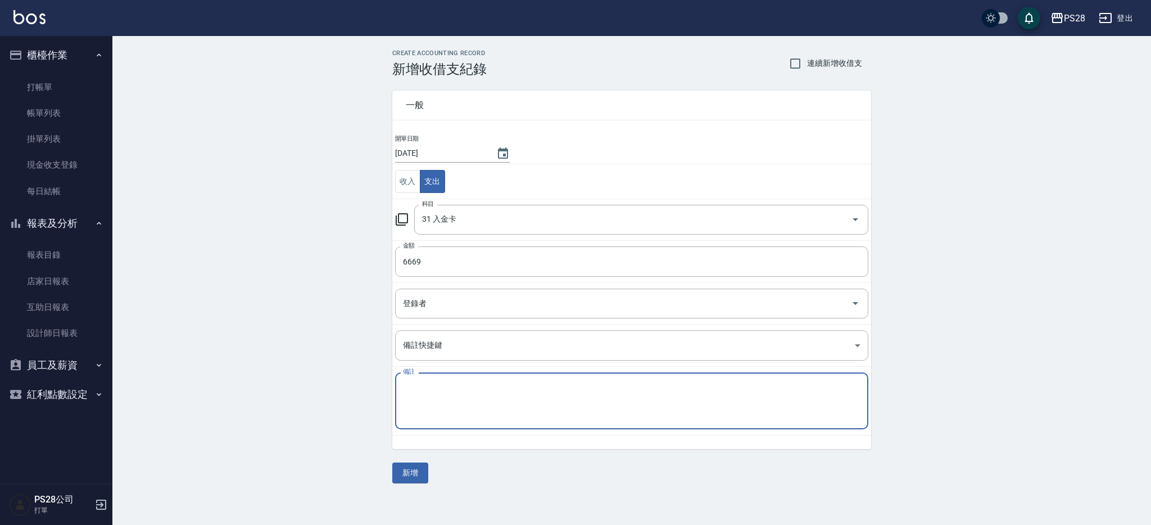
paste textarea "李妤霈退卡(13329)"
type textarea "李妤霈退卡(13329)"
click at [415, 470] on button "新增" at bounding box center [410, 472] width 36 height 21
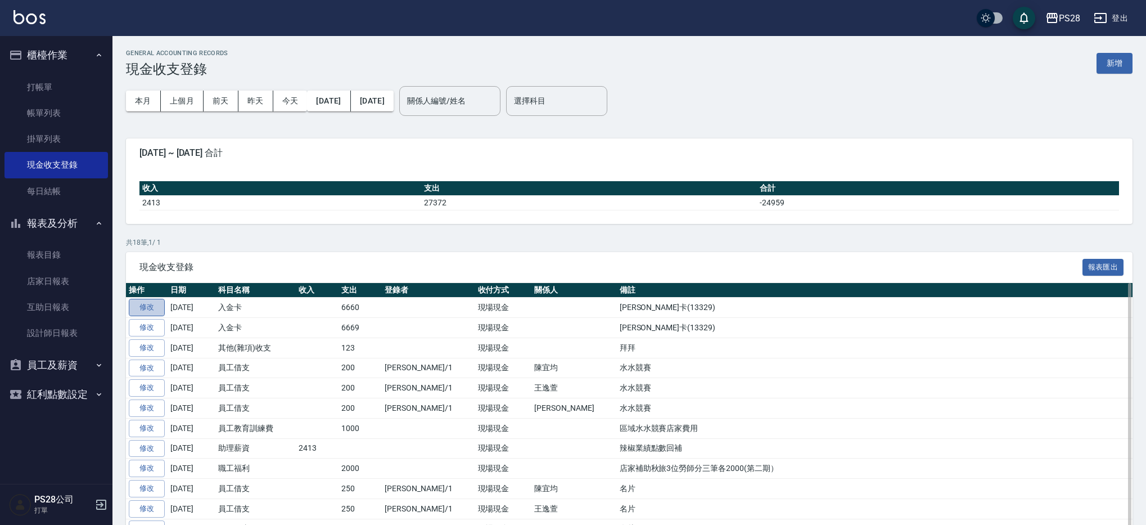
click at [151, 304] on link "修改" at bounding box center [147, 307] width 36 height 17
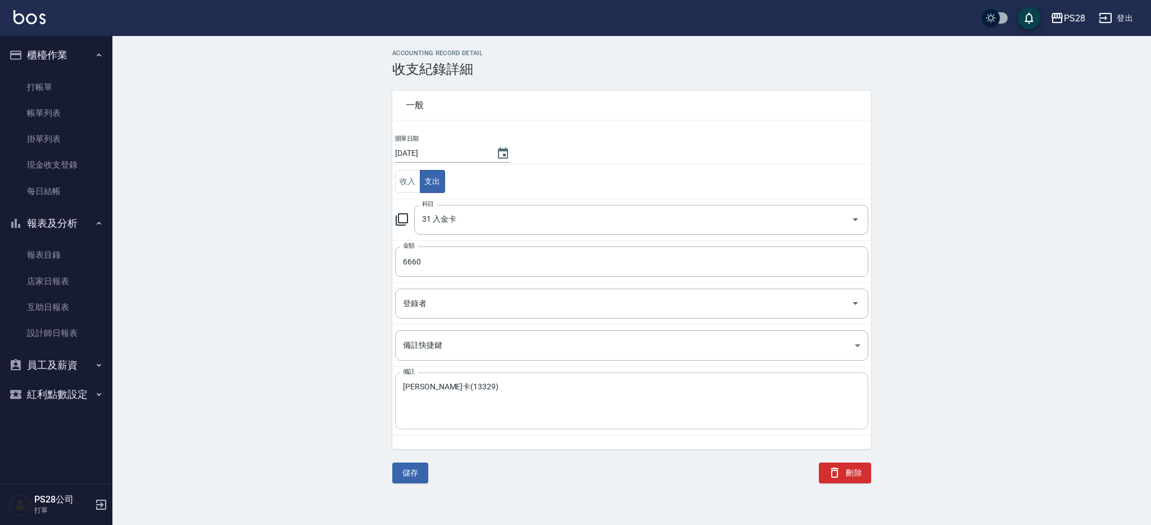
click at [449, 388] on textarea "李妤霈退卡(13329)" at bounding box center [632, 401] width 458 height 38
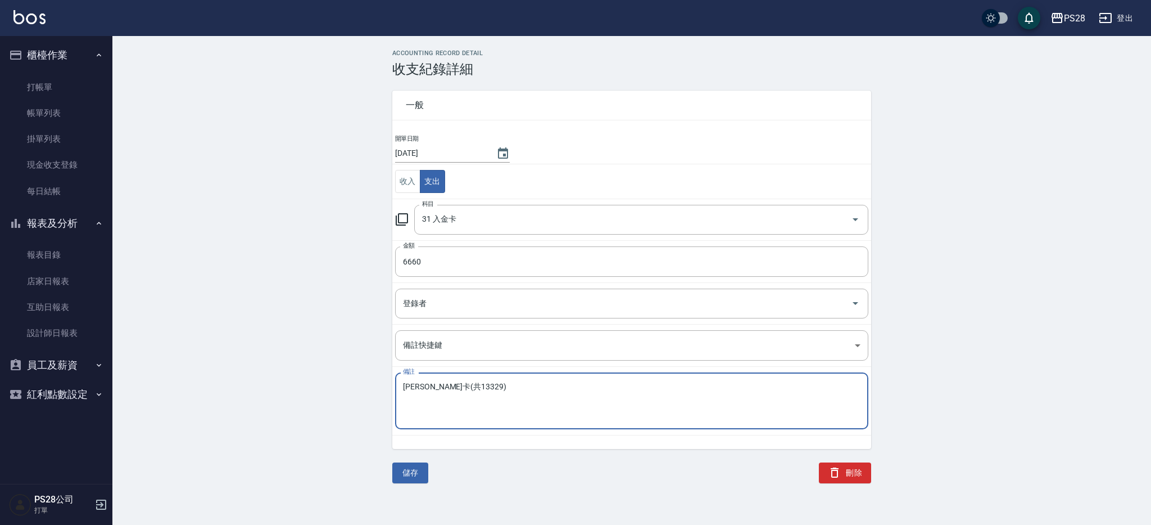
type textarea "李妤霈退卡(共13329)"
click at [415, 472] on button "儲存" at bounding box center [410, 472] width 36 height 21
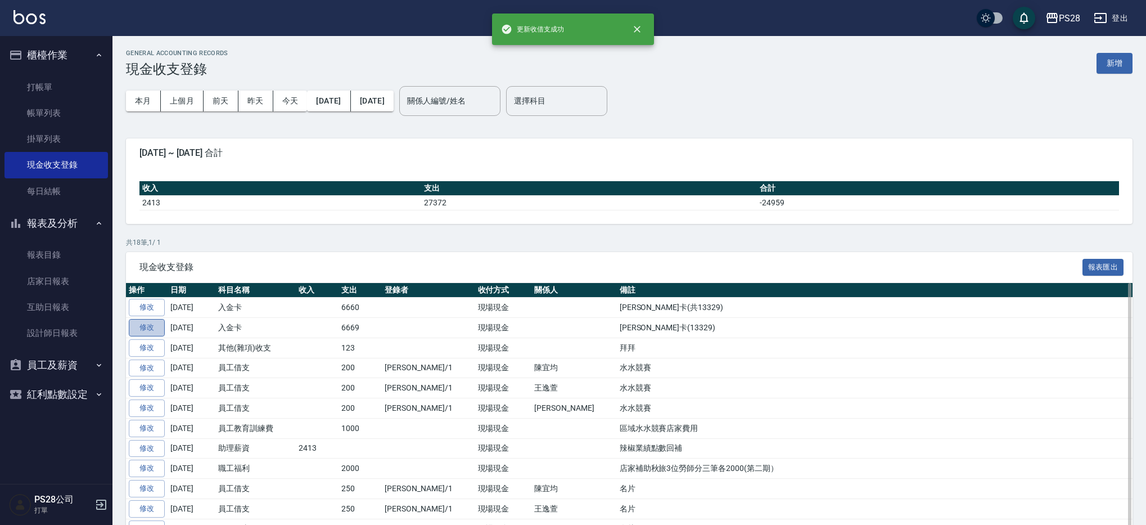
click at [144, 329] on link "修改" at bounding box center [147, 327] width 36 height 17
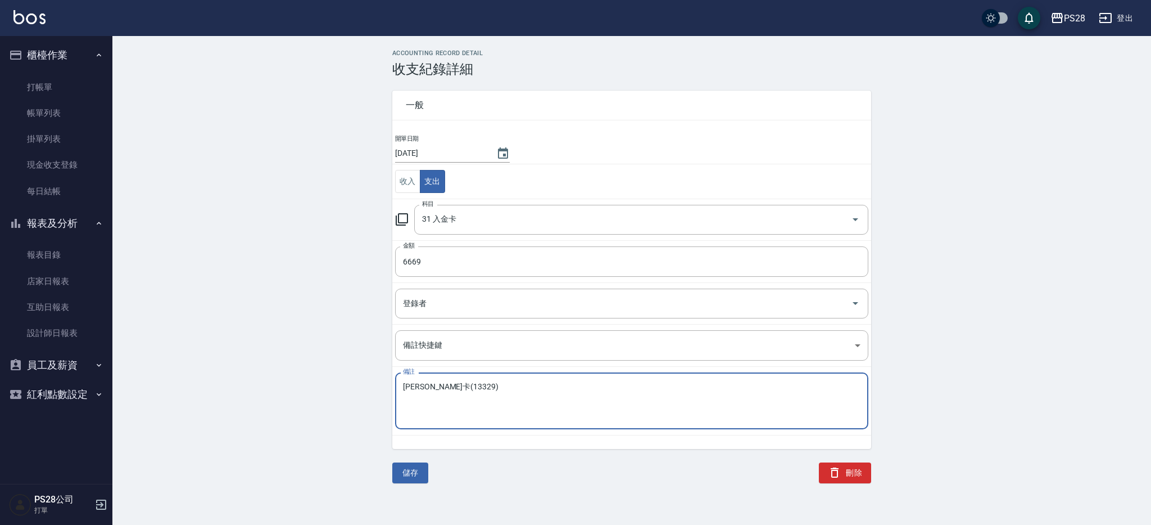
click at [447, 386] on textarea "李妤霈退卡(13329)" at bounding box center [632, 401] width 458 height 38
type textarea "李妤霈退卡(共13329)"
click at [409, 467] on button "儲存" at bounding box center [410, 472] width 36 height 21
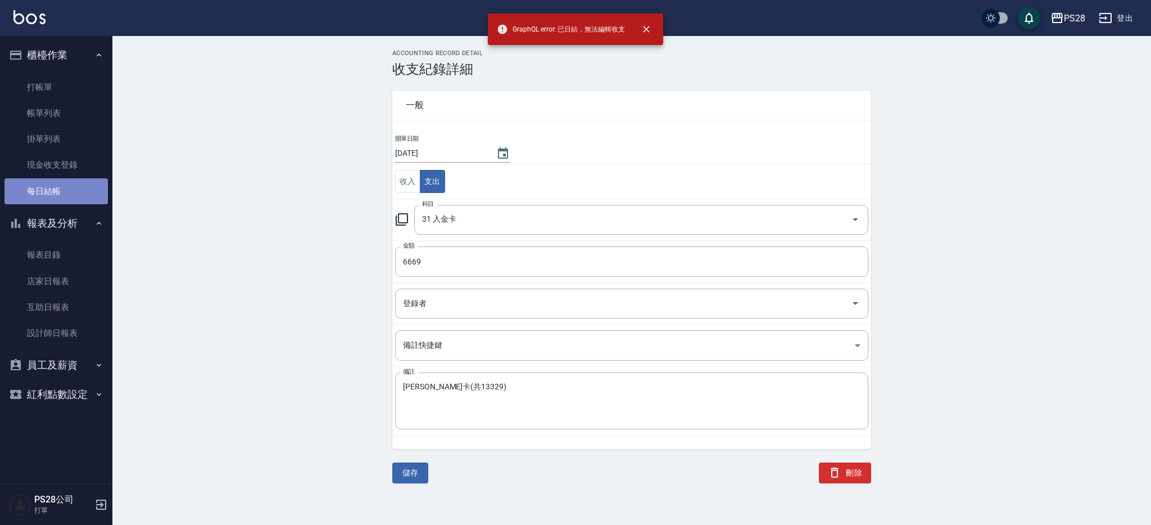
click at [55, 192] on link "每日結帳" at bounding box center [55, 191] width 103 height 26
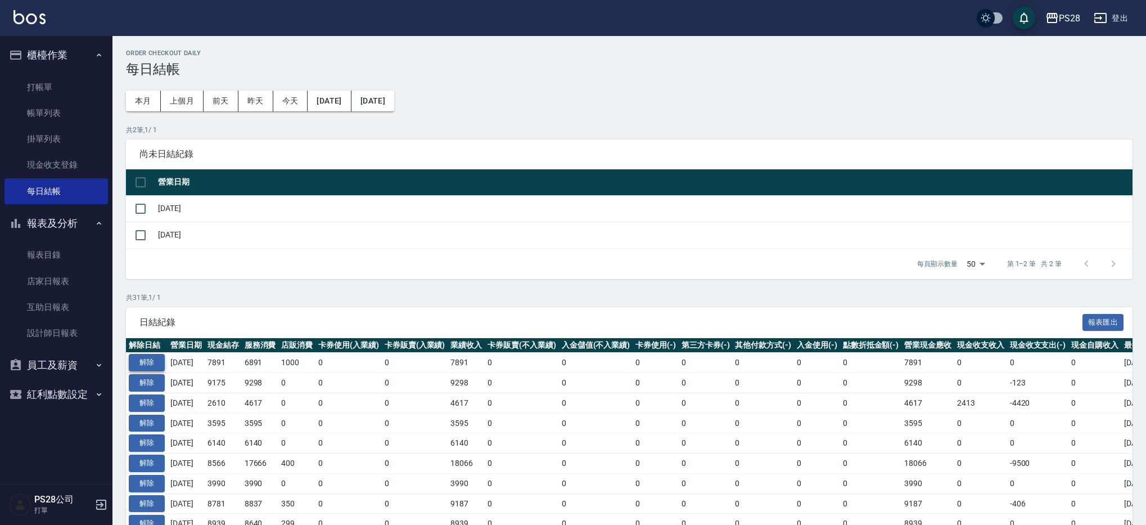
click at [155, 360] on button "解除" at bounding box center [147, 362] width 36 height 17
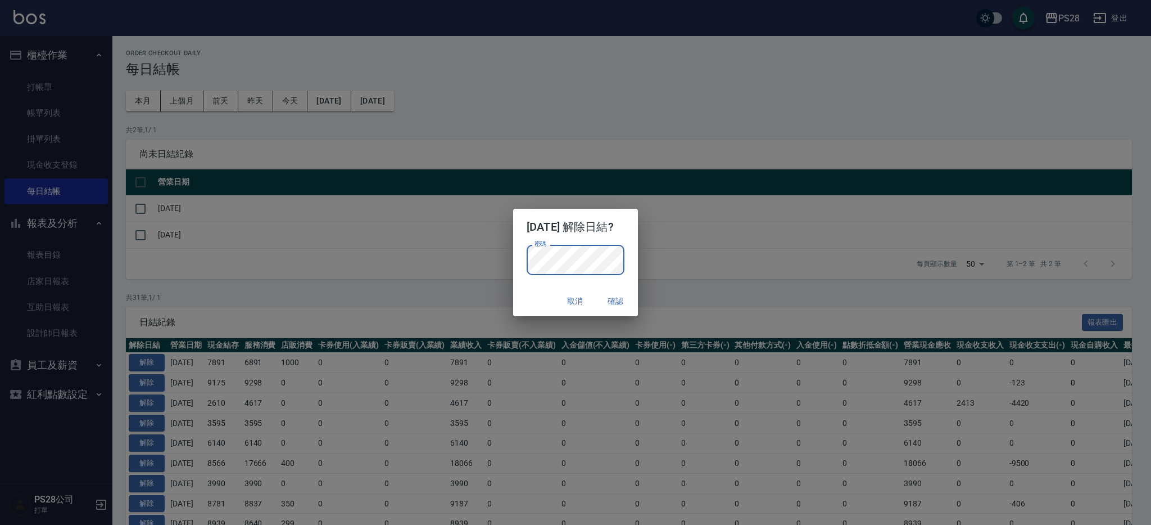
click at [626, 299] on button "確認" at bounding box center [616, 301] width 36 height 21
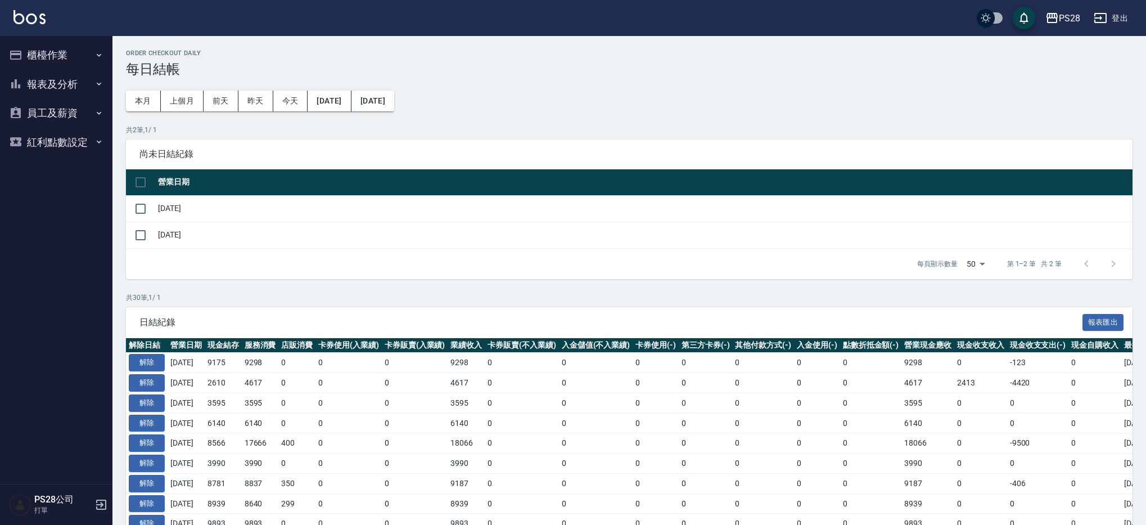
click at [57, 48] on button "櫃檯作業" at bounding box center [55, 54] width 103 height 29
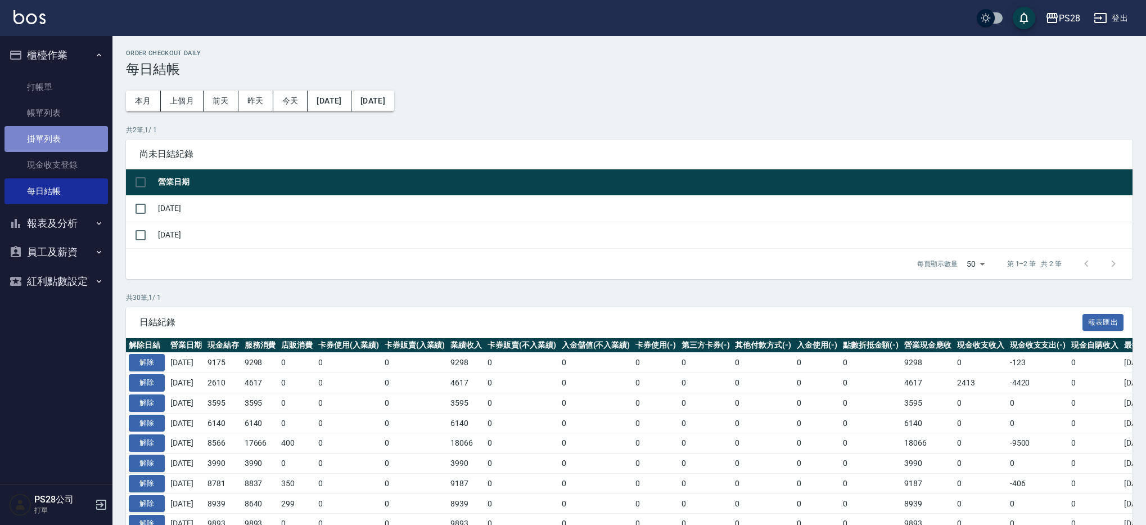
click at [75, 141] on link "掛單列表" at bounding box center [55, 139] width 103 height 26
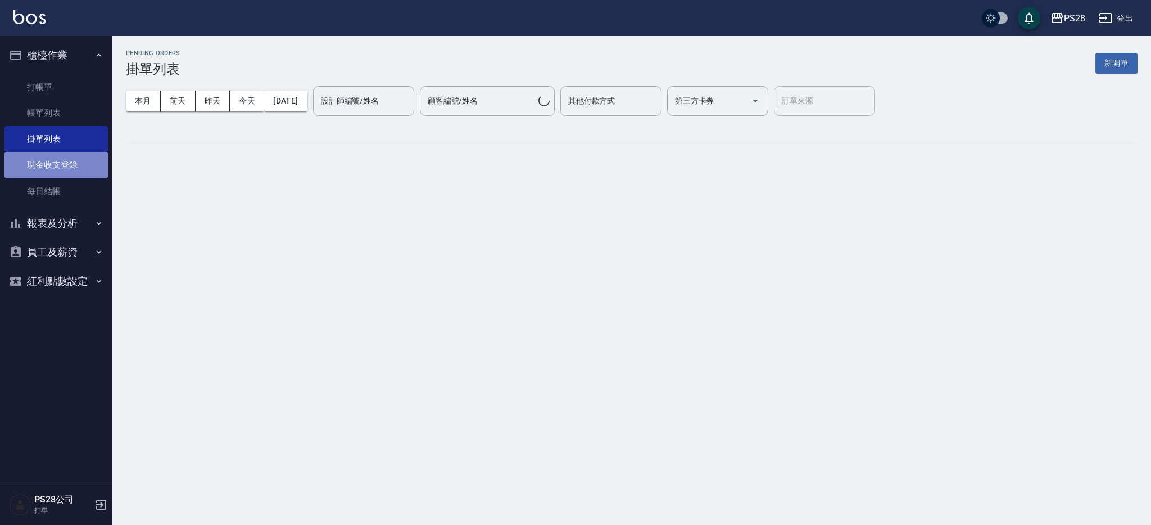
click at [90, 174] on link "現金收支登錄" at bounding box center [55, 165] width 103 height 26
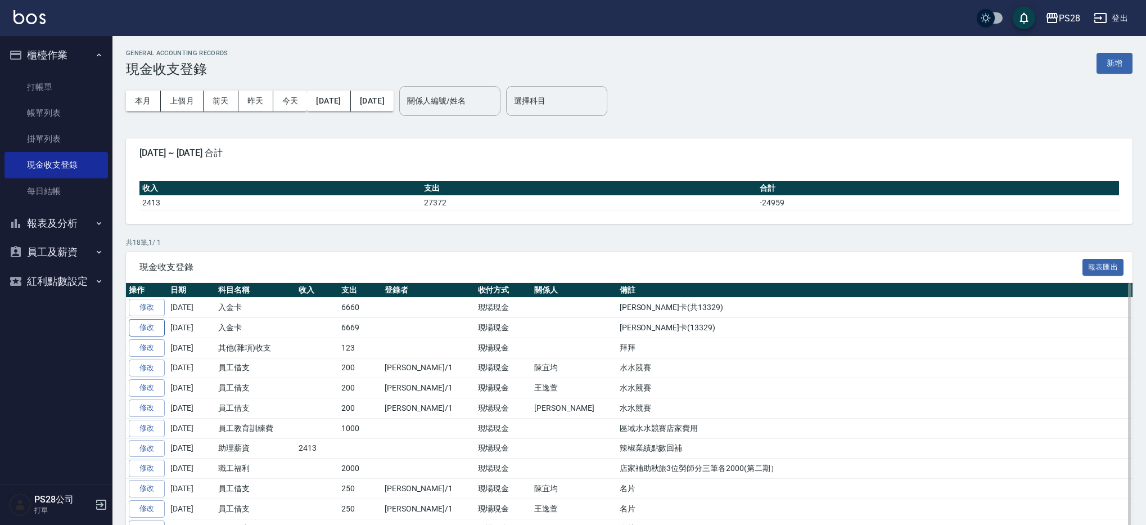
click at [152, 327] on link "修改" at bounding box center [147, 327] width 36 height 17
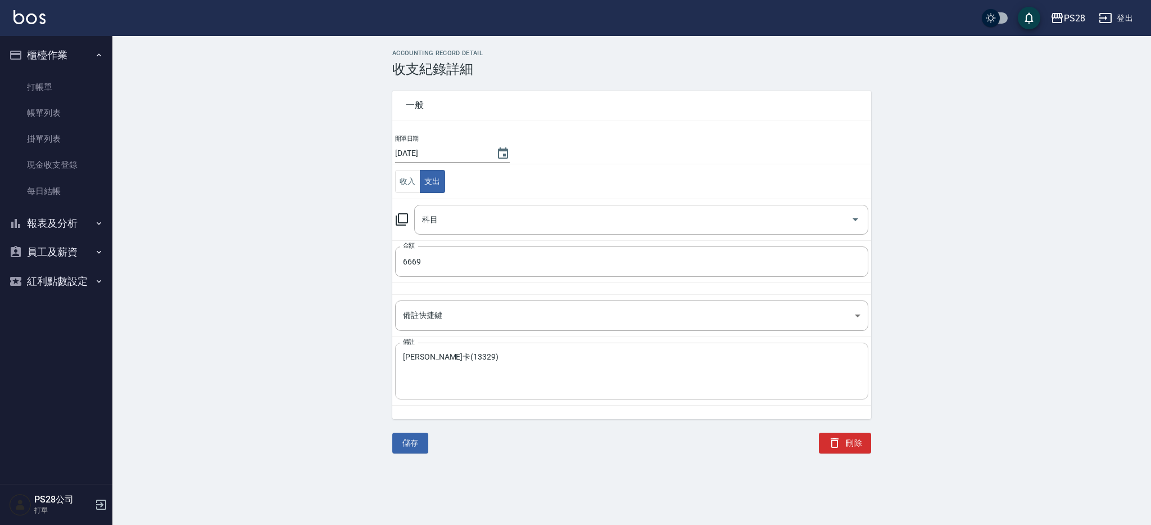
type input "31 入金卡"
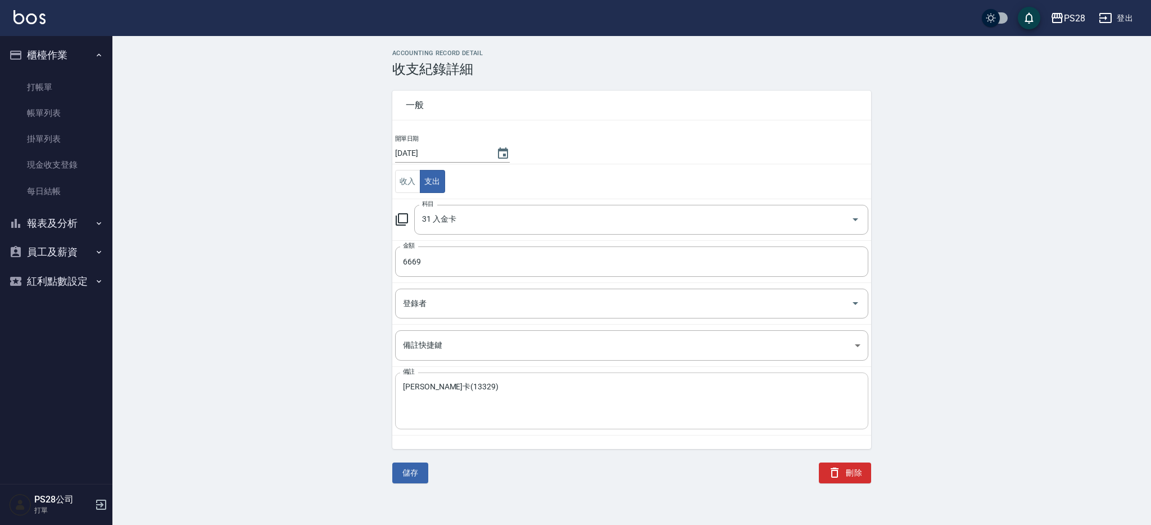
drag, startPoint x: 446, startPoint y: 385, endPoint x: 525, endPoint y: 388, distance: 78.8
click at [448, 385] on textarea "李妤霈退卡(13329)" at bounding box center [632, 401] width 458 height 38
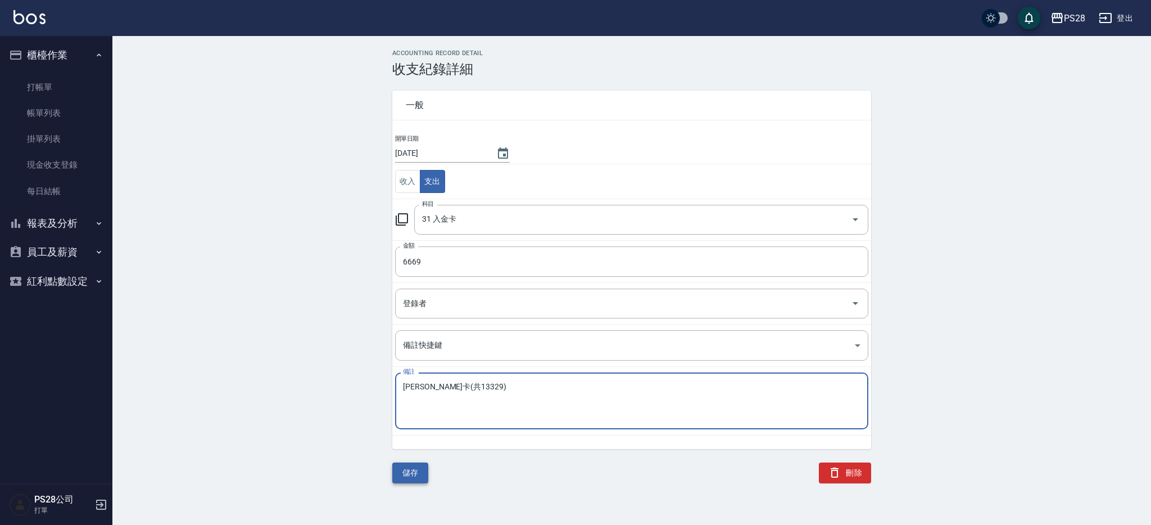
type textarea "[PERSON_NAME]卡(共13329)"
click at [400, 475] on button "儲存" at bounding box center [410, 472] width 36 height 21
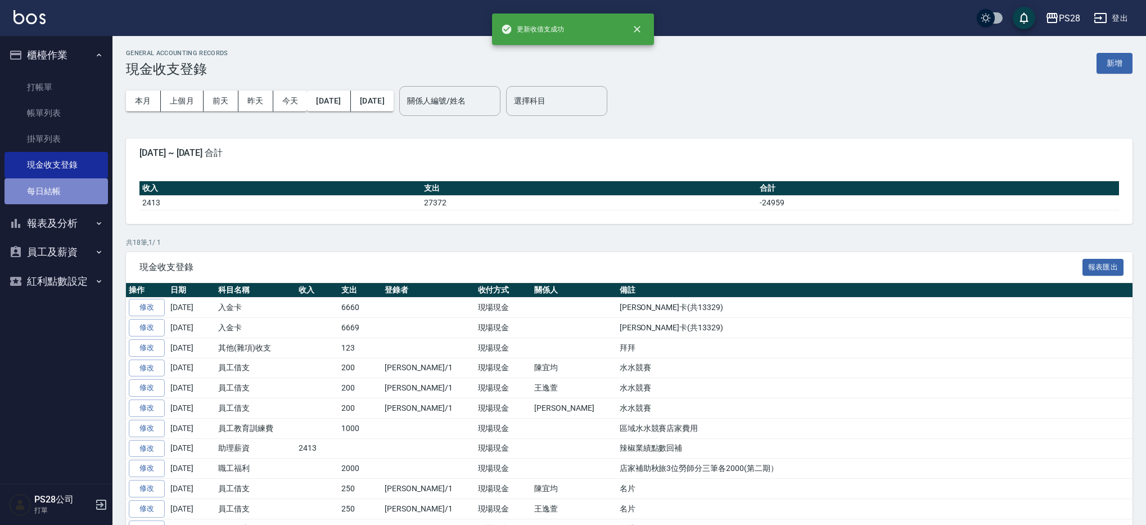
click at [65, 189] on link "每日結帳" at bounding box center [55, 191] width 103 height 26
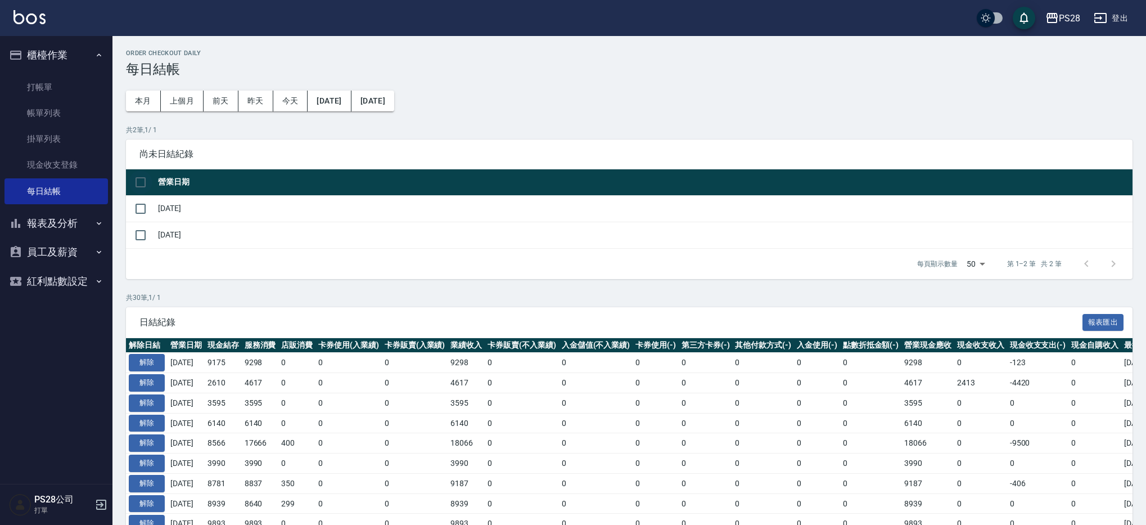
click at [142, 180] on input "checkbox" at bounding box center [141, 182] width 24 height 24
checkbox input "true"
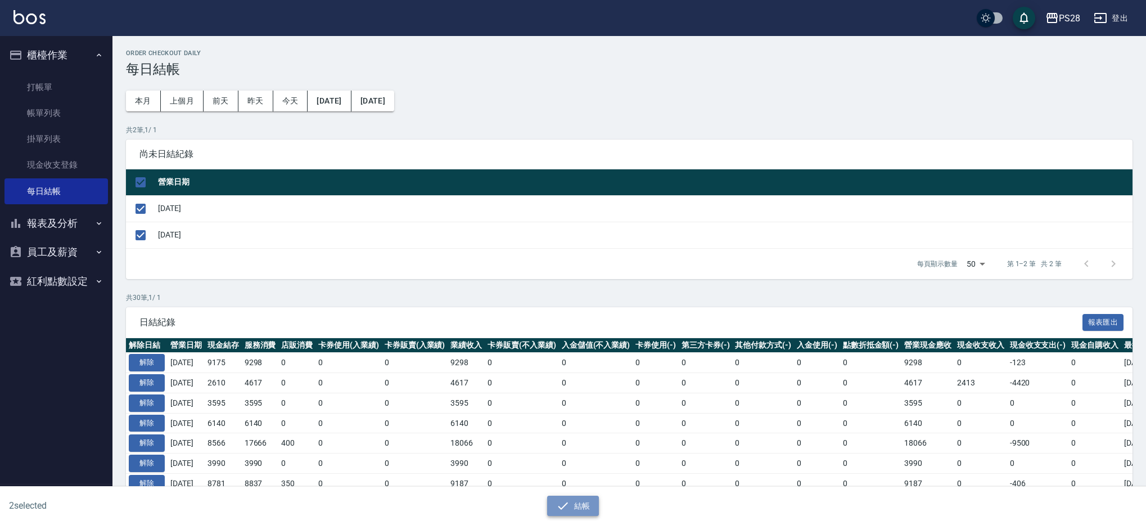
click at [557, 501] on icon "button" at bounding box center [562, 505] width 13 height 13
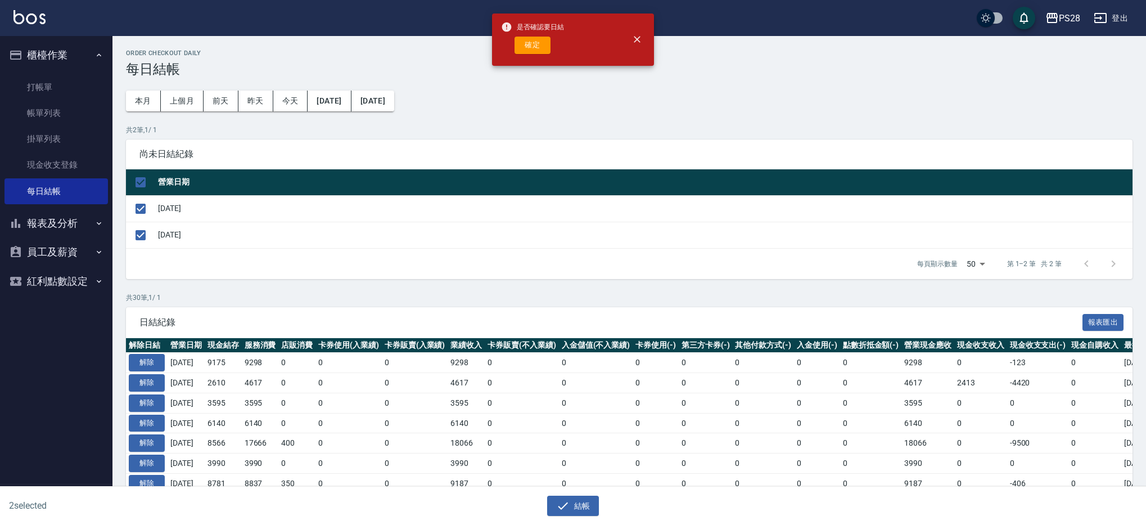
click at [512, 30] on span "是否確認要日結" at bounding box center [532, 26] width 63 height 11
click at [518, 38] on button "確定" at bounding box center [532, 45] width 36 height 17
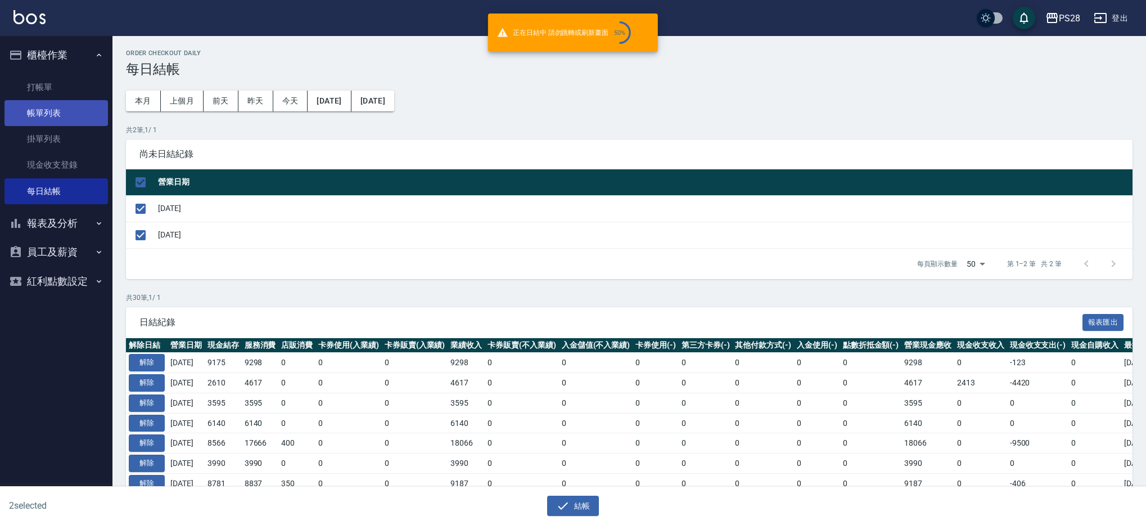
checkbox input "false"
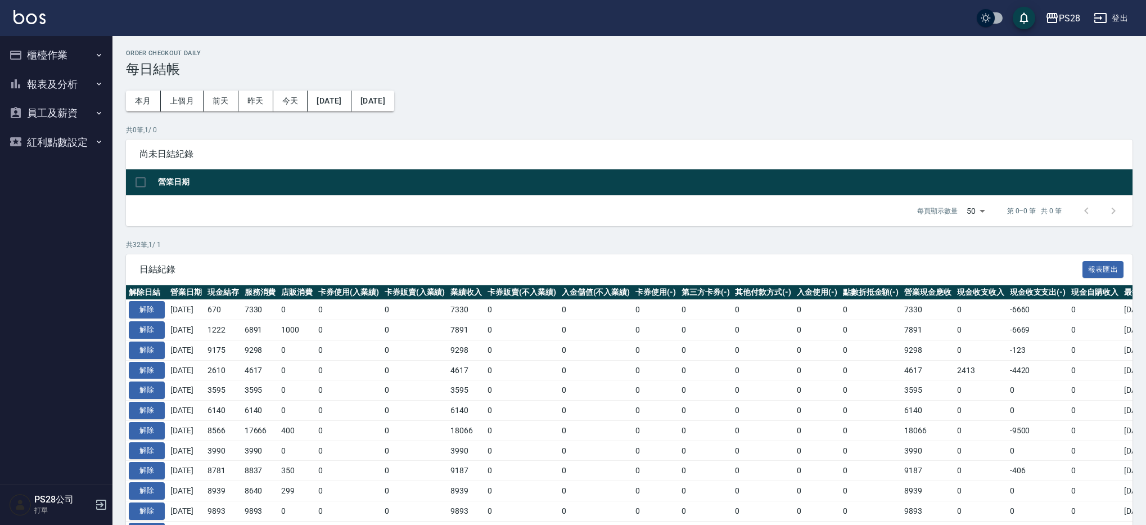
click at [62, 48] on button "櫃檯作業" at bounding box center [55, 54] width 103 height 29
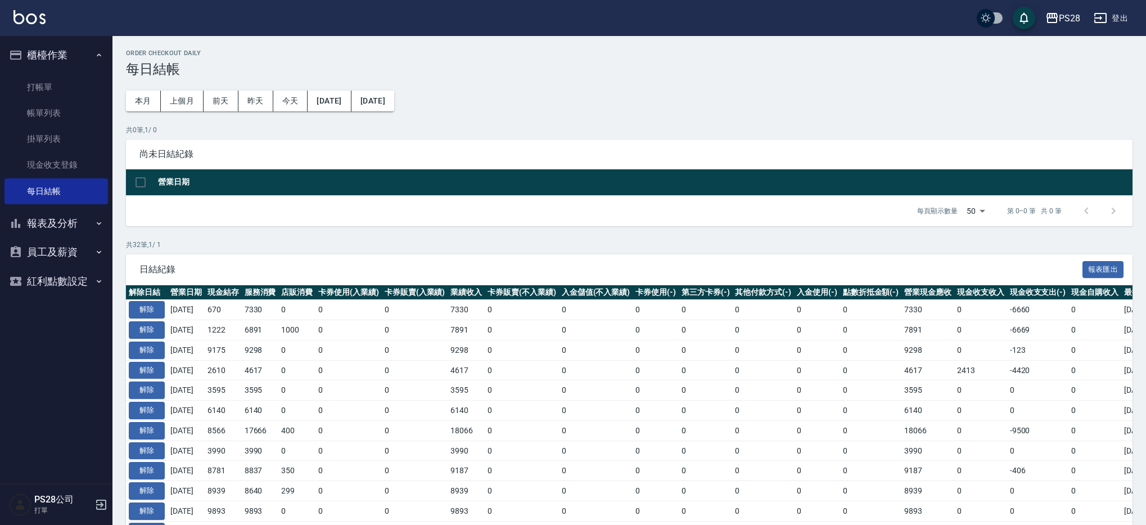
click at [71, 224] on button "報表及分析" at bounding box center [55, 223] width 103 height 29
click at [299, 73] on h3 "每日結帳" at bounding box center [629, 69] width 1006 height 16
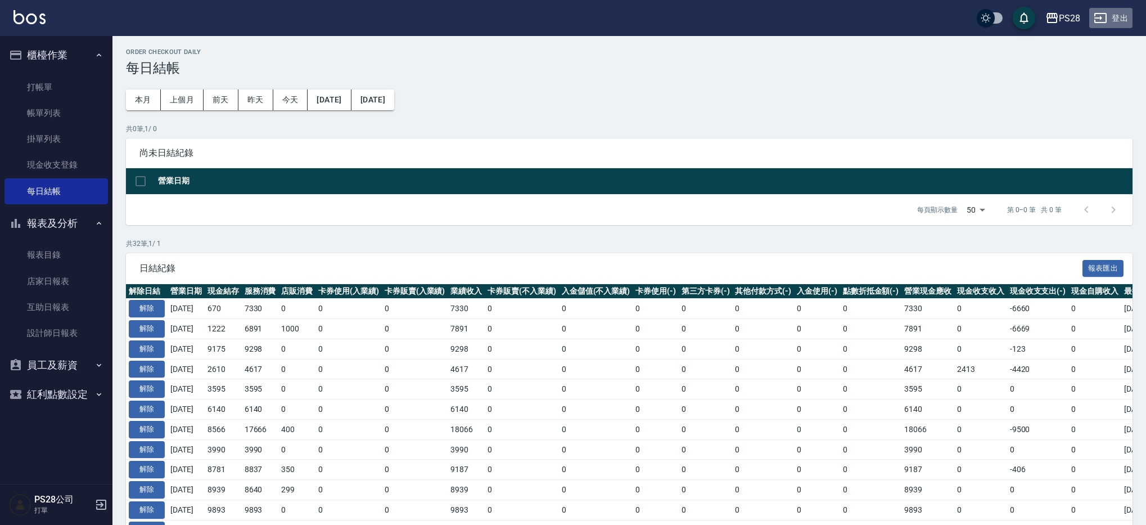
click at [1116, 15] on button "登出" at bounding box center [1110, 18] width 43 height 21
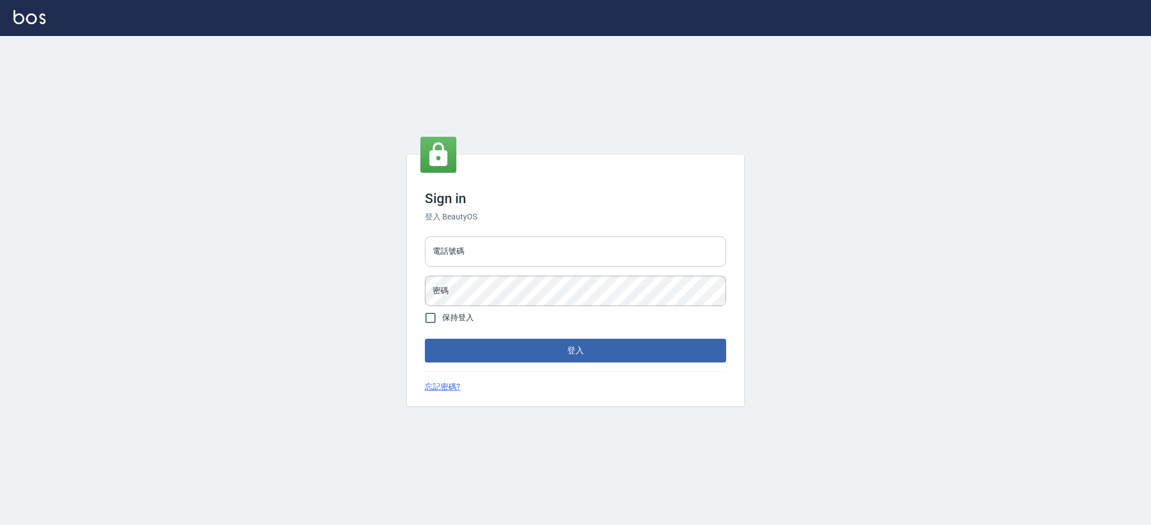
click at [620, 252] on input "電話號碼" at bounding box center [575, 251] width 301 height 30
type input "0980410316"
click at [425, 338] on button "登入" at bounding box center [575, 350] width 301 height 24
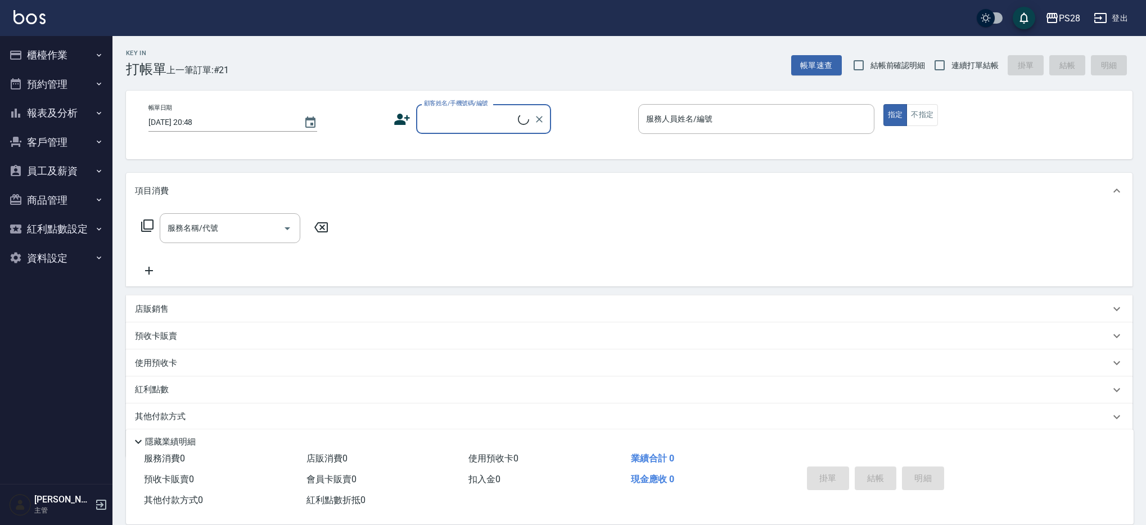
scroll to position [1, 0]
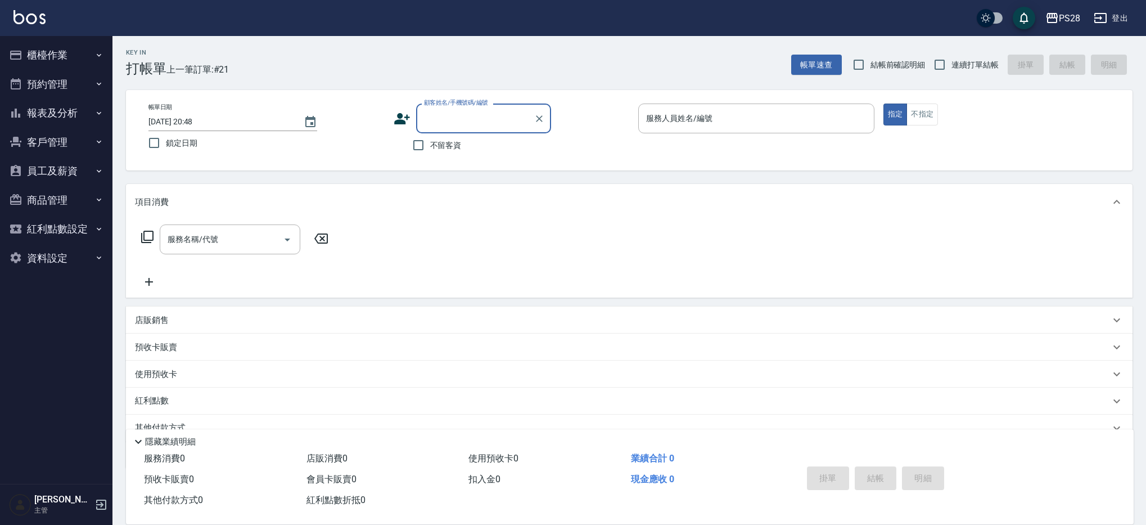
click at [53, 51] on button "櫃檯作業" at bounding box center [55, 54] width 103 height 29
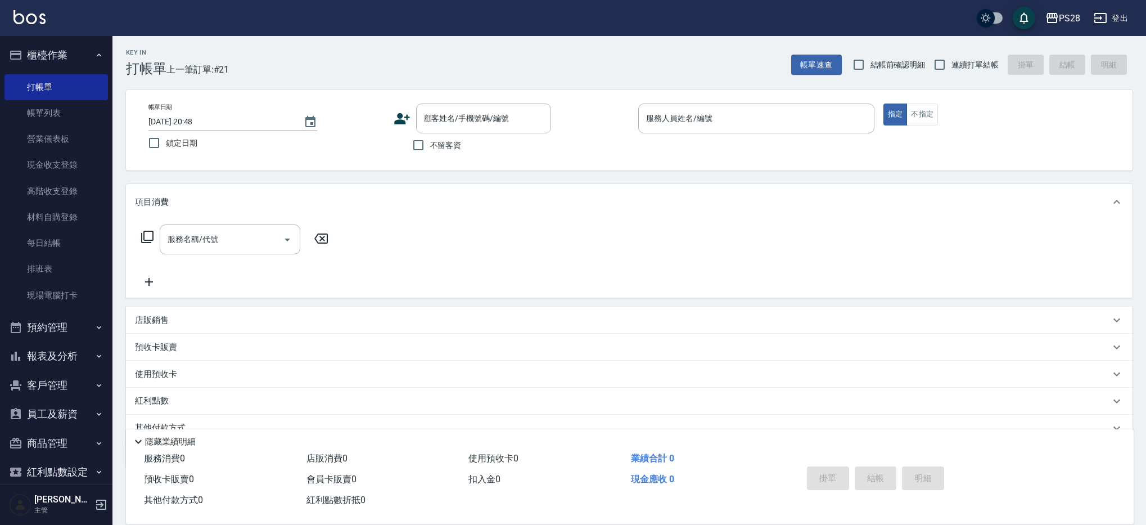
click at [70, 351] on button "報表及分析" at bounding box center [55, 355] width 103 height 29
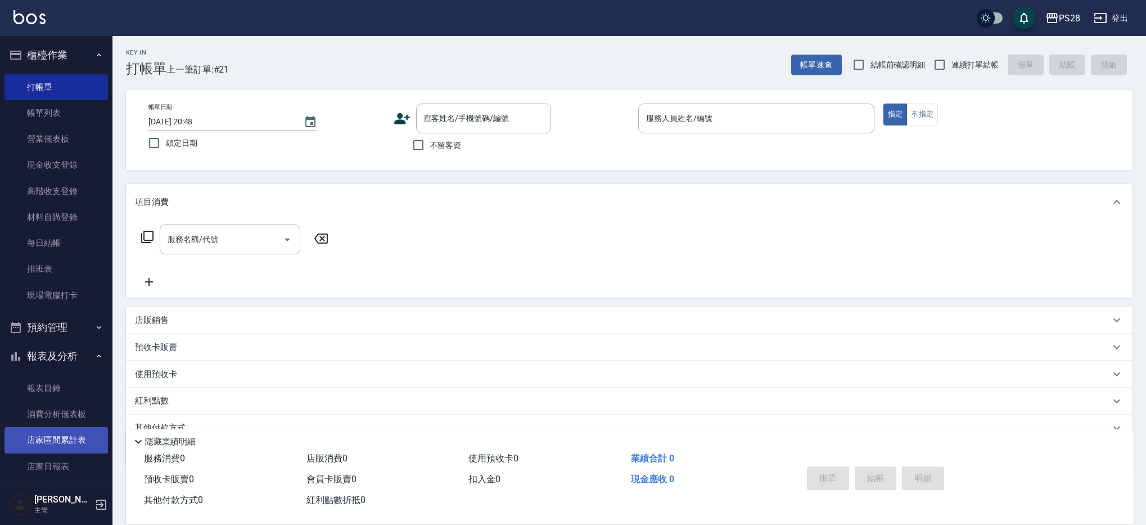
scroll to position [89, 0]
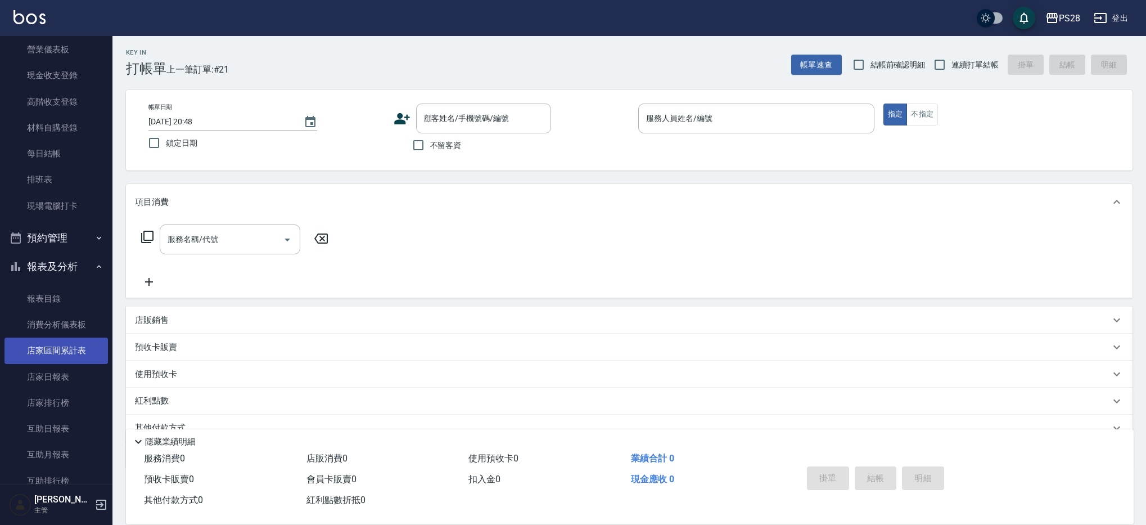
click at [69, 353] on link "店家區間累計表" at bounding box center [55, 350] width 103 height 26
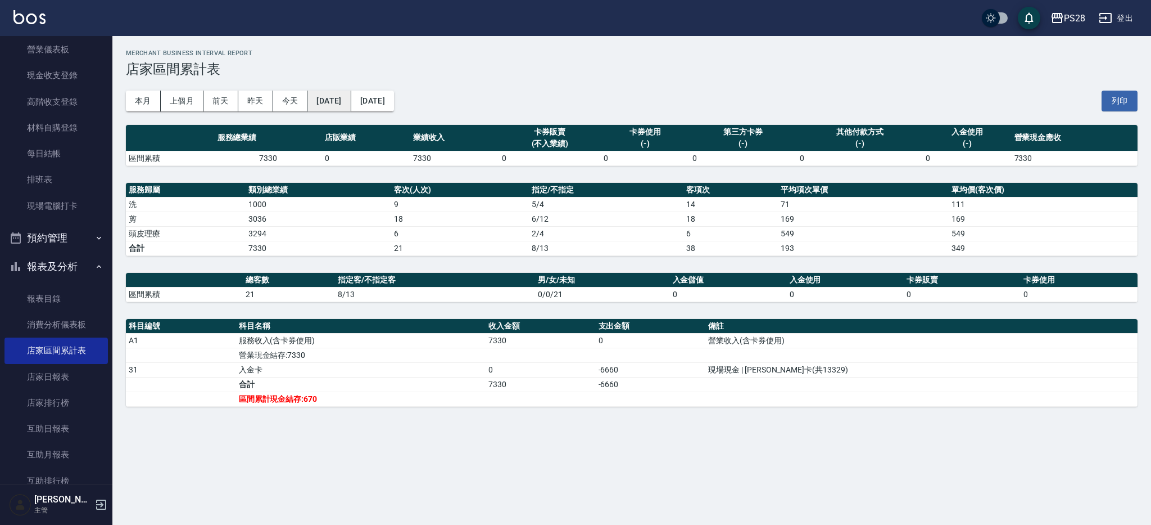
click at [345, 94] on button "[DATE]" at bounding box center [329, 101] width 43 height 21
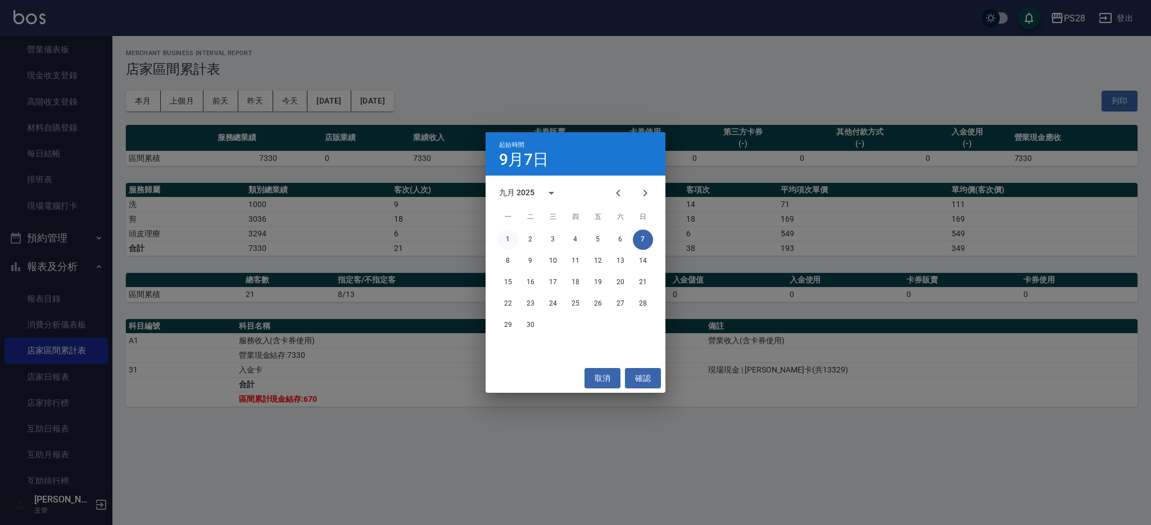
click at [513, 239] on button "1" at bounding box center [508, 239] width 20 height 20
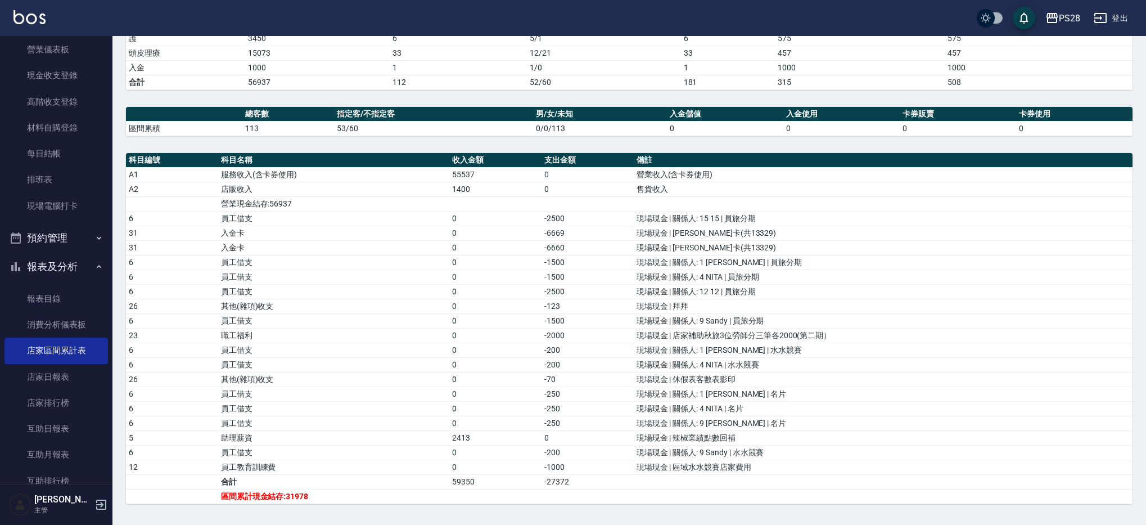
scroll to position [233, 0]
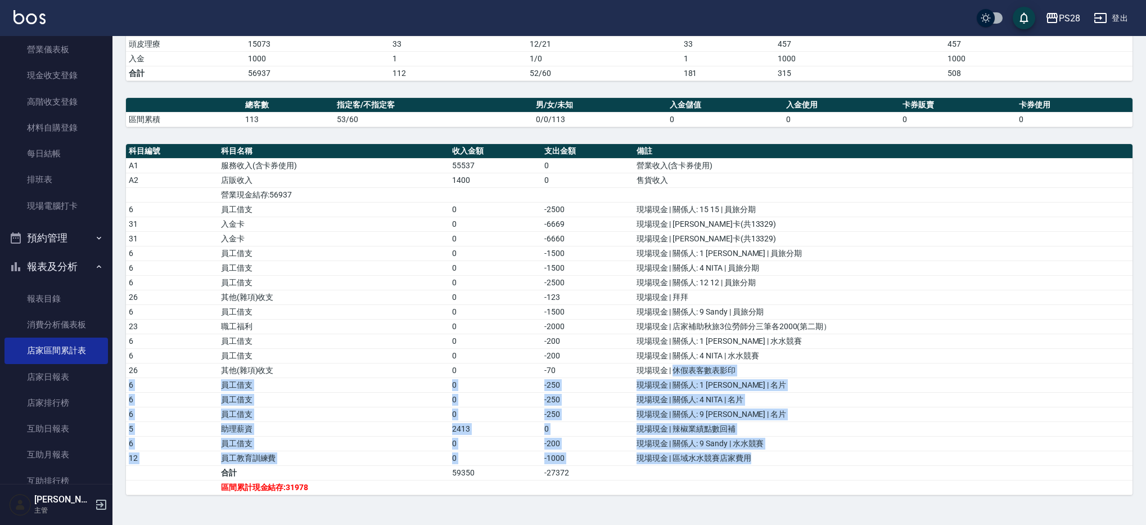
drag, startPoint x: 672, startPoint y: 372, endPoint x: 770, endPoint y: 453, distance: 126.5
click at [770, 453] on tbody "A1 服務收入(含卡券使用) 55537 0 營業收入(含卡券使用) A2 店販收入 1400 0 售貨收入 營業現金結存:56937 6 員工借支 0 -2…" at bounding box center [629, 326] width 1006 height 336
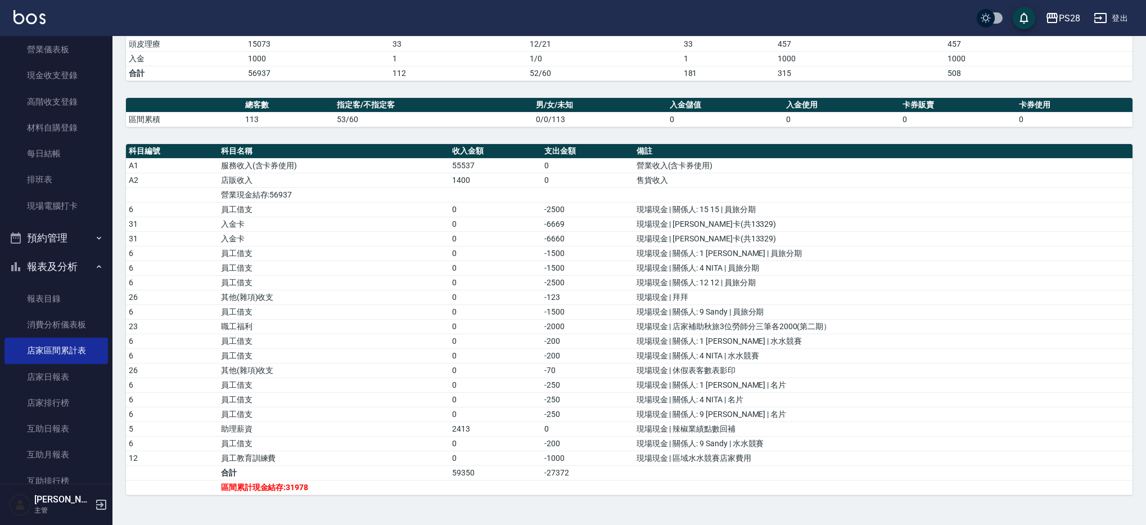
click at [769, 431] on td "現場現金 | 辣椒業績點數回補" at bounding box center [883, 428] width 499 height 15
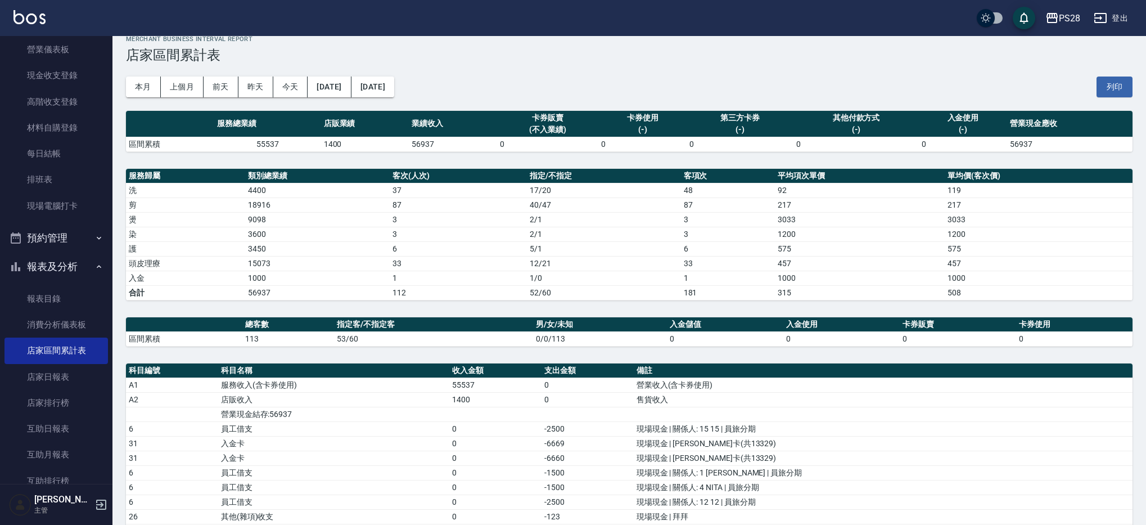
scroll to position [0, 0]
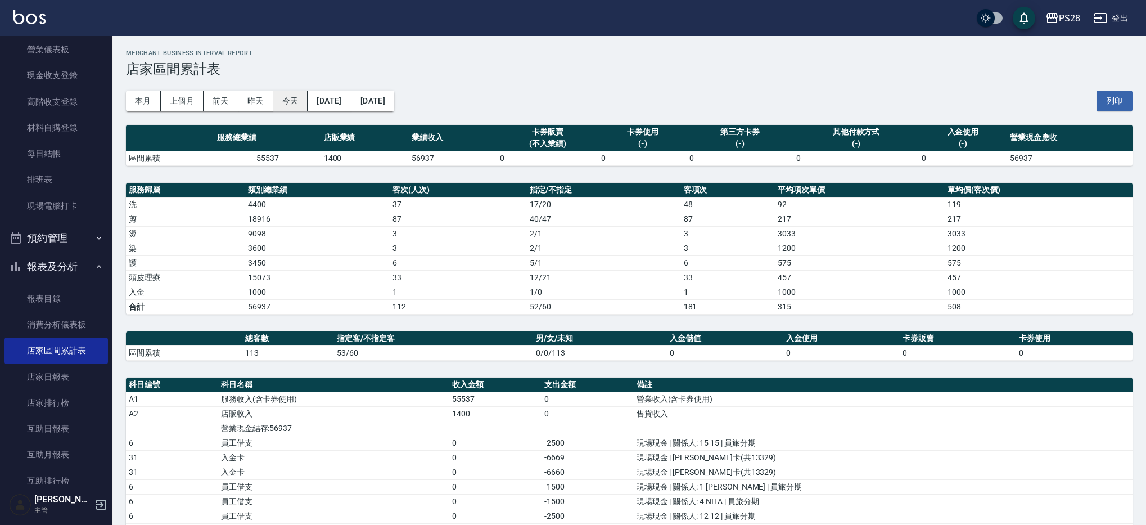
click at [296, 98] on button "今天" at bounding box center [290, 101] width 35 height 21
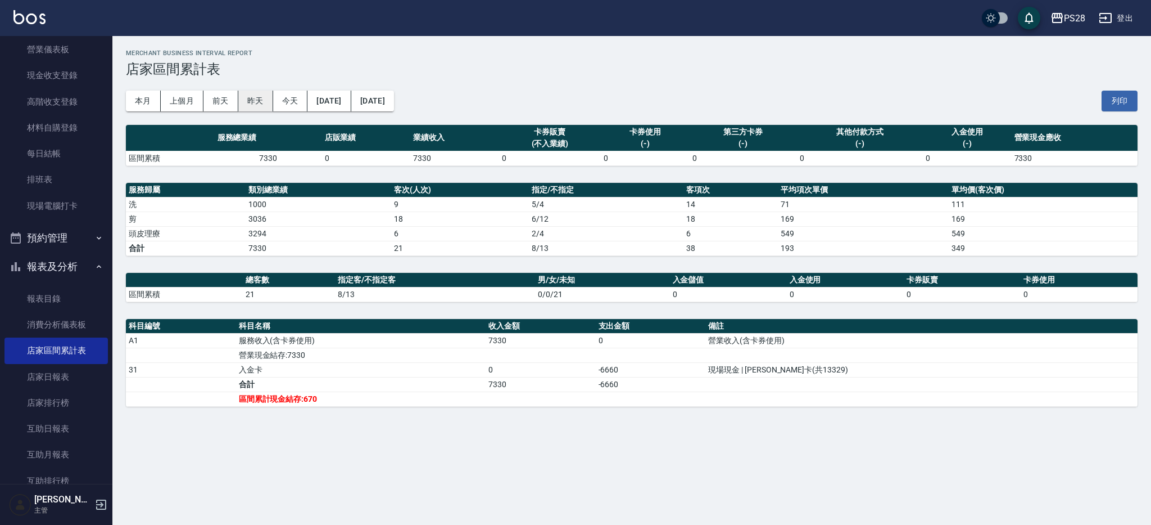
click at [261, 98] on button "昨天" at bounding box center [255, 101] width 35 height 21
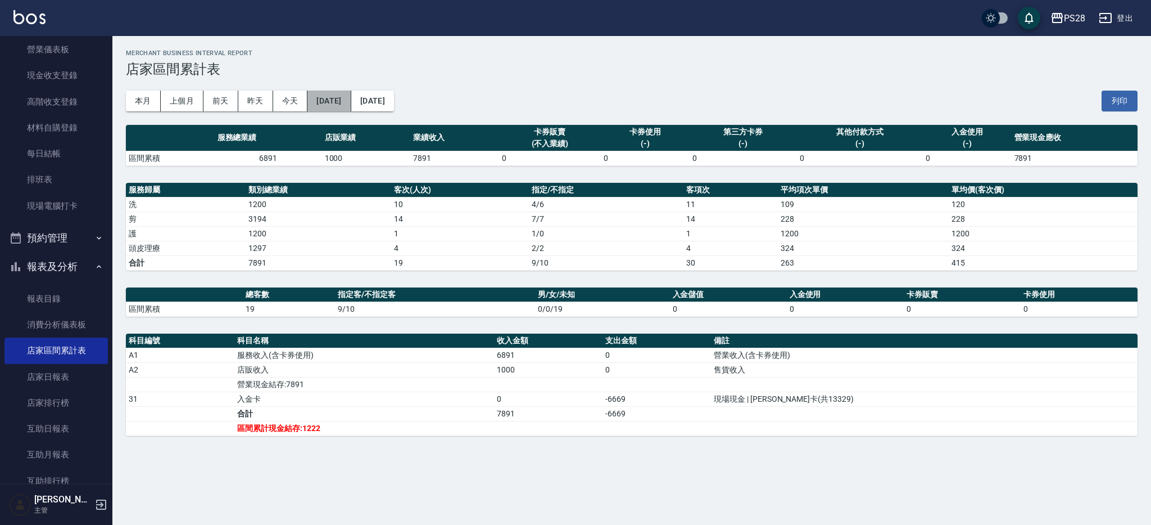
click at [351, 98] on button "2025/09/06" at bounding box center [329, 101] width 43 height 21
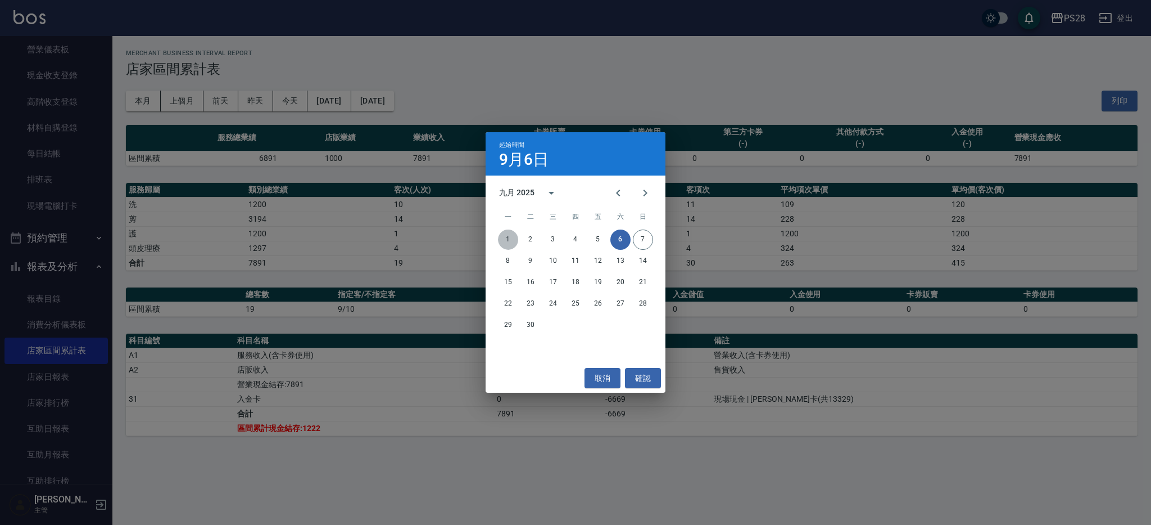
click at [514, 241] on button "1" at bounding box center [508, 239] width 20 height 20
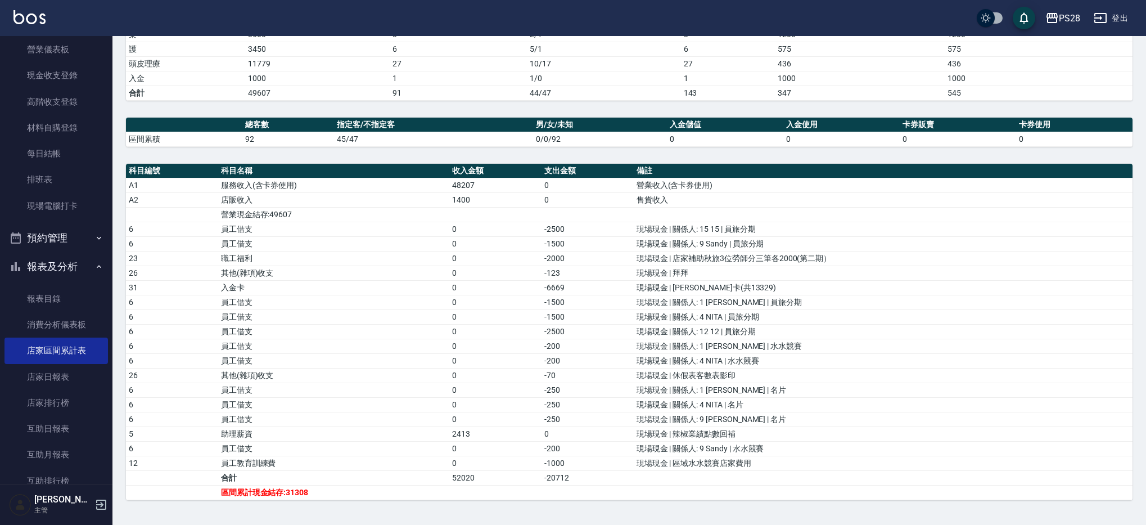
scroll to position [216, 0]
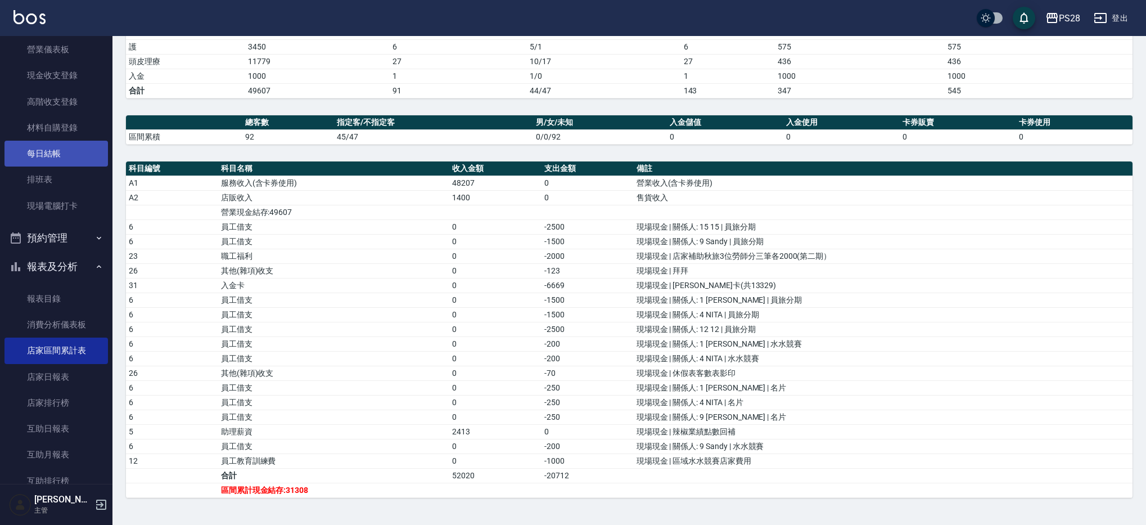
click at [28, 156] on link "每日結帳" at bounding box center [55, 154] width 103 height 26
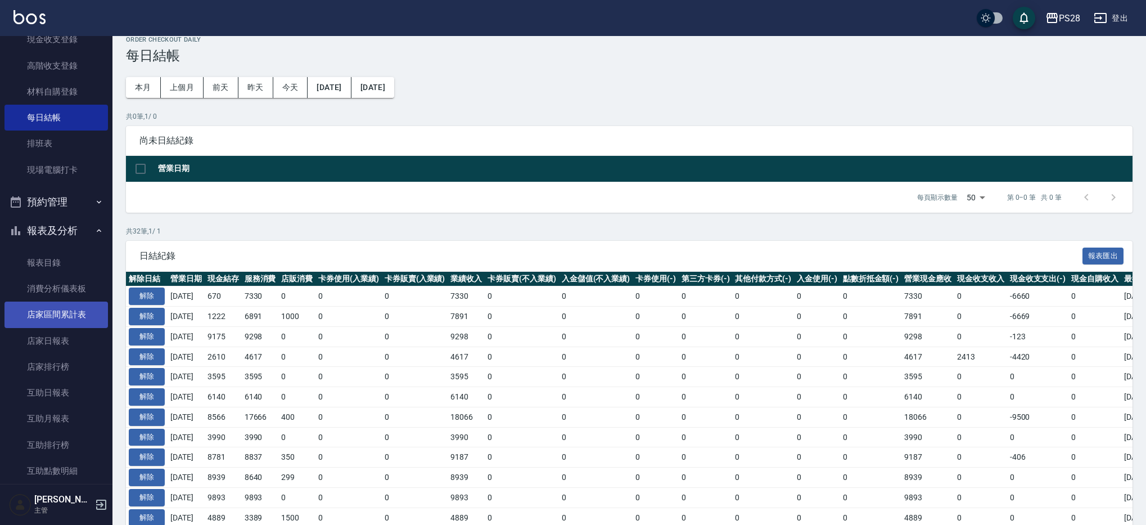
scroll to position [14, 0]
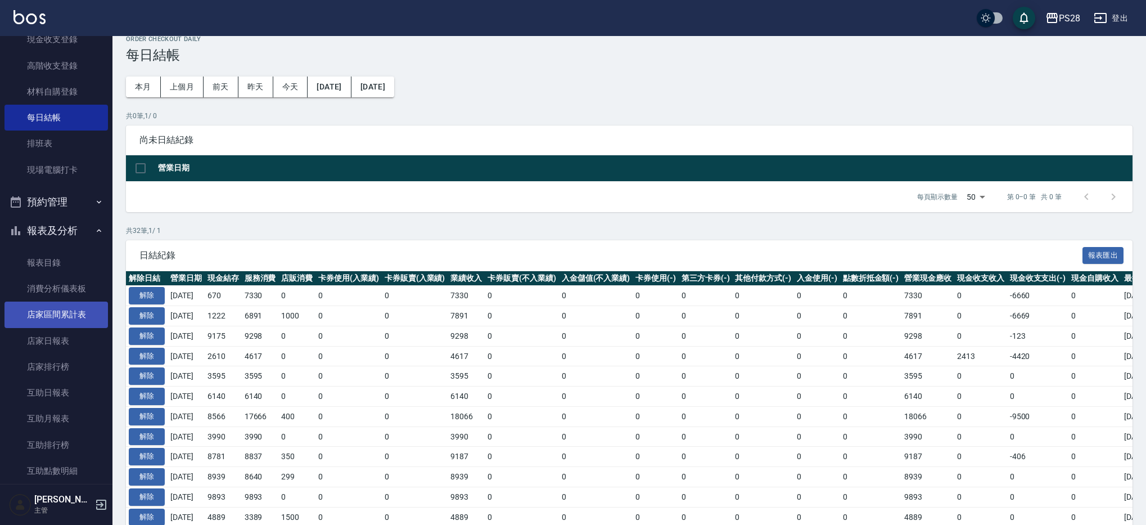
click at [85, 312] on link "店家區間累計表" at bounding box center [55, 314] width 103 height 26
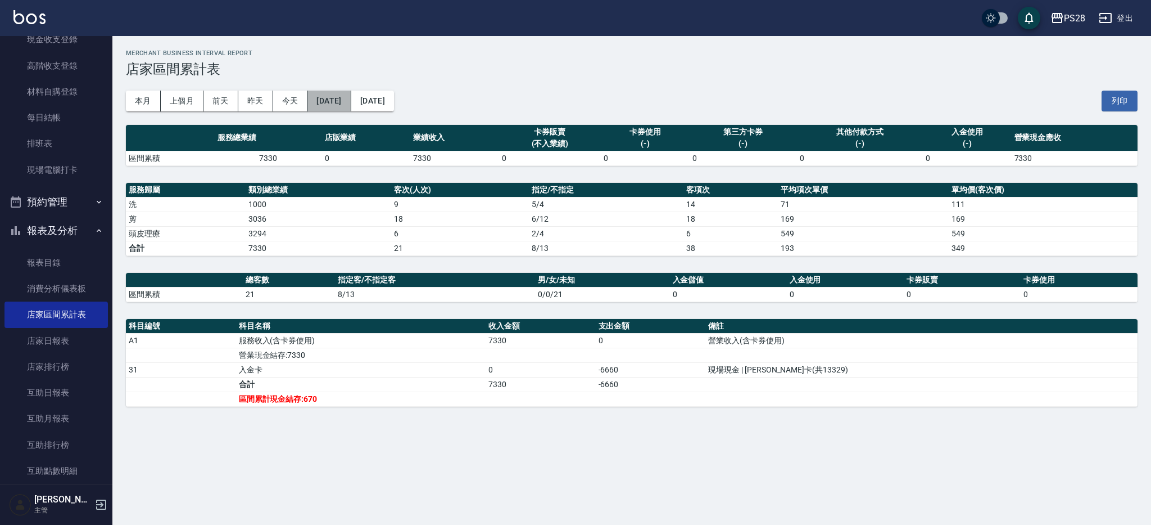
click at [345, 102] on button "2025/09/07" at bounding box center [329, 101] width 43 height 21
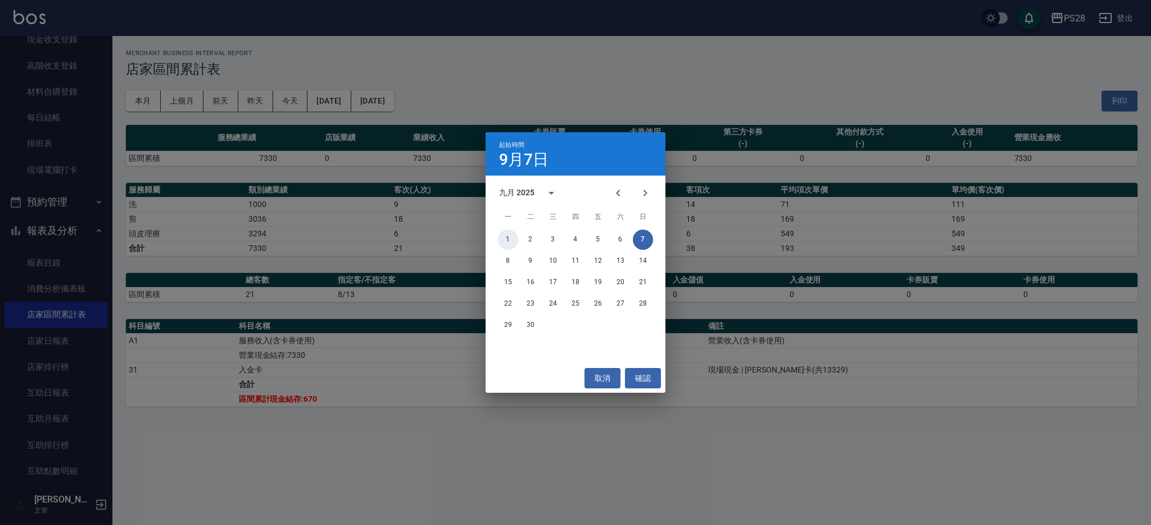
drag, startPoint x: 507, startPoint y: 238, endPoint x: 525, endPoint y: 182, distance: 59.0
click at [507, 238] on button "1" at bounding box center [508, 239] width 20 height 20
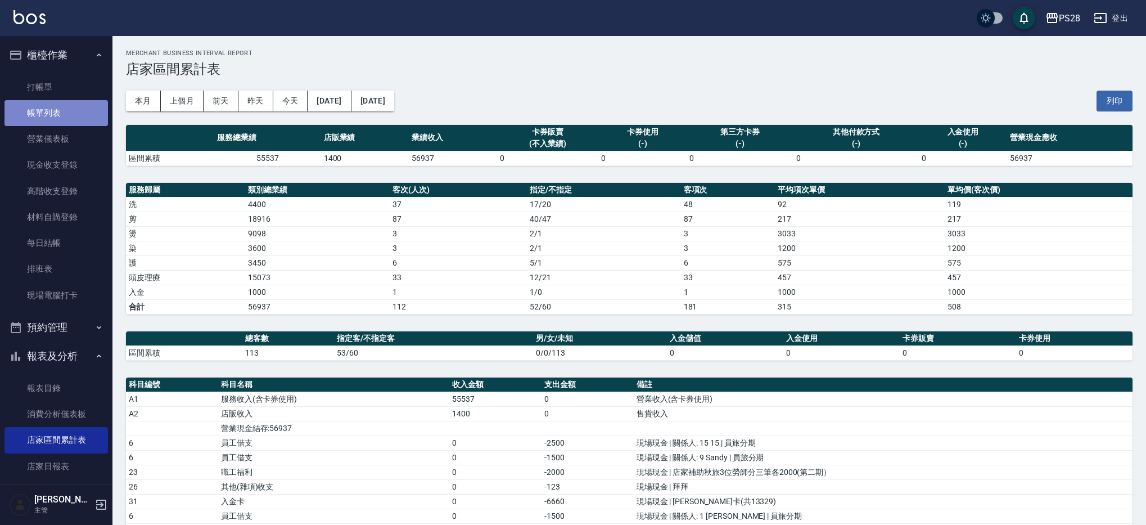
drag, startPoint x: 74, startPoint y: 113, endPoint x: 75, endPoint y: 124, distance: 11.3
click at [74, 113] on link "帳單列表" at bounding box center [55, 113] width 103 height 26
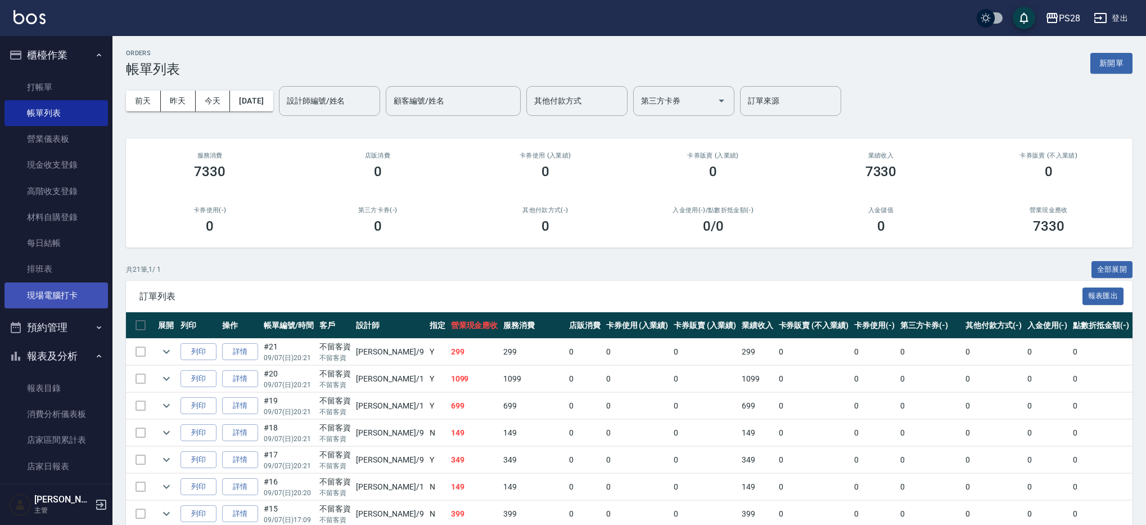
scroll to position [2, 0]
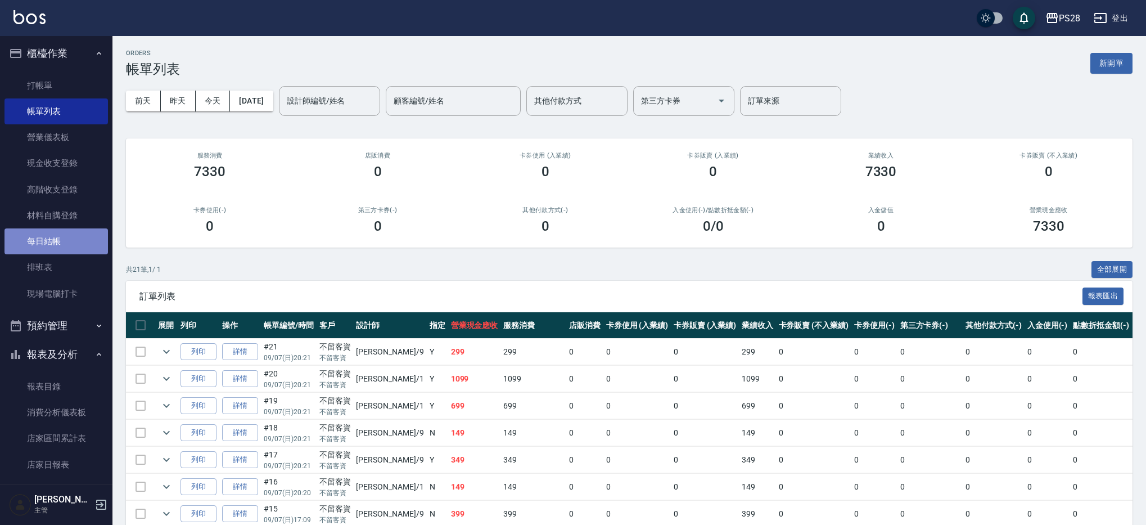
click at [65, 239] on link "每日結帳" at bounding box center [55, 241] width 103 height 26
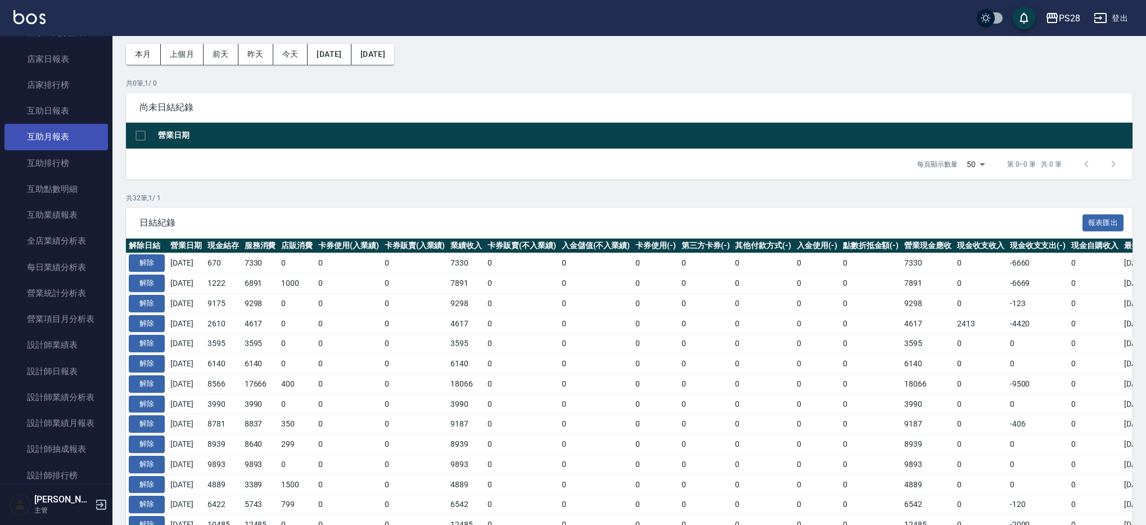
scroll to position [341, 0]
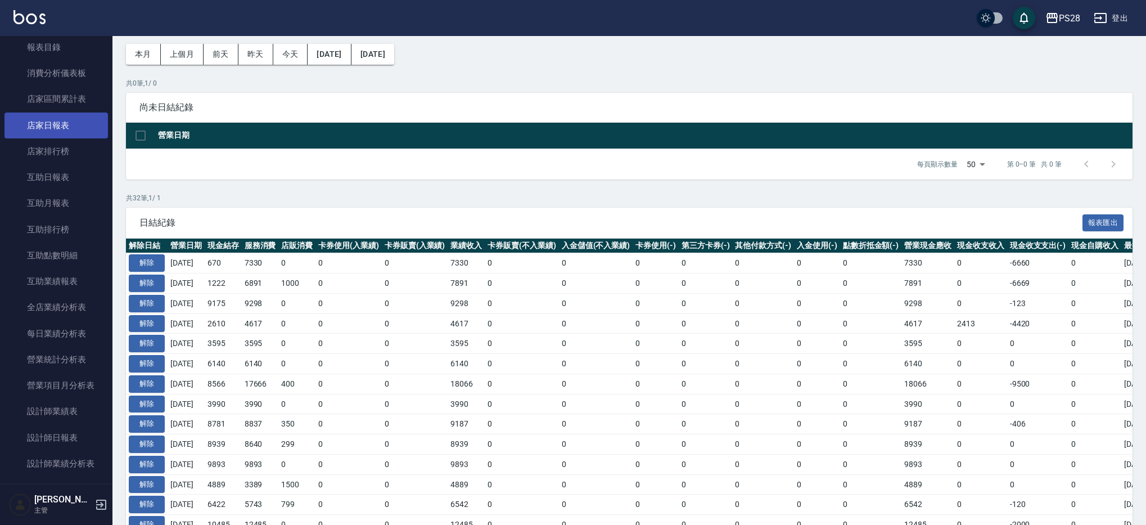
click at [46, 130] on link "店家日報表" at bounding box center [55, 125] width 103 height 26
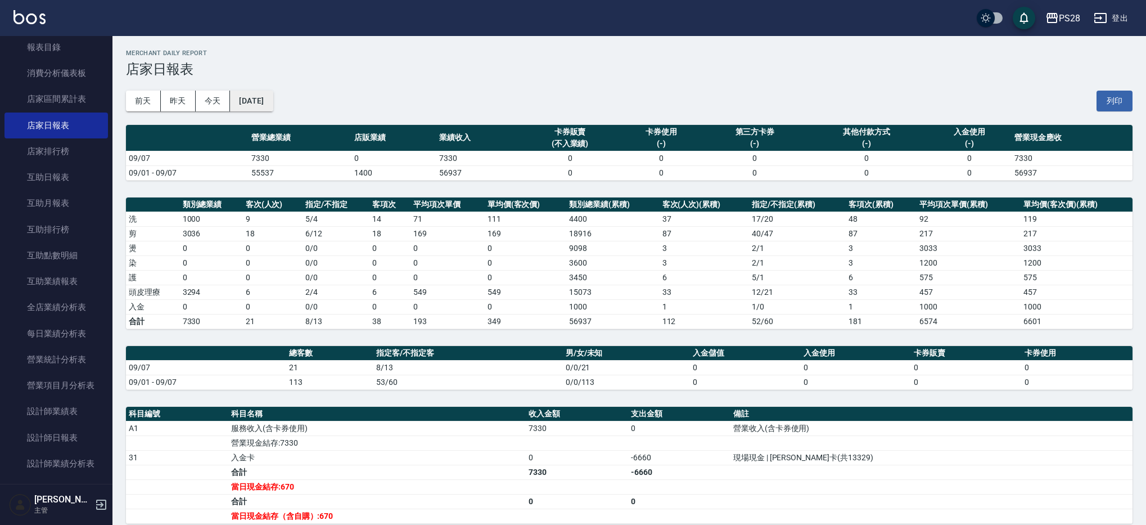
click at [252, 98] on button "2025/09/07" at bounding box center [251, 101] width 43 height 21
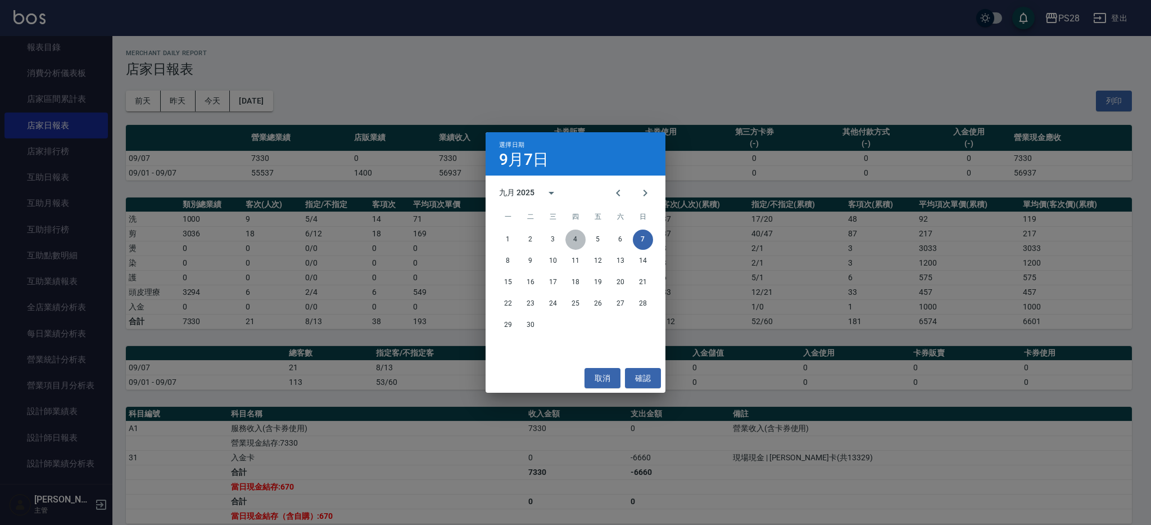
click at [572, 238] on button "4" at bounding box center [576, 239] width 20 height 20
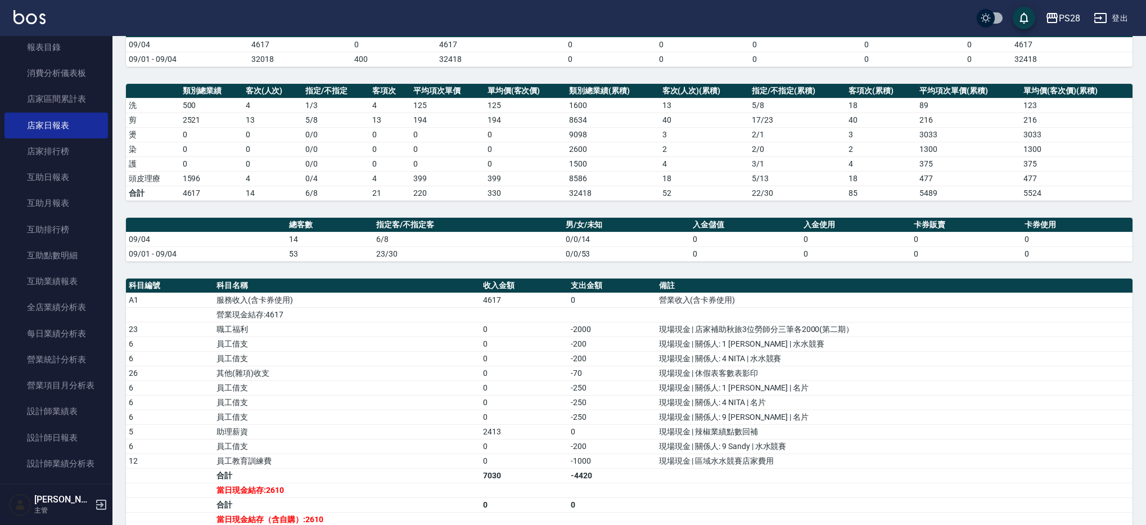
scroll to position [119, 0]
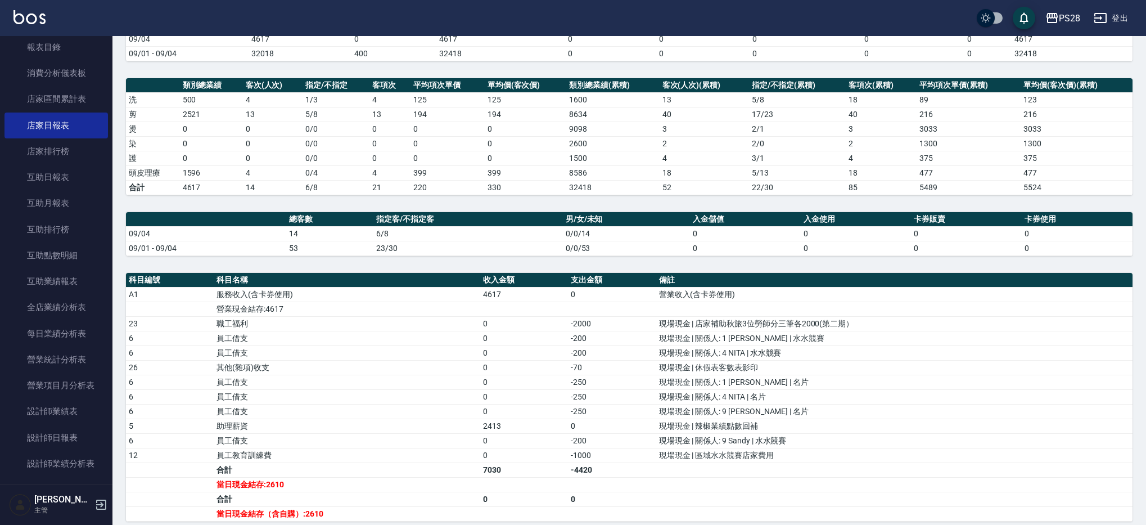
drag, startPoint x: 481, startPoint y: 426, endPoint x: 498, endPoint y: 426, distance: 16.9
click at [489, 426] on td "2413" at bounding box center [524, 425] width 88 height 15
drag, startPoint x: 544, startPoint y: 434, endPoint x: 584, endPoint y: 455, distance: 45.3
click at [544, 434] on td "0" at bounding box center [524, 440] width 88 height 15
drag, startPoint x: 595, startPoint y: 457, endPoint x: 578, endPoint y: 456, distance: 16.9
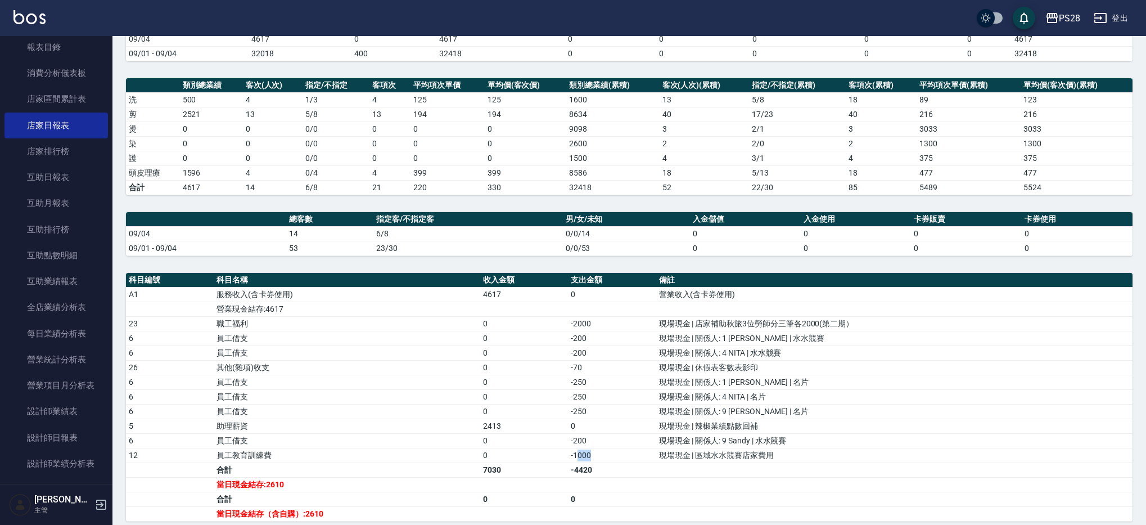
click at [579, 457] on td "-1000" at bounding box center [612, 455] width 88 height 15
click at [573, 453] on td "-1000" at bounding box center [612, 455] width 88 height 15
drag, startPoint x: 568, startPoint y: 442, endPoint x: 594, endPoint y: 441, distance: 25.9
click at [594, 441] on td "-200" at bounding box center [612, 440] width 88 height 15
drag, startPoint x: 594, startPoint y: 410, endPoint x: 580, endPoint y: 377, distance: 36.8
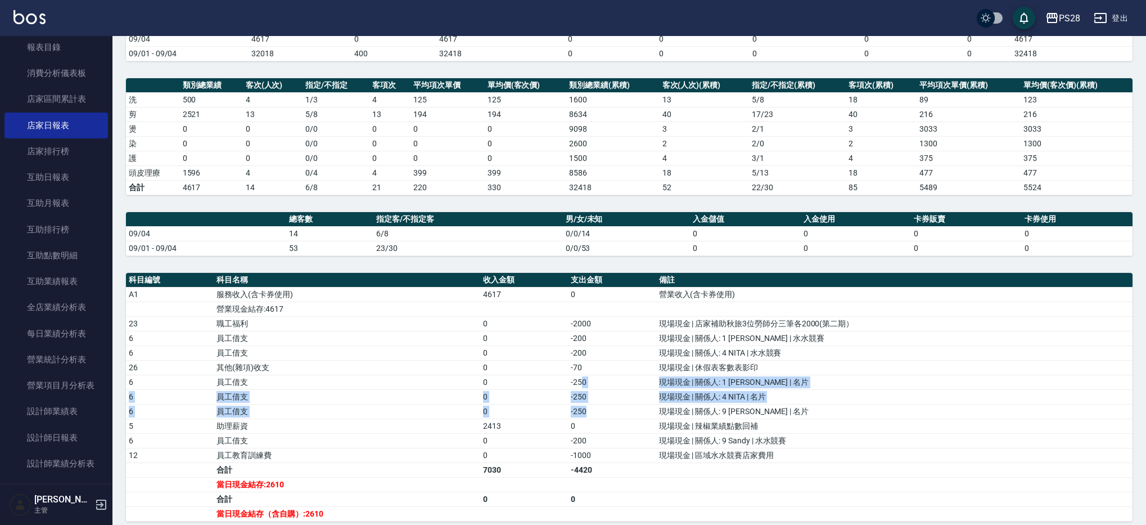
click at [580, 377] on tbody "A1 服務收入(含卡券使用) 4617 0 營業收入(含卡券使用) 營業現金結存:4617 23 職工福利 0 -2000 現場現金 | 店家補助秋旅3位勞師…" at bounding box center [629, 404] width 1006 height 234
click at [577, 365] on td "-70" at bounding box center [612, 367] width 88 height 15
drag, startPoint x: 570, startPoint y: 323, endPoint x: 583, endPoint y: 322, distance: 13.0
click at [583, 322] on td "-2000" at bounding box center [612, 323] width 88 height 15
click at [579, 328] on td "-2000" at bounding box center [612, 323] width 88 height 15
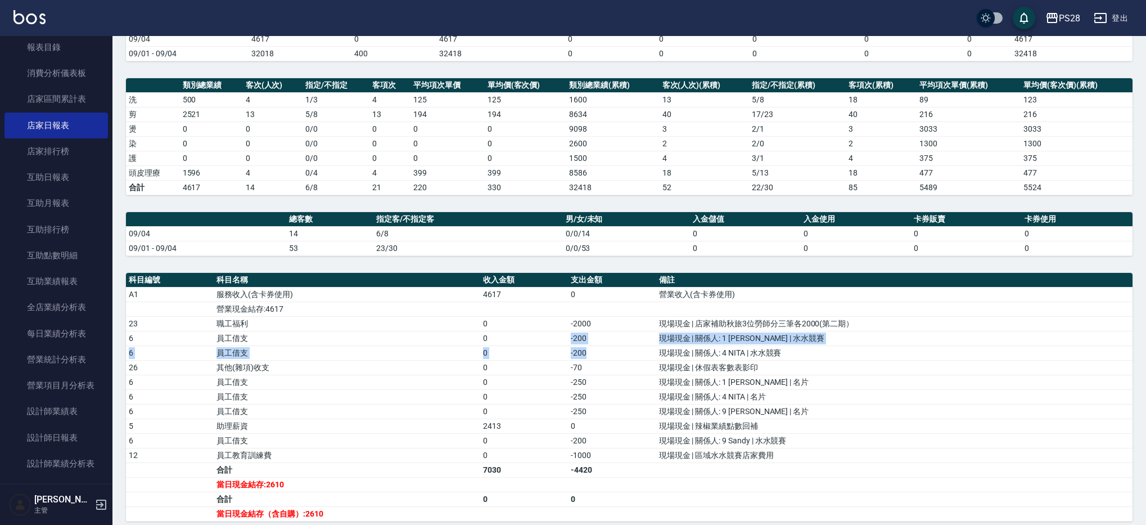
drag, startPoint x: 571, startPoint y: 338, endPoint x: 585, endPoint y: 351, distance: 18.3
click at [585, 351] on tbody "A1 服務收入(含卡券使用) 4617 0 營業收入(含卡券使用) 營業現金結存:4617 23 職工福利 0 -2000 現場現金 | 店家補助秋旅3位勞師…" at bounding box center [629, 404] width 1006 height 234
click at [586, 355] on td "-200" at bounding box center [612, 352] width 88 height 15
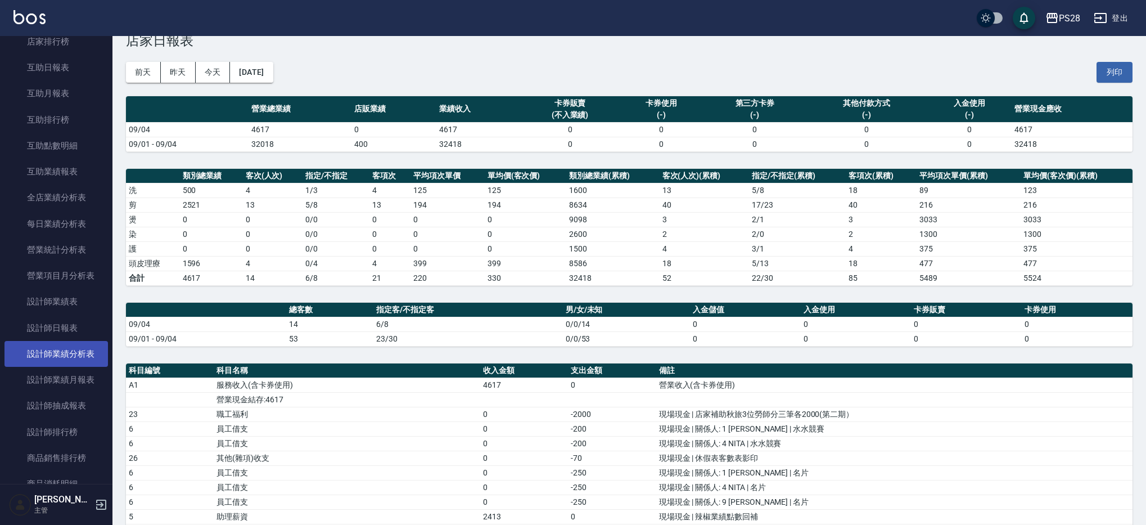
scroll to position [448, 0]
click at [74, 325] on link "設計師日報表" at bounding box center [55, 330] width 103 height 26
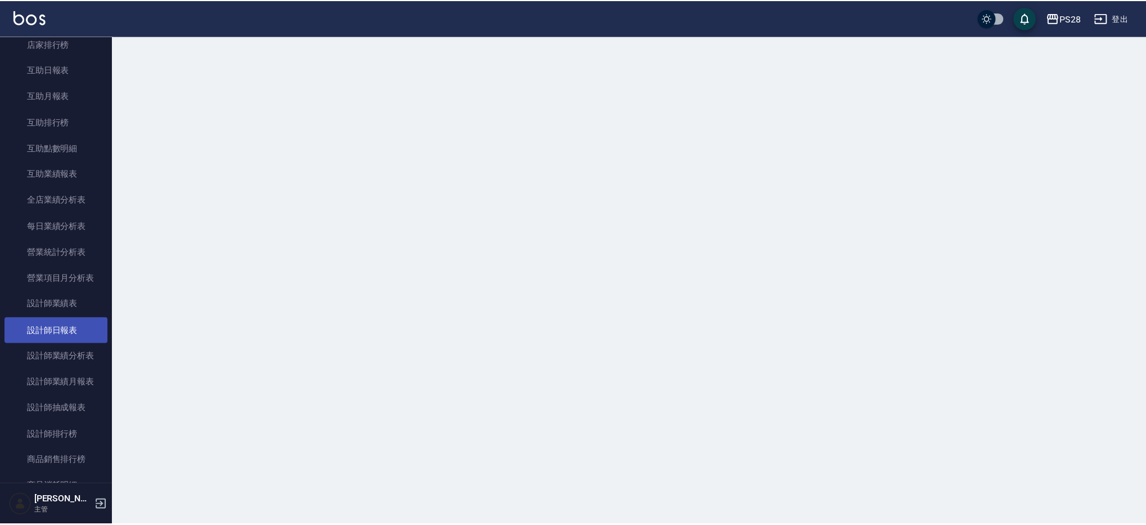
scroll to position [449, 0]
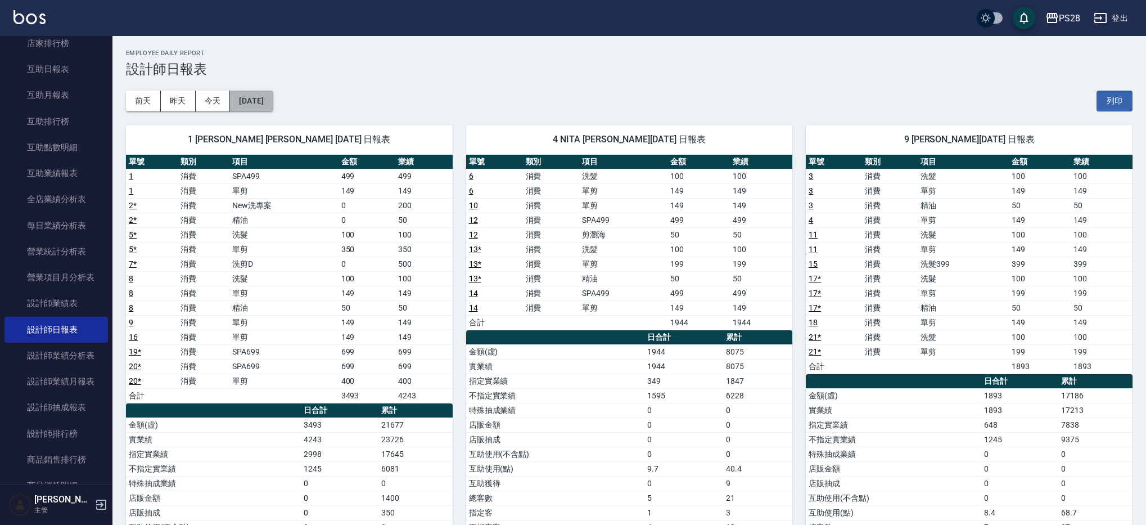
click at [257, 105] on button "2025/09/07" at bounding box center [251, 101] width 43 height 21
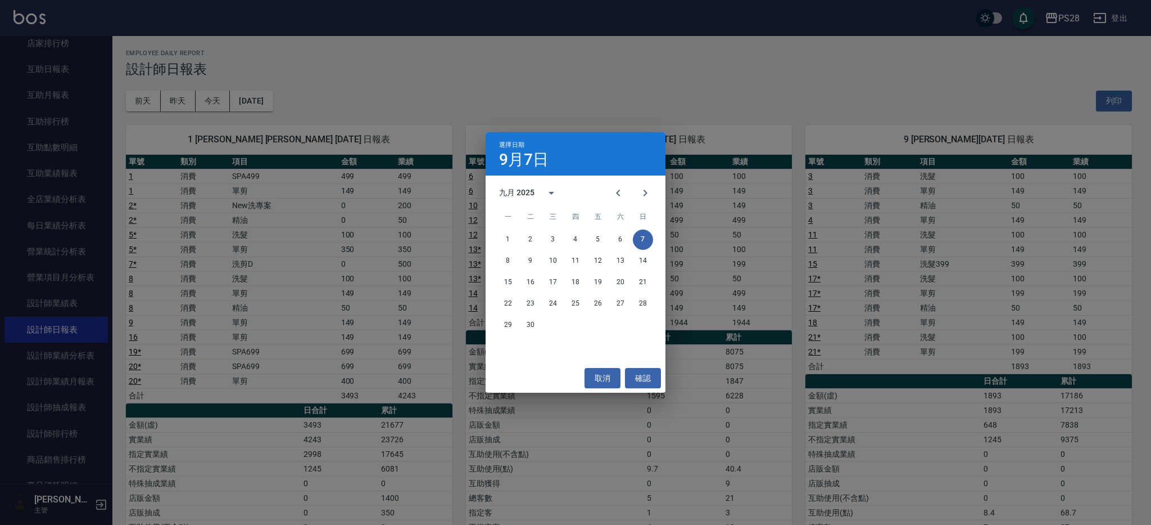
click at [57, 139] on div "選擇日期 9月7日 九月 2025 一 二 三 四 五 六 日 1 2 3 4 5 6 7 8 9 10 11 12 13 14 15 16 17 18 19…" at bounding box center [575, 262] width 1151 height 525
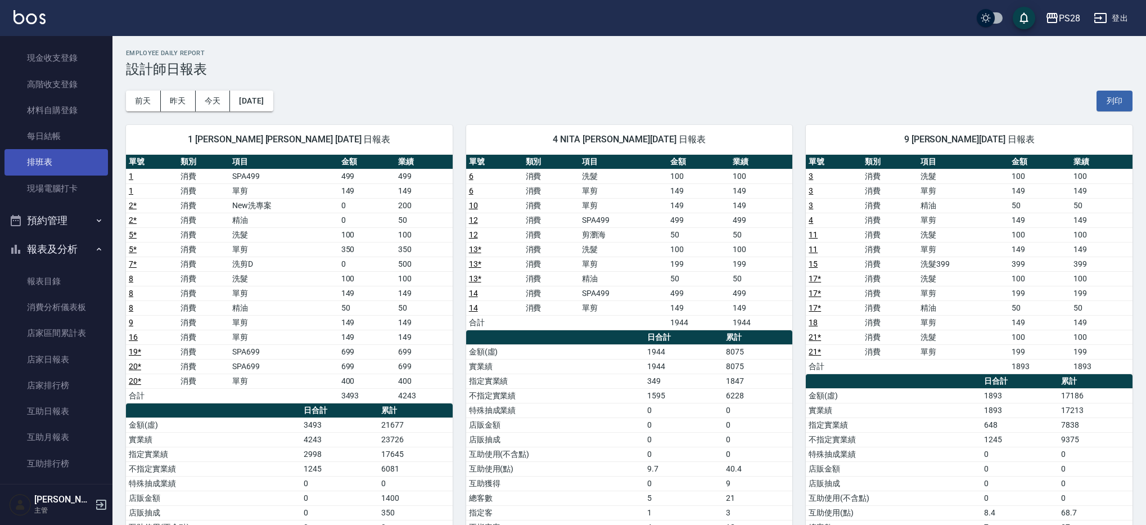
scroll to position [20, 0]
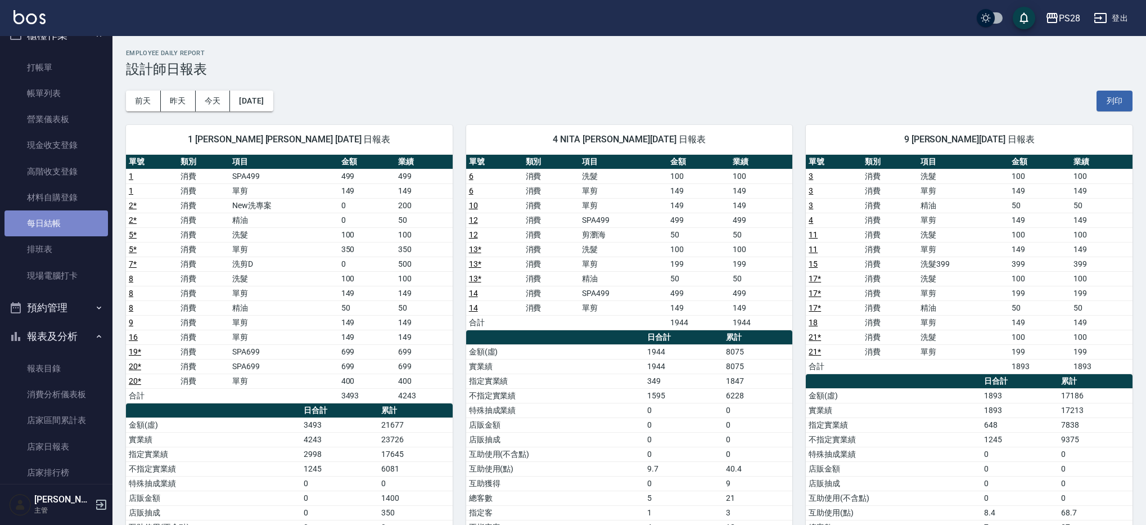
click at [57, 219] on link "每日結帳" at bounding box center [55, 223] width 103 height 26
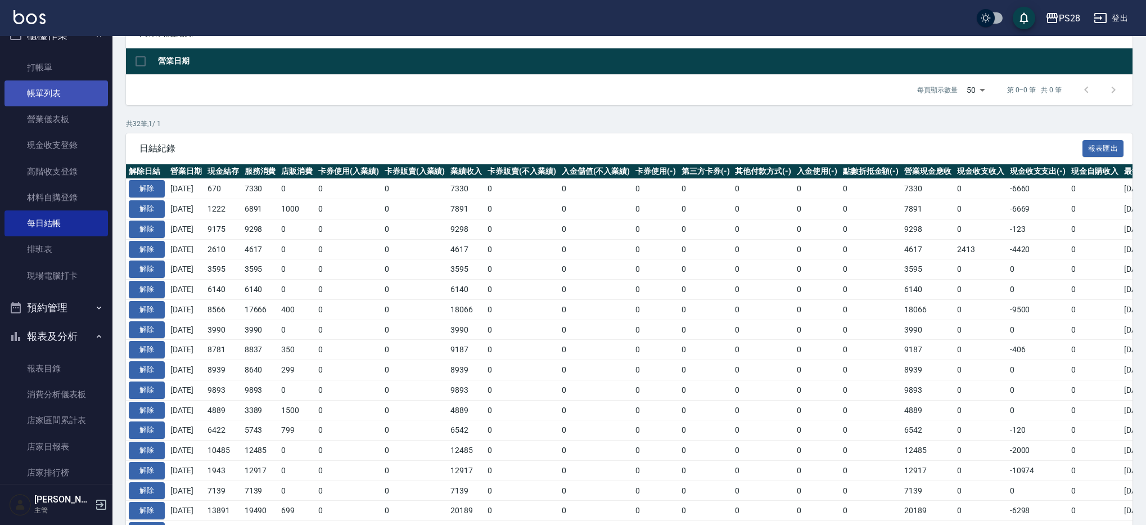
click at [41, 100] on link "帳單列表" at bounding box center [55, 93] width 103 height 26
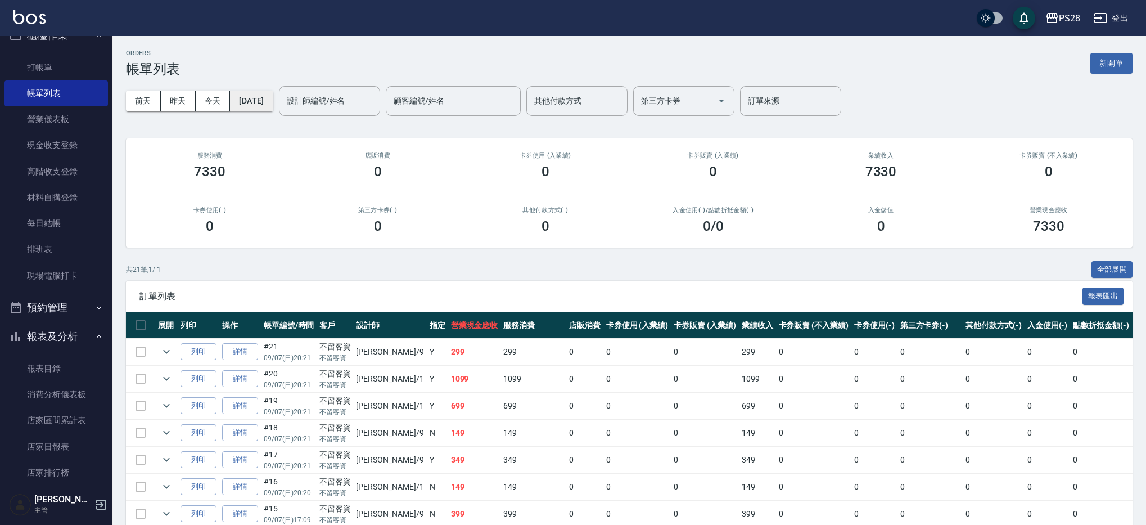
click at [260, 100] on button "2025/09/07" at bounding box center [251, 101] width 43 height 21
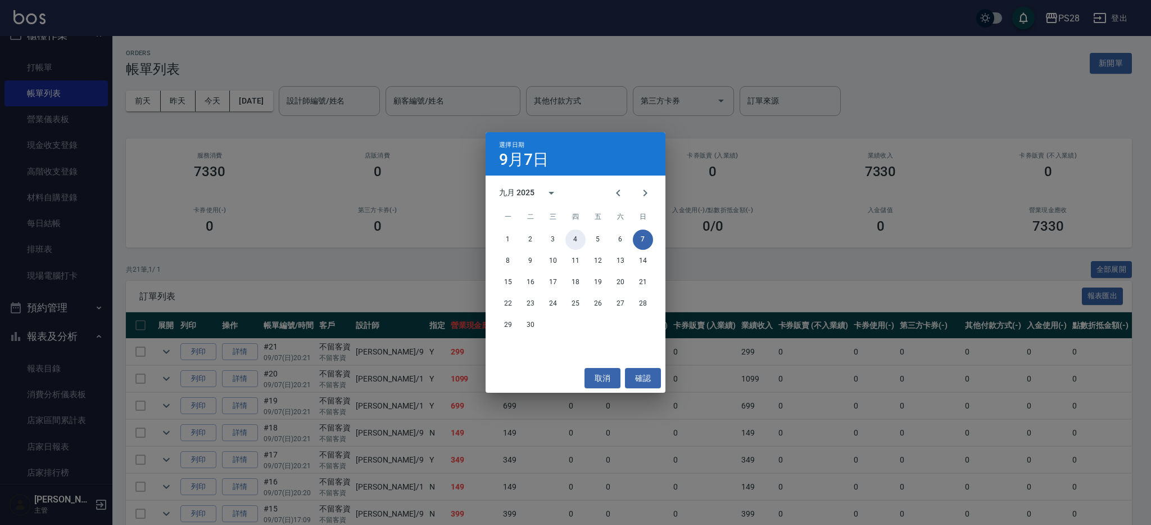
click at [580, 238] on button "4" at bounding box center [576, 239] width 20 height 20
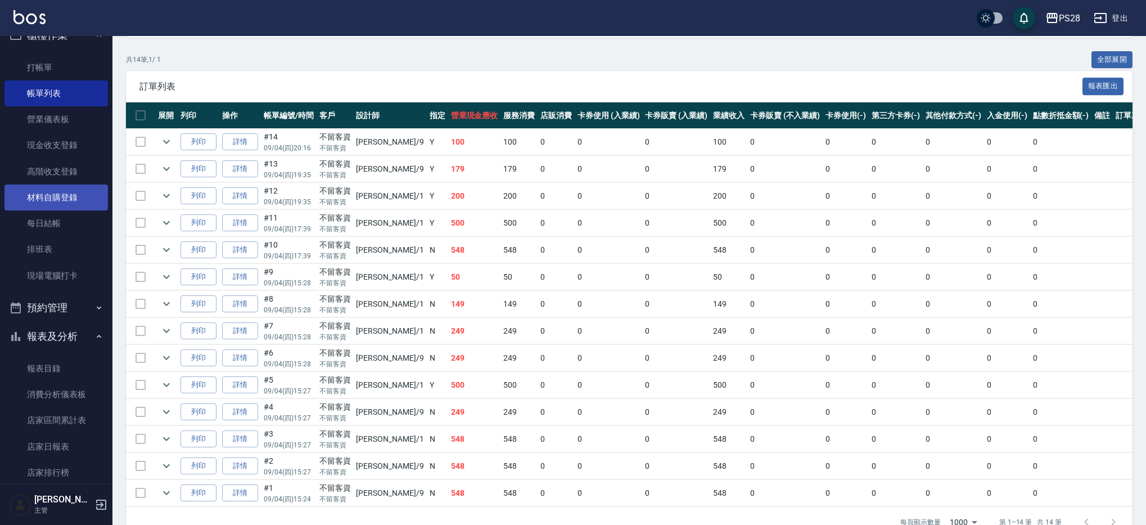
scroll to position [208, 0]
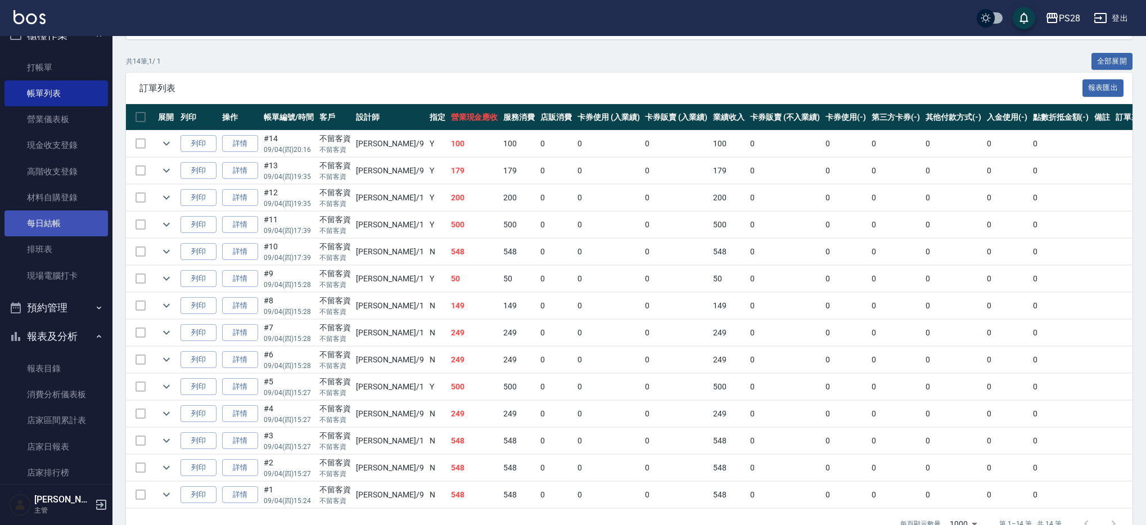
click at [64, 224] on link "每日結帳" at bounding box center [55, 223] width 103 height 26
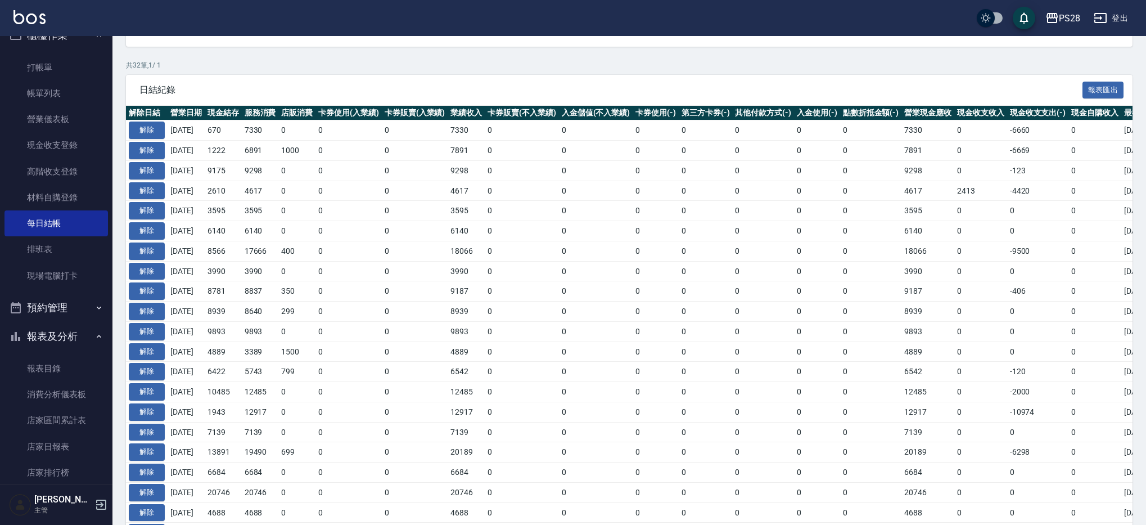
scroll to position [192, 0]
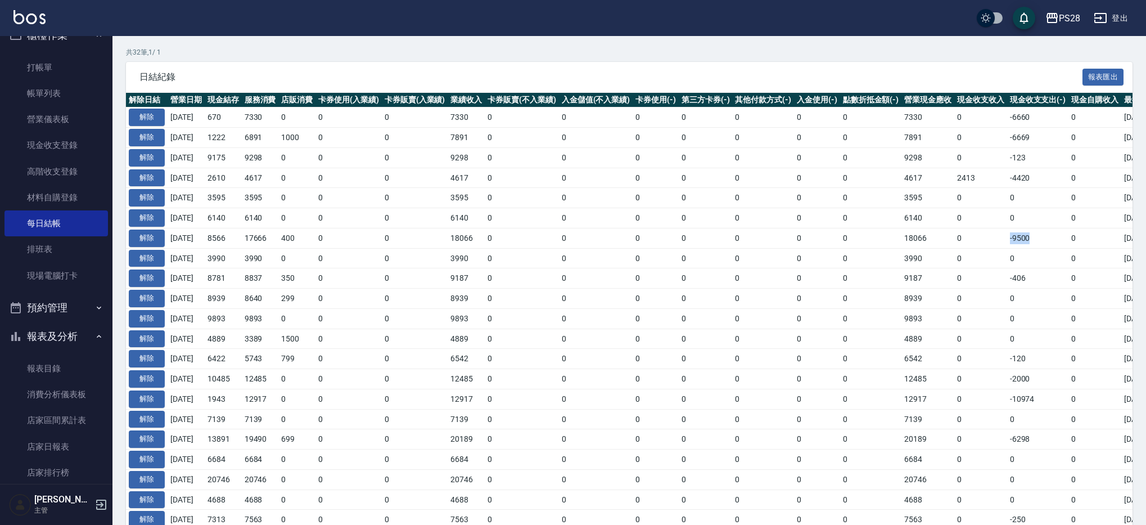
drag, startPoint x: 1037, startPoint y: 238, endPoint x: 980, endPoint y: 244, distance: 57.6
click at [980, 244] on tr "解除 2025/09/01 8566 17666 400 0 0 18066 0 0 0 0 0 0 0 18066 0 -9500 0 2025/09/04" at bounding box center [664, 238] width 1077 height 20
drag, startPoint x: 973, startPoint y: 245, endPoint x: 879, endPoint y: 239, distance: 94.6
click at [973, 245] on td "0" at bounding box center [980, 238] width 53 height 20
drag, startPoint x: 875, startPoint y: 238, endPoint x: 945, endPoint y: 239, distance: 70.3
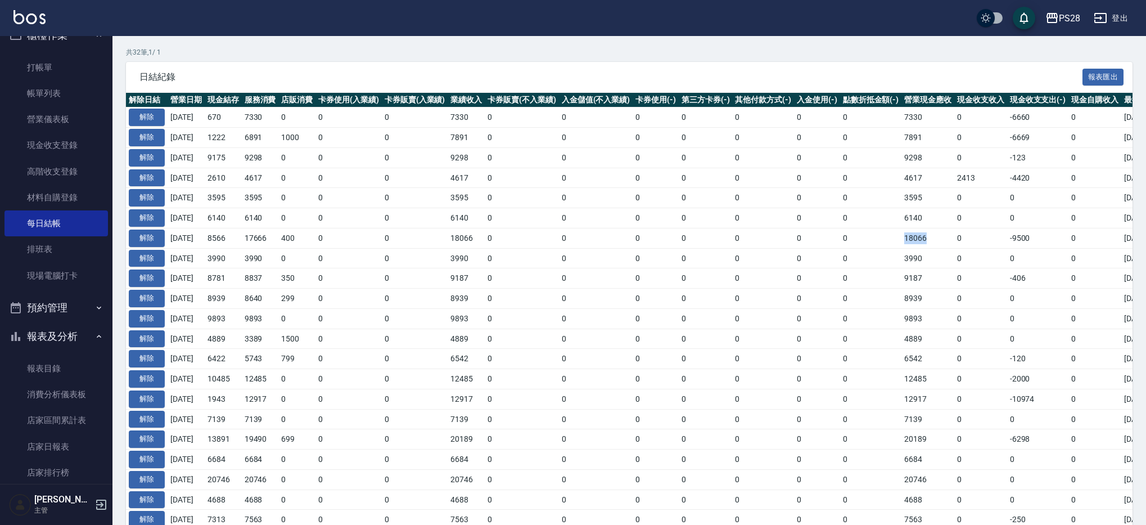
click at [945, 239] on tr "解除 2025/09/01 8566 17666 400 0 0 18066 0 0 0 0 0 0 0 18066 0 -9500 0 2025/09/04" at bounding box center [664, 238] width 1077 height 20
click at [1032, 228] on td "-9500" at bounding box center [1038, 238] width 62 height 20
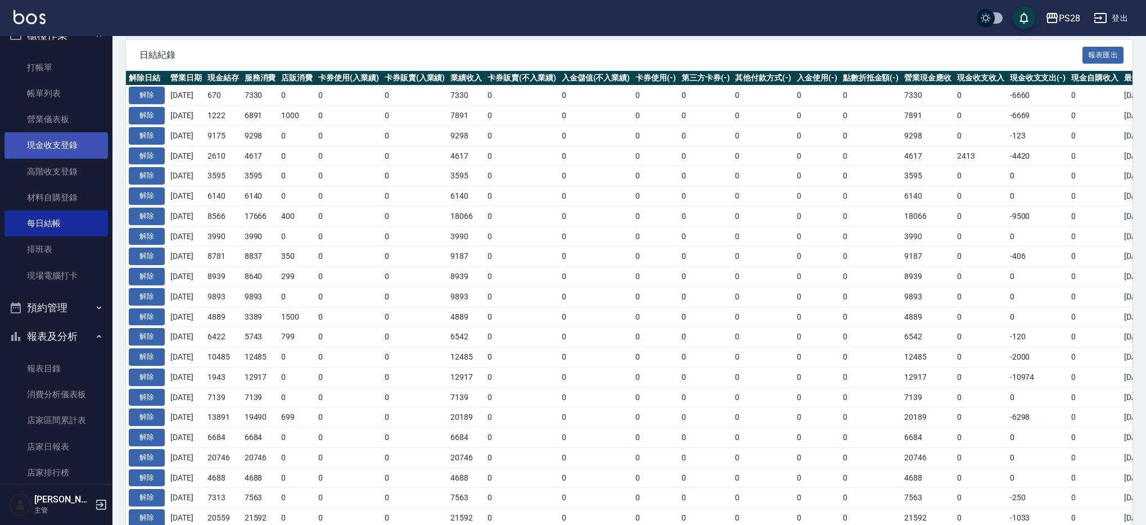
scroll to position [215, 0]
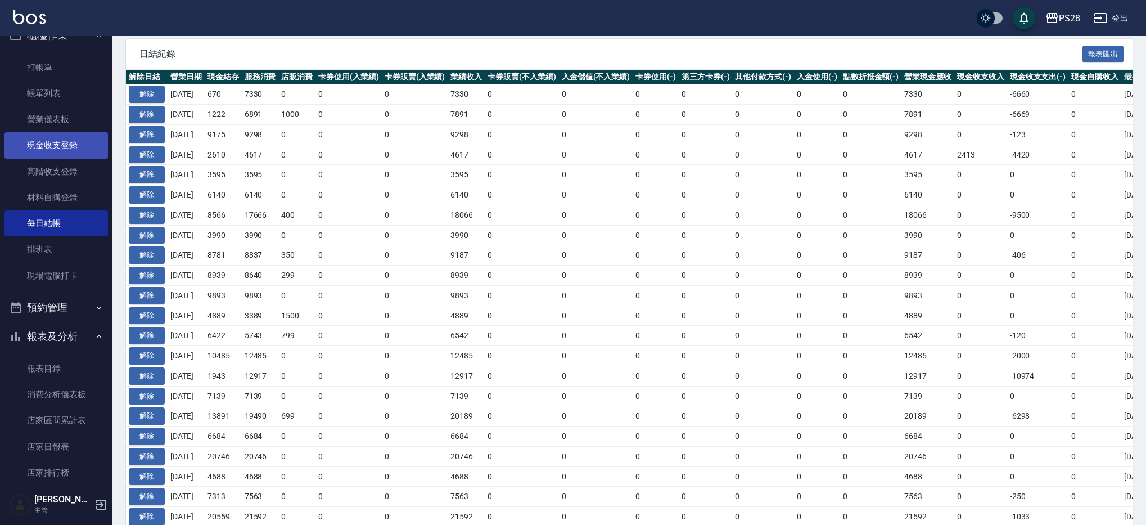
click at [88, 141] on link "現金收支登錄" at bounding box center [55, 145] width 103 height 26
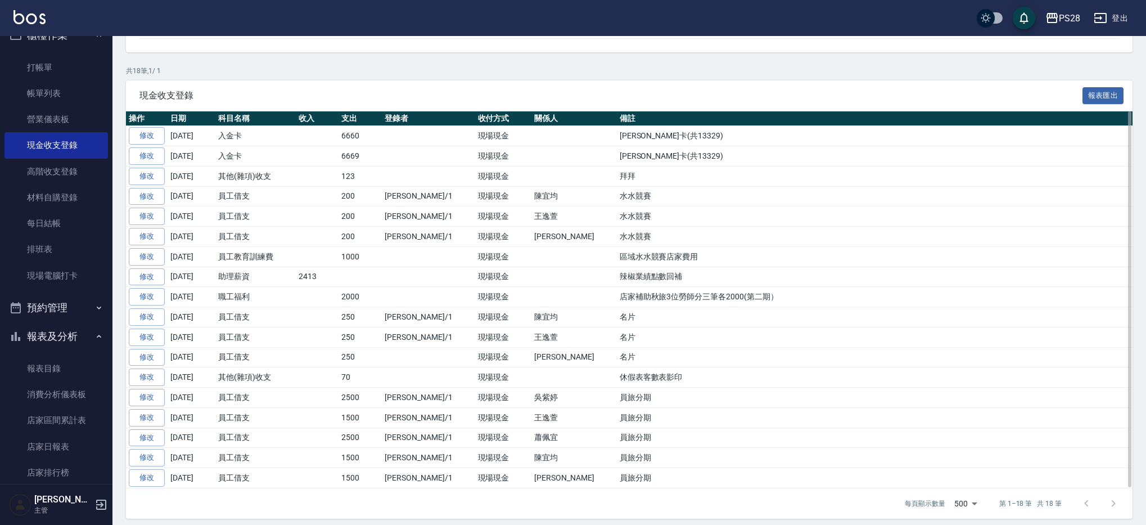
scroll to position [172, 0]
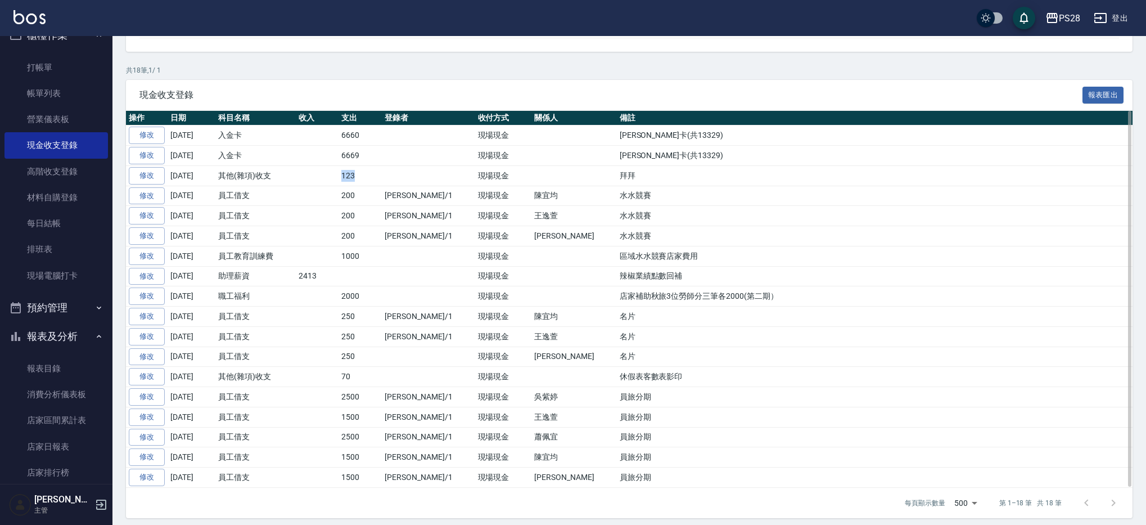
drag, startPoint x: 339, startPoint y: 178, endPoint x: 363, endPoint y: 176, distance: 24.3
click at [363, 176] on td "123" at bounding box center [359, 175] width 43 height 20
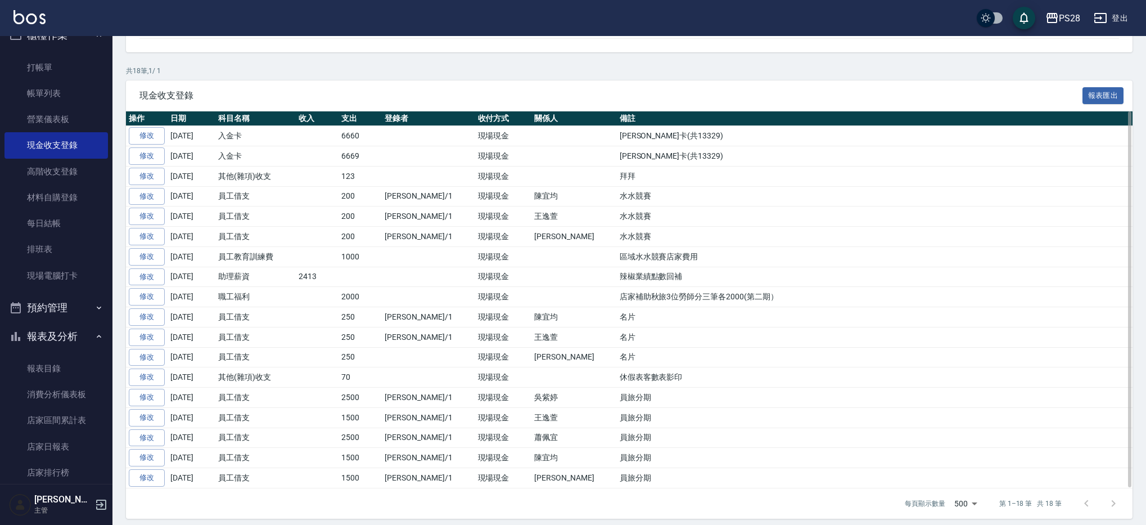
click at [363, 191] on td "200" at bounding box center [359, 196] width 43 height 20
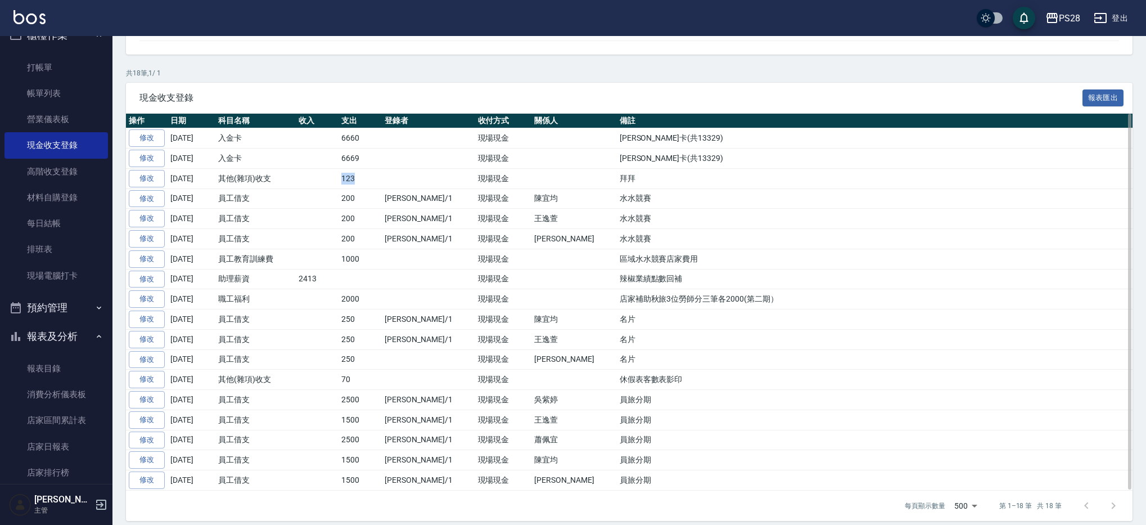
drag, startPoint x: 331, startPoint y: 175, endPoint x: 391, endPoint y: 180, distance: 60.3
click at [391, 180] on tr "修改 2025-09-05 其他(雜項)收支 123 現場現金 拜拜" at bounding box center [629, 178] width 1006 height 20
click at [391, 180] on td at bounding box center [428, 179] width 93 height 20
drag, startPoint x: 375, startPoint y: 178, endPoint x: 310, endPoint y: 174, distance: 65.3
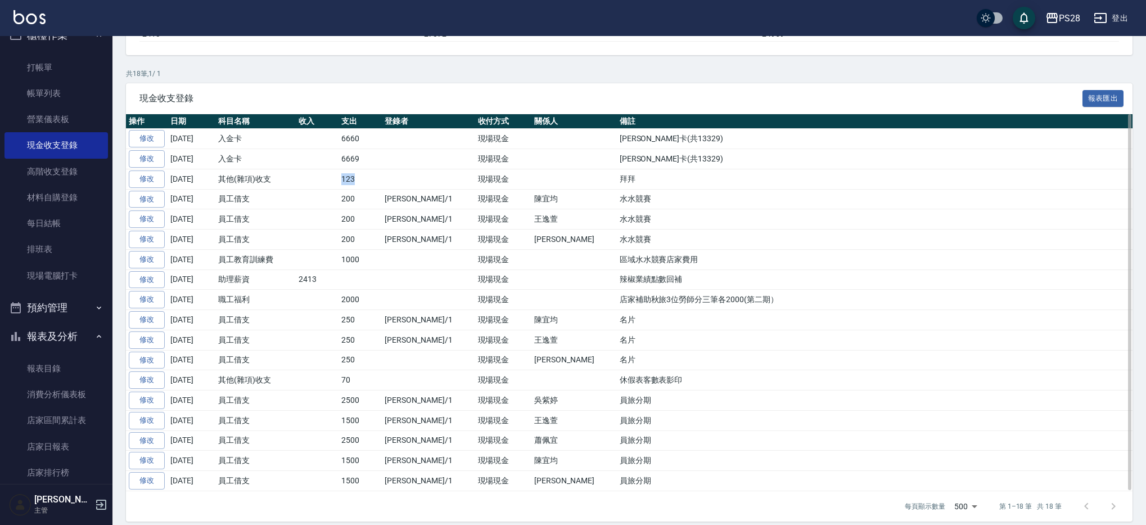
click at [310, 174] on tr "修改 2025-09-05 其他(雜項)收支 123 現場現金 拜拜" at bounding box center [629, 179] width 1006 height 20
click at [310, 174] on td at bounding box center [317, 179] width 43 height 20
drag, startPoint x: 310, startPoint y: 174, endPoint x: 391, endPoint y: 175, distance: 81.5
click at [391, 175] on tr "修改 2025-09-05 其他(雜項)收支 123 現場現金 拜拜" at bounding box center [629, 179] width 1006 height 20
click at [391, 175] on td at bounding box center [428, 179] width 93 height 20
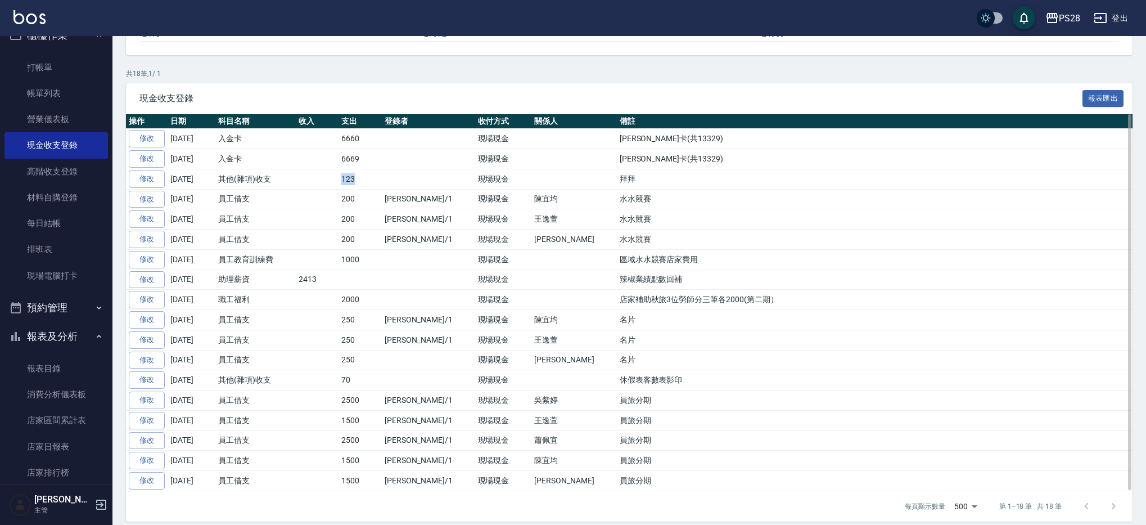
drag, startPoint x: 391, startPoint y: 175, endPoint x: 341, endPoint y: 175, distance: 50.0
click at [341, 175] on tr "修改 2025-09-05 其他(雜項)收支 123 現場現金 拜拜" at bounding box center [629, 179] width 1006 height 20
click at [341, 175] on td "123" at bounding box center [359, 179] width 43 height 20
drag, startPoint x: 331, startPoint y: 175, endPoint x: 368, endPoint y: 175, distance: 37.7
click at [368, 175] on tr "修改 2025-09-05 其他(雜項)收支 123 現場現金 拜拜" at bounding box center [629, 179] width 1006 height 20
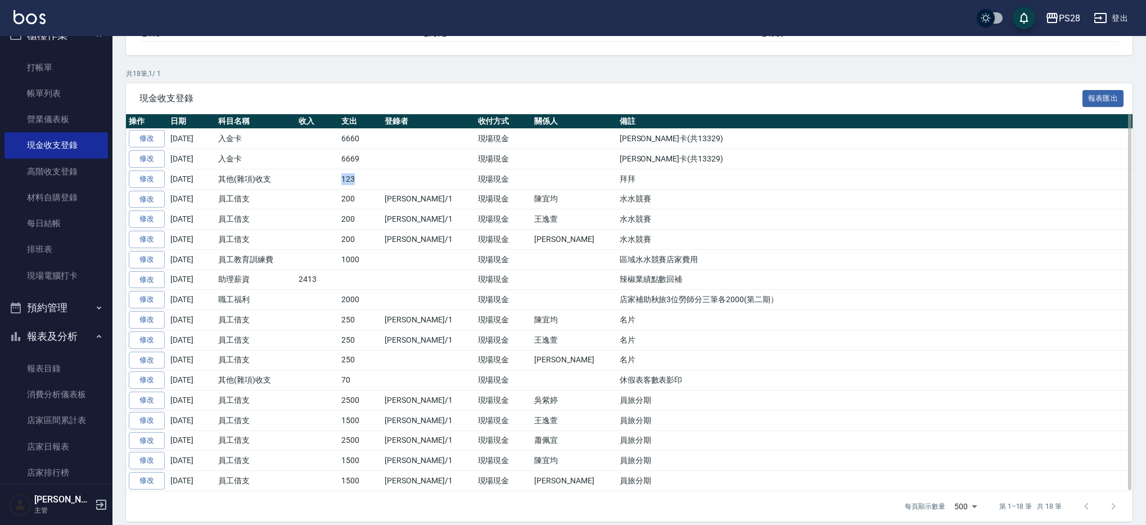
click at [369, 175] on td "123" at bounding box center [359, 179] width 43 height 20
click at [372, 147] on td "6660" at bounding box center [359, 139] width 43 height 20
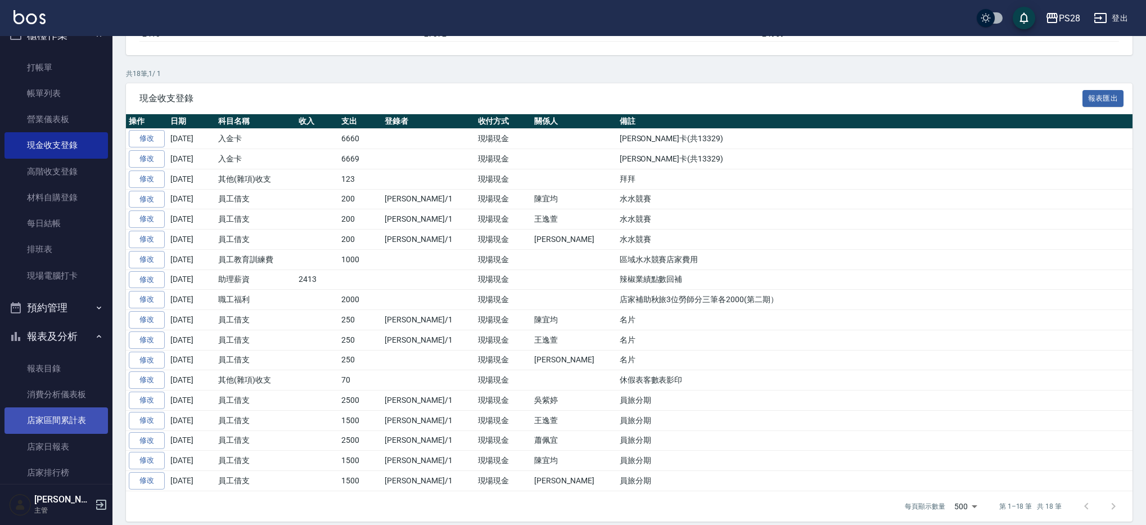
scroll to position [0, 0]
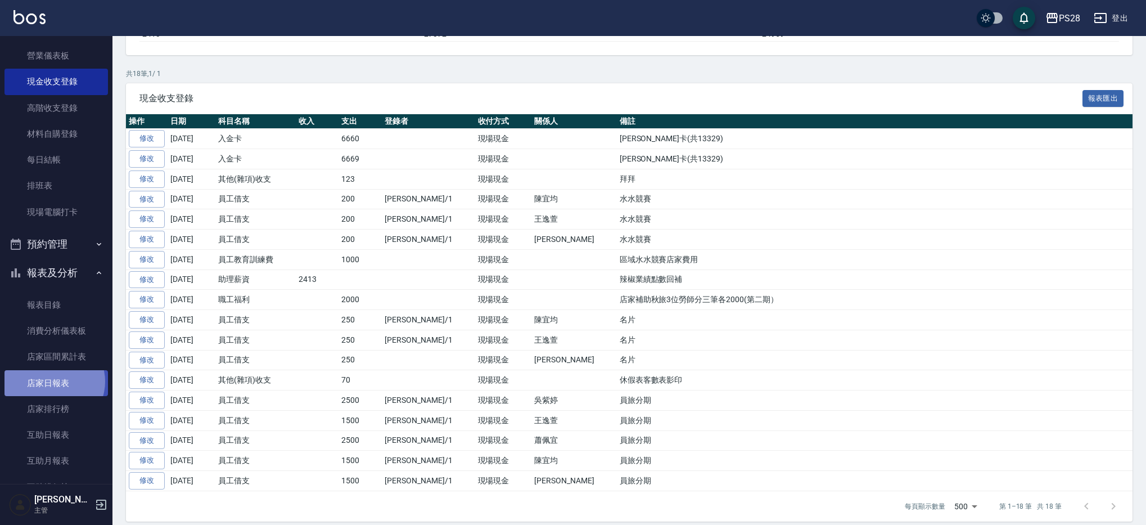
click at [53, 380] on link "店家日報表" at bounding box center [55, 383] width 103 height 26
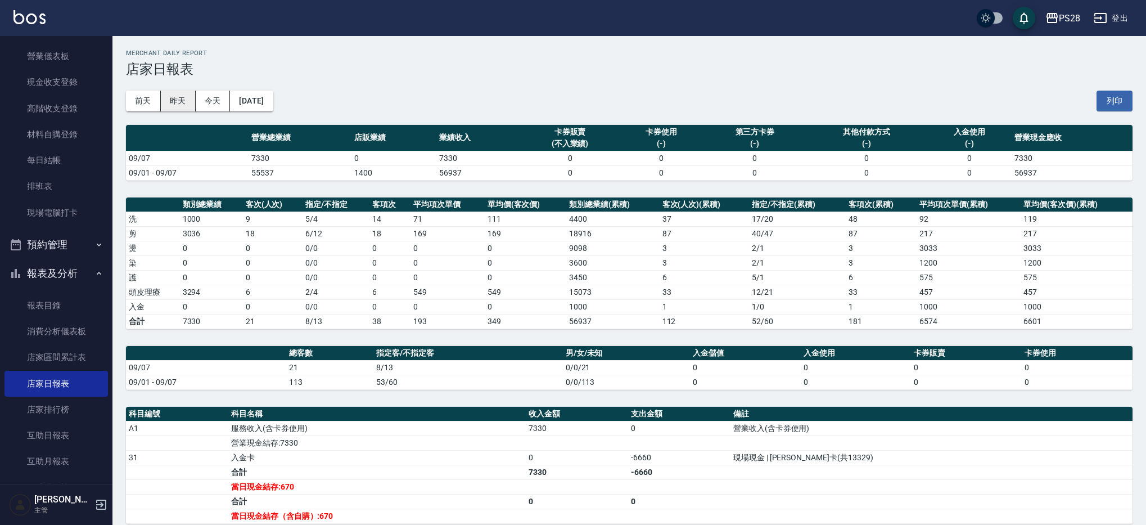
click at [184, 100] on button "昨天" at bounding box center [178, 101] width 35 height 21
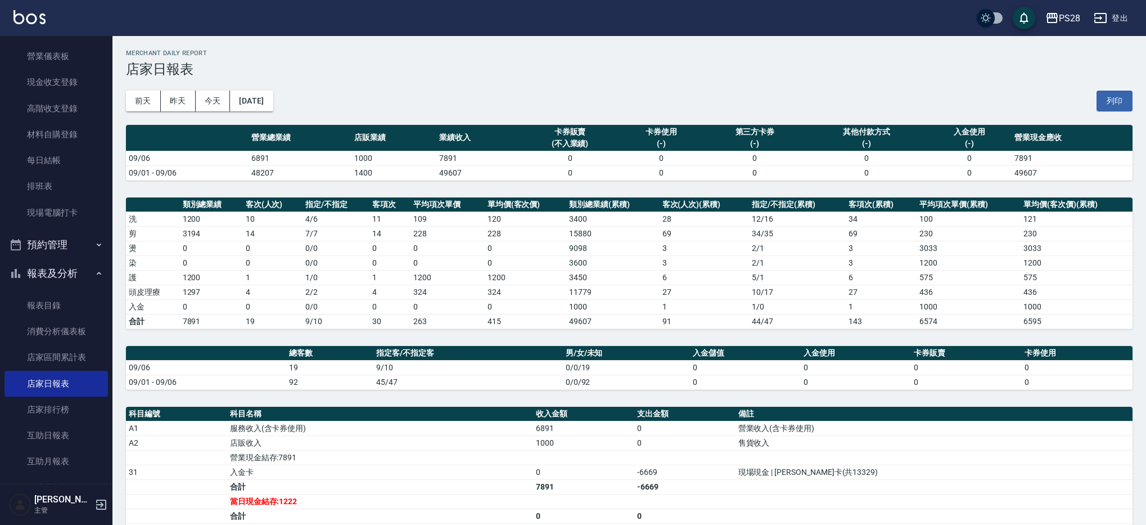
scroll to position [5, 0]
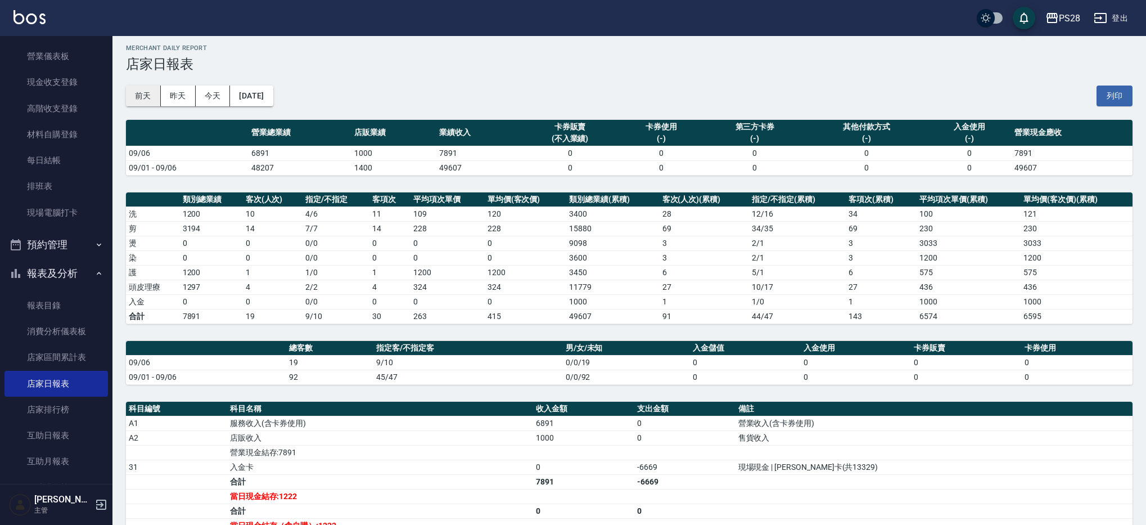
click at [143, 100] on button "前天" at bounding box center [143, 95] width 35 height 21
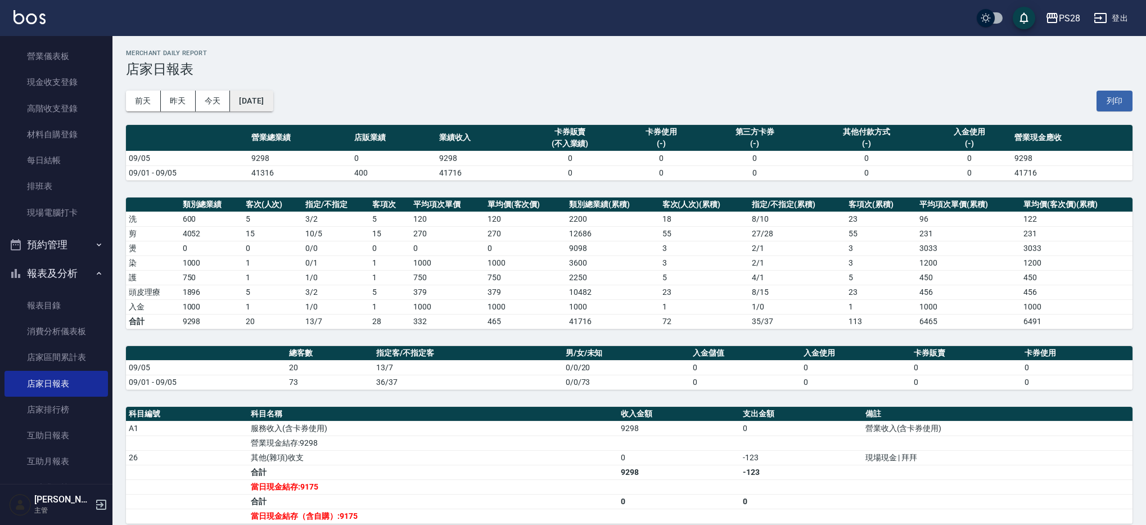
click at [256, 106] on button "2025/09/05" at bounding box center [251, 101] width 43 height 21
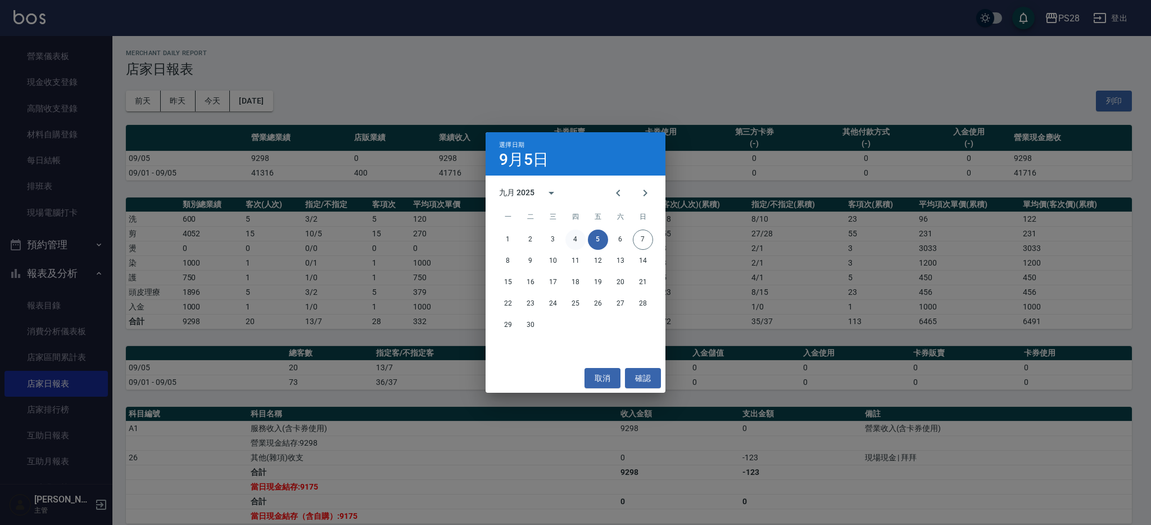
click at [576, 237] on button "4" at bounding box center [576, 239] width 20 height 20
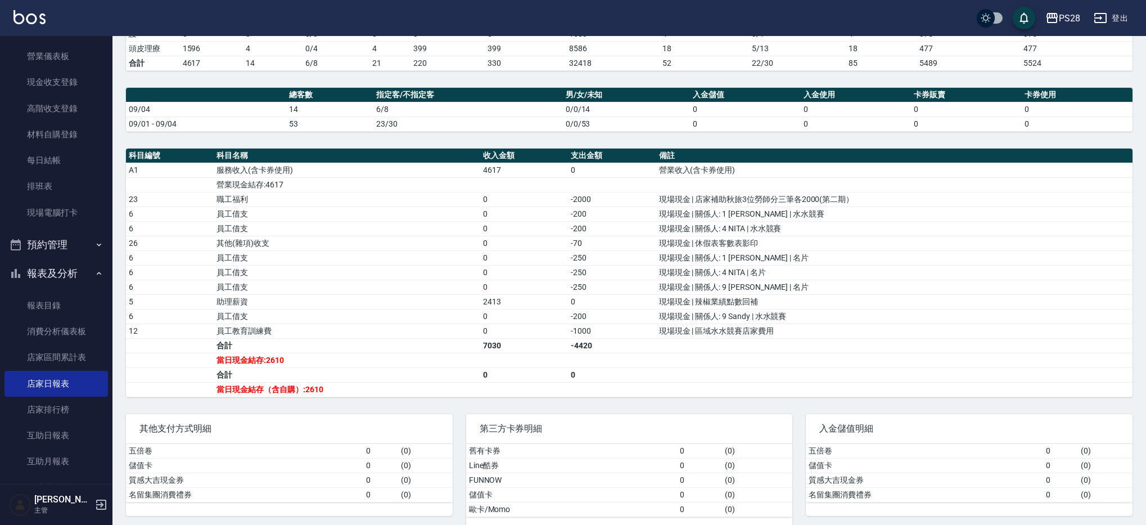
scroll to position [251, 0]
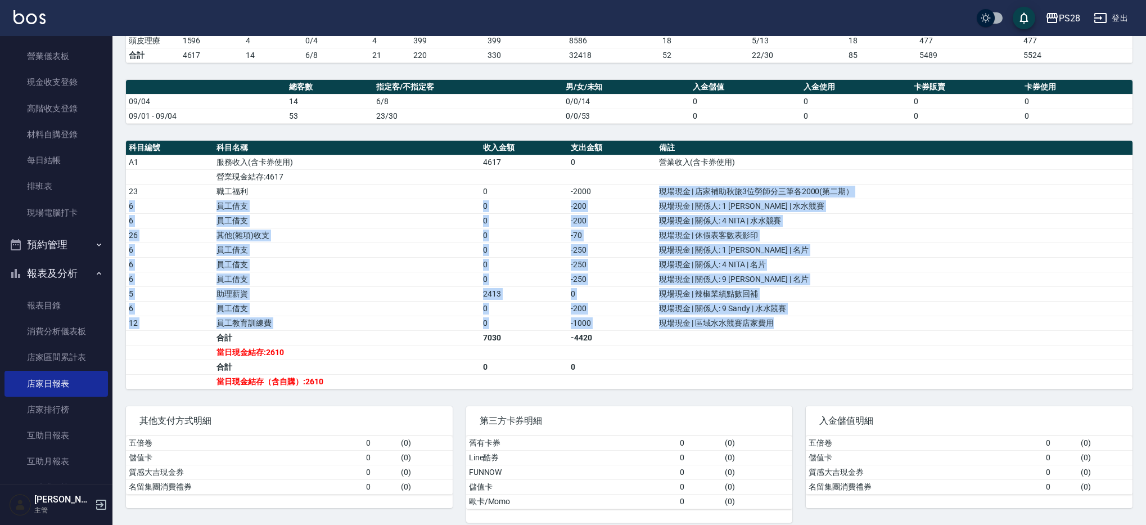
drag, startPoint x: 646, startPoint y: 195, endPoint x: 775, endPoint y: 319, distance: 179.3
click at [778, 323] on tbody "A1 服務收入(含卡券使用) 4617 0 營業收入(含卡券使用) 營業現金結存:4617 23 職工福利 0 -2000 現場現金 | 店家補助秋旅3位勞師…" at bounding box center [629, 272] width 1006 height 234
click at [695, 237] on td "現場現金 | 休假表客數表影印" at bounding box center [894, 235] width 476 height 15
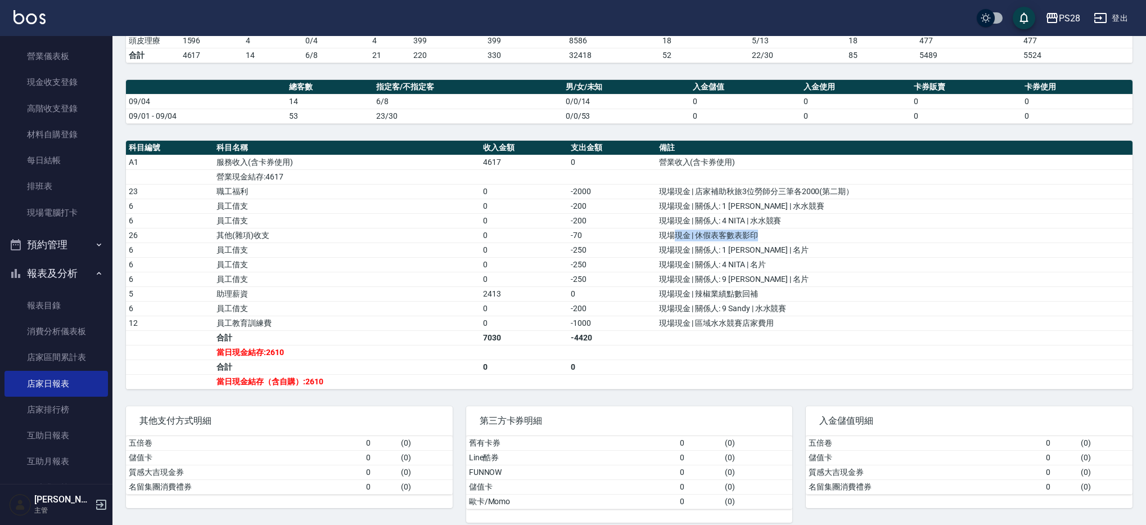
drag, startPoint x: 671, startPoint y: 231, endPoint x: 761, endPoint y: 232, distance: 90.5
click at [761, 232] on td "現場現金 | 休假表客數表影印" at bounding box center [894, 235] width 476 height 15
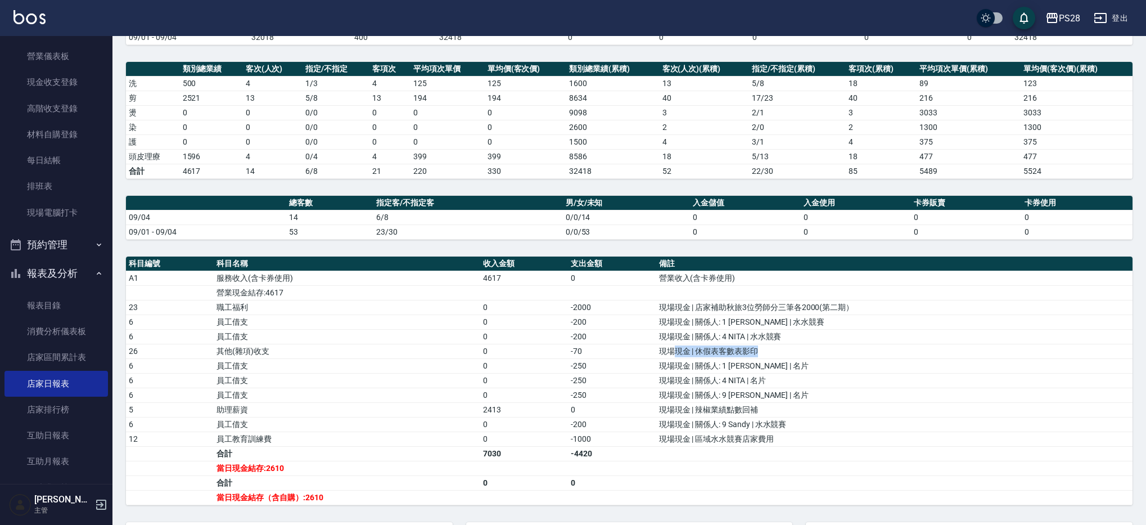
scroll to position [0, 0]
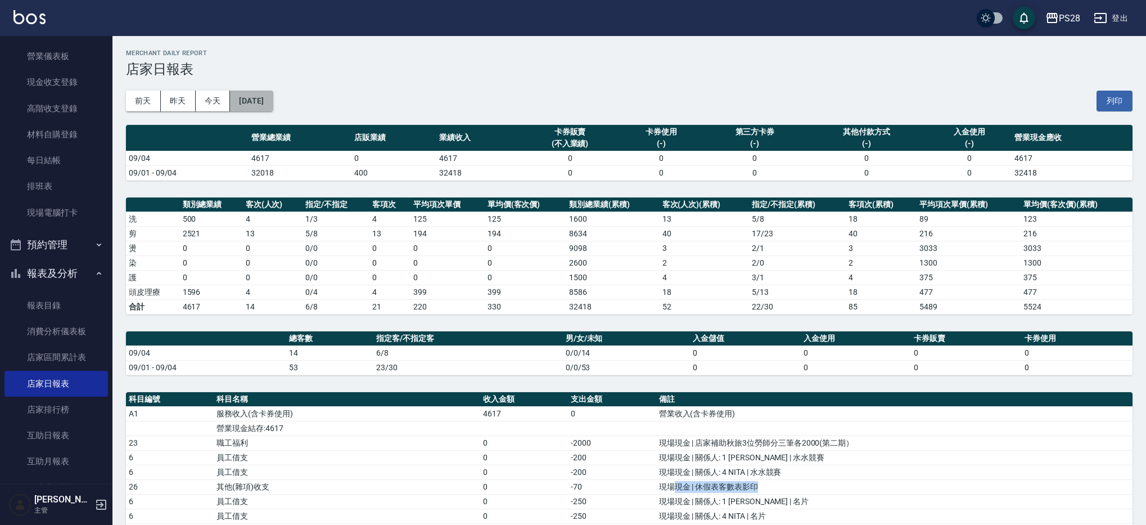
click at [273, 107] on button "2025/09/04" at bounding box center [251, 101] width 43 height 21
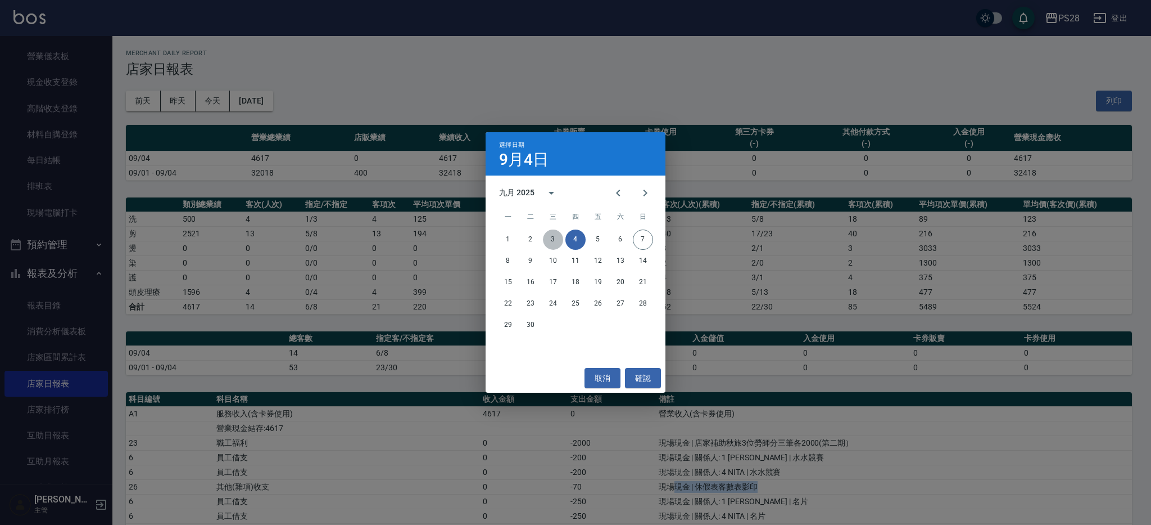
click at [552, 236] on button "3" at bounding box center [553, 239] width 20 height 20
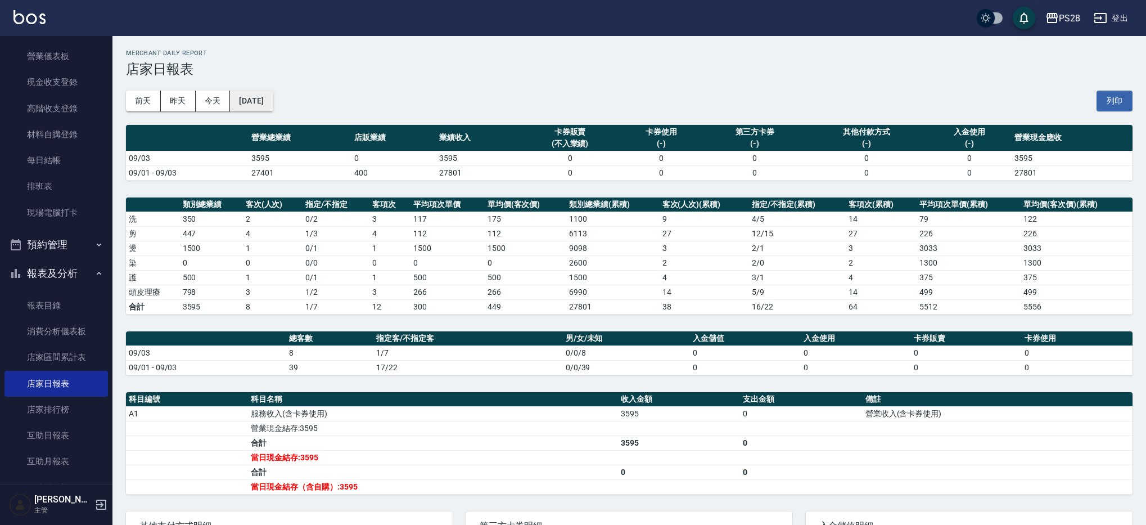
click at [254, 97] on button "2025/09/03" at bounding box center [251, 101] width 43 height 21
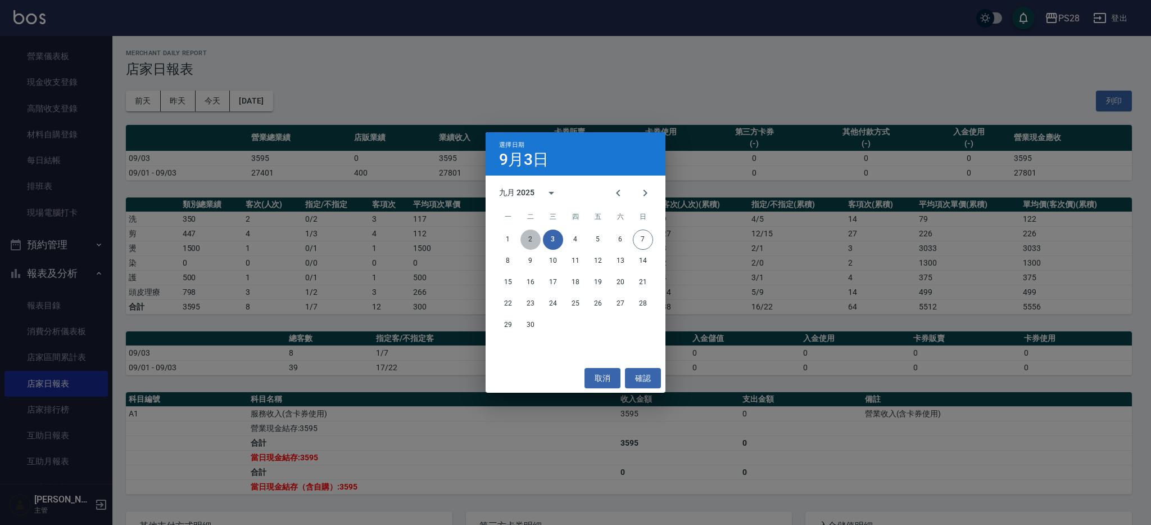
click at [523, 238] on button "2" at bounding box center [531, 239] width 20 height 20
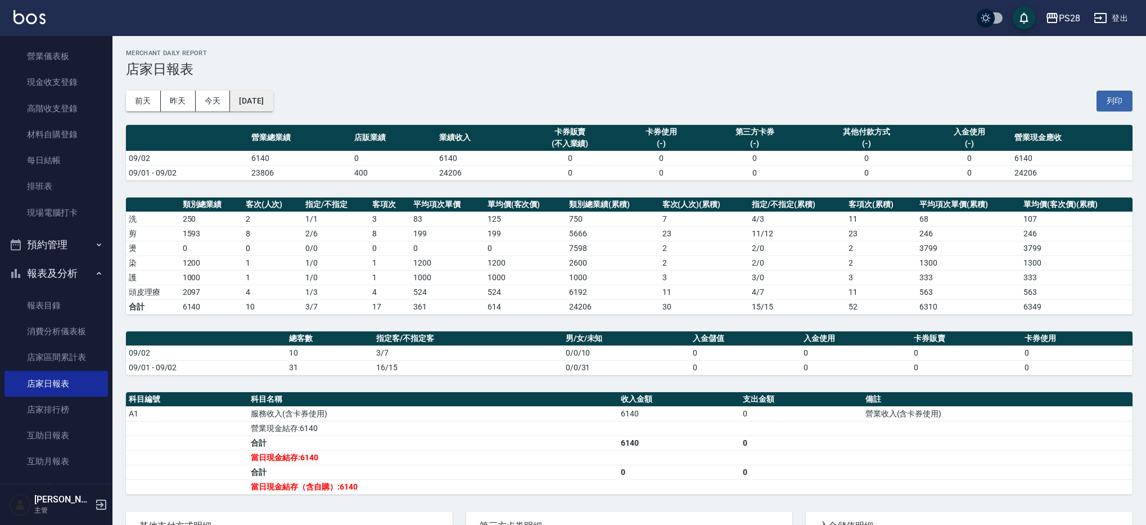
click at [273, 105] on button "2025/09/02" at bounding box center [251, 101] width 43 height 21
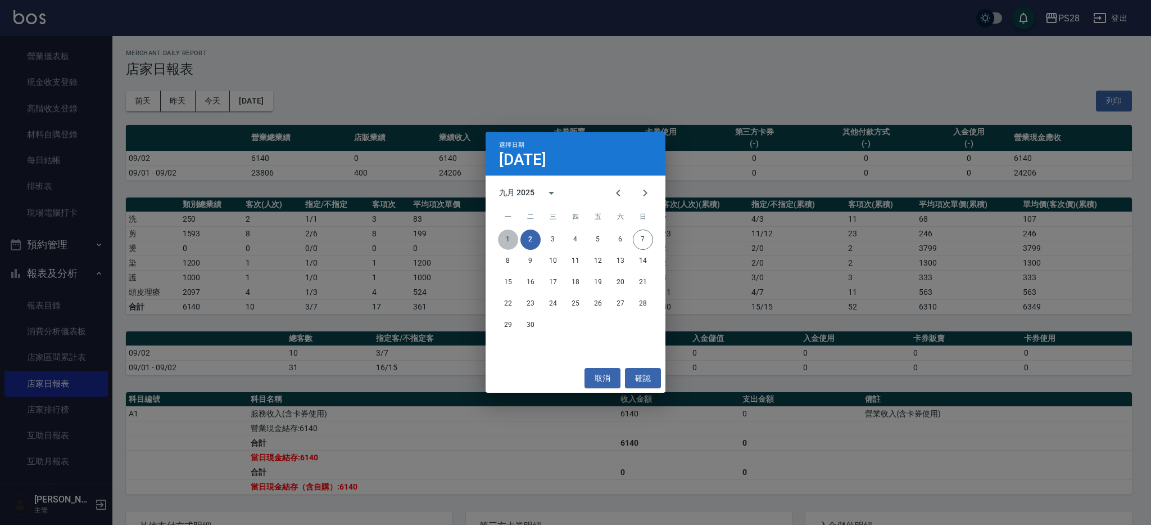
click at [509, 236] on button "1" at bounding box center [508, 239] width 20 height 20
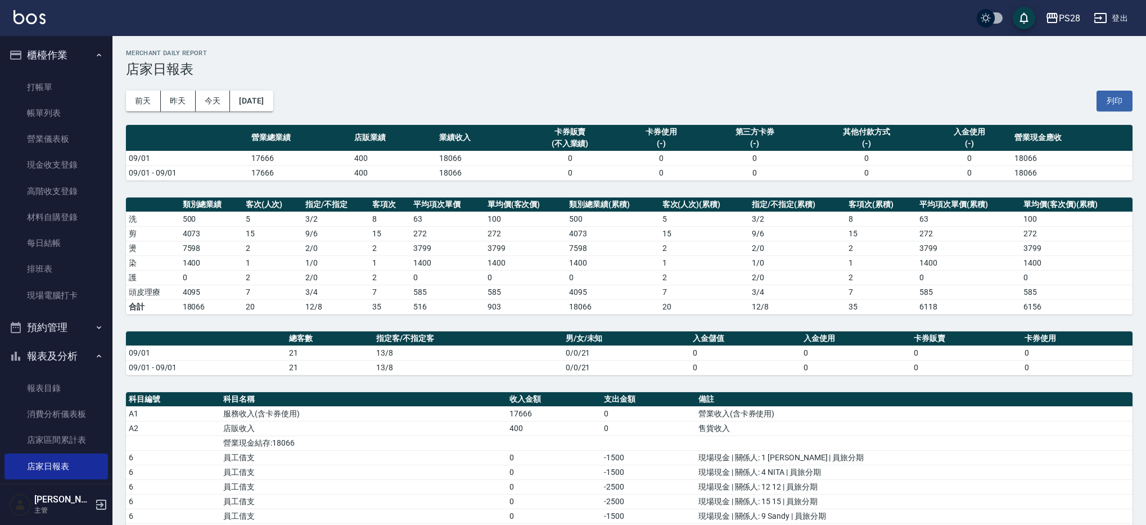
click at [1125, 20] on button "登出" at bounding box center [1110, 18] width 43 height 21
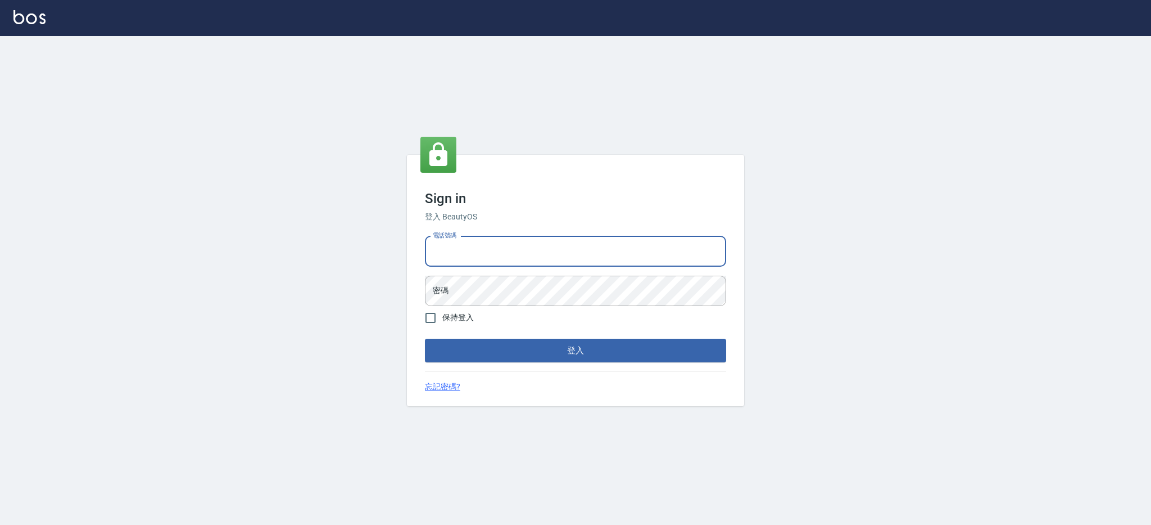
click at [536, 248] on input "電話號碼" at bounding box center [575, 251] width 301 height 30
type input "0426312798"
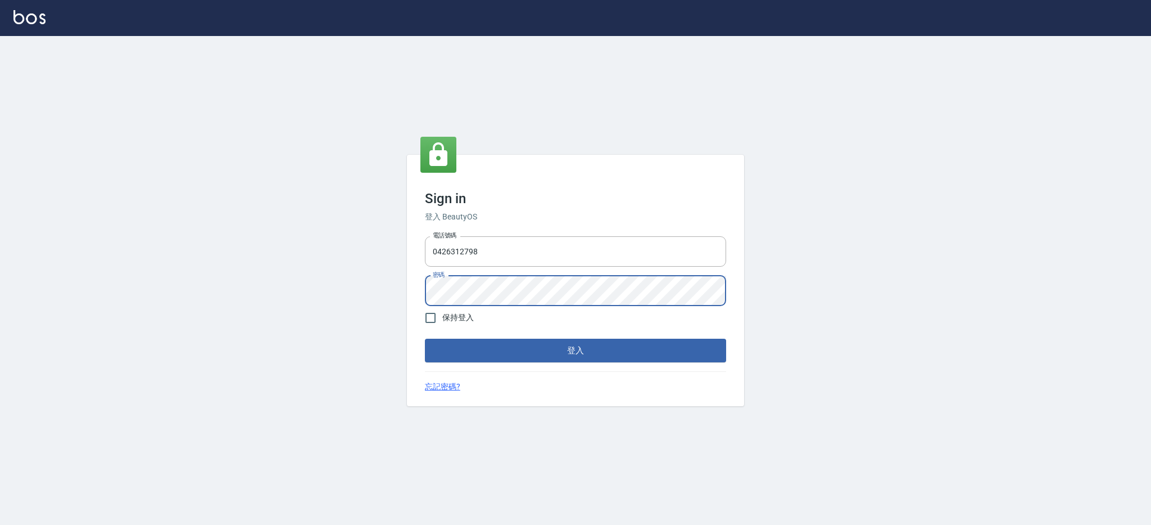
click at [425, 338] on button "登入" at bounding box center [575, 350] width 301 height 24
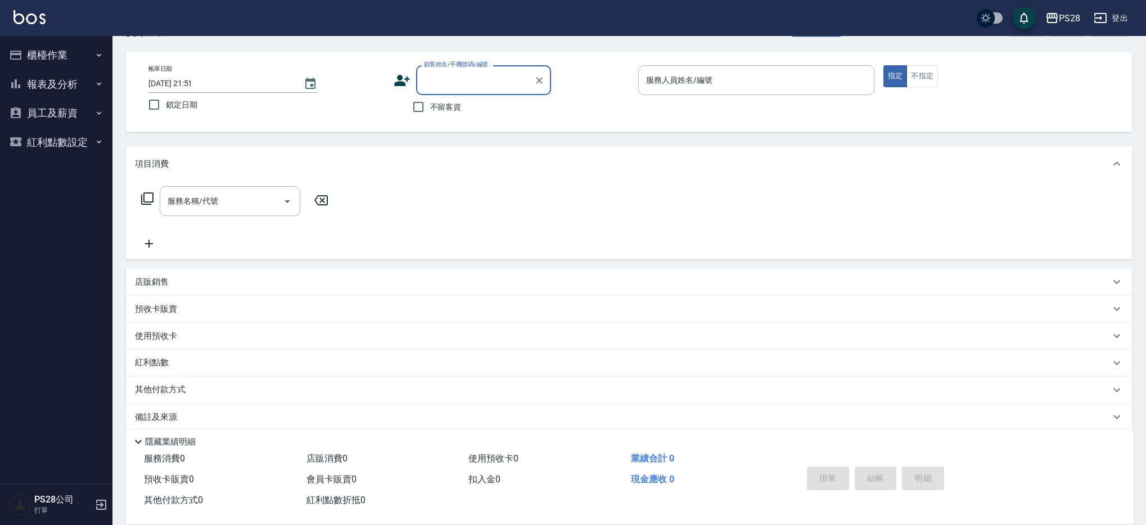
scroll to position [51, 0]
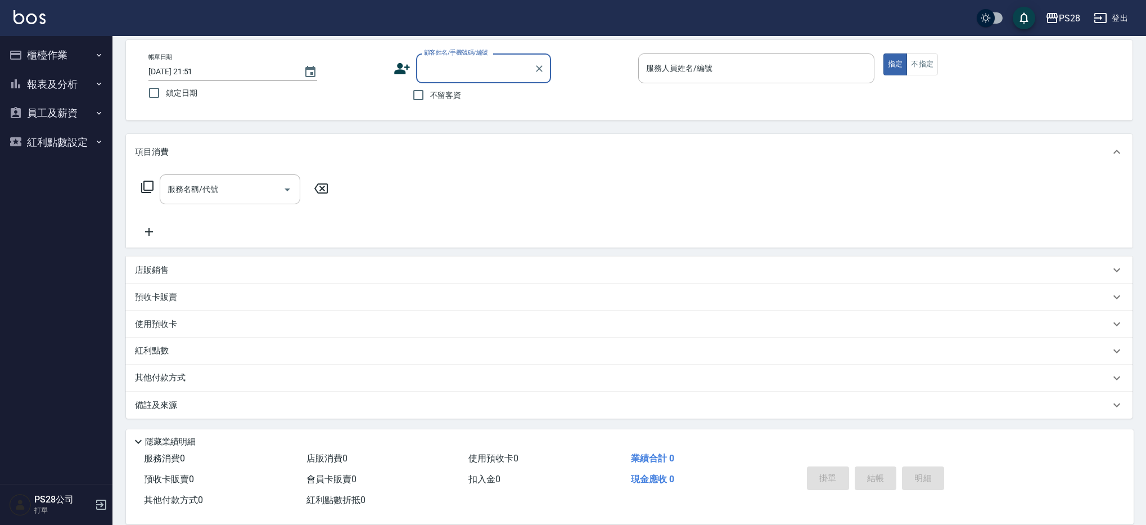
click at [85, 52] on button "櫃檯作業" at bounding box center [55, 54] width 103 height 29
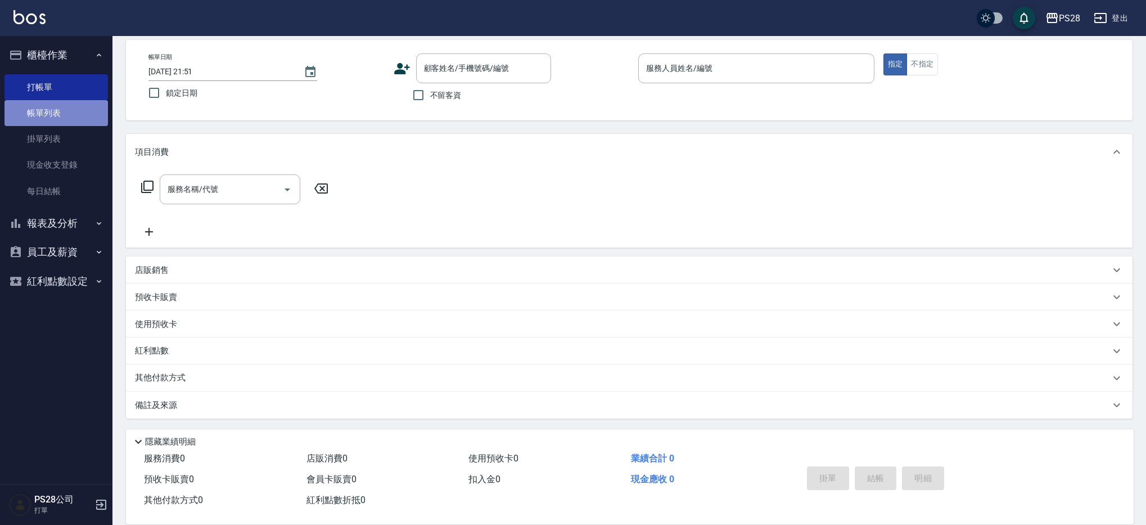
click at [74, 118] on link "帳單列表" at bounding box center [55, 113] width 103 height 26
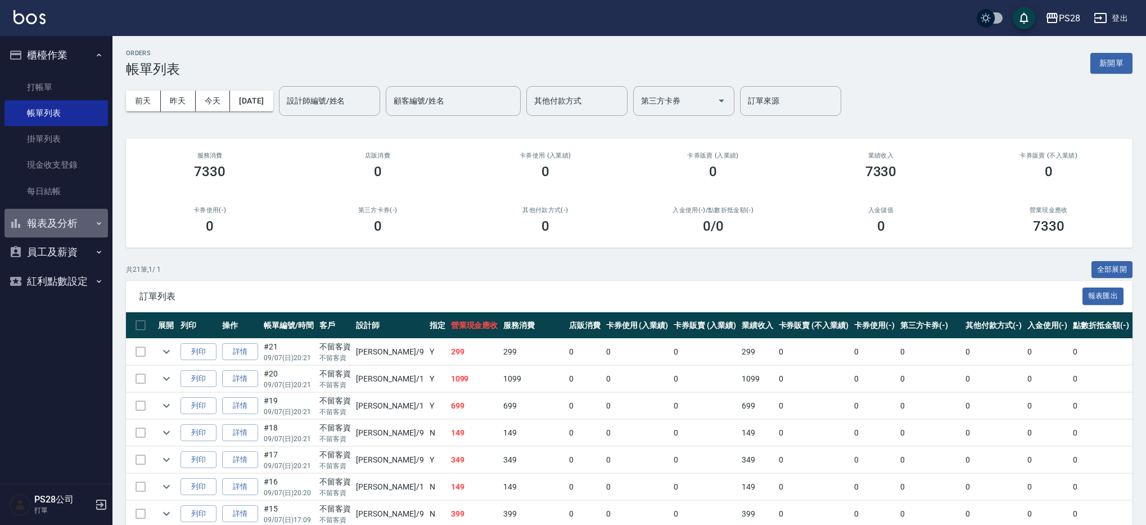
click at [69, 218] on button "報表及分析" at bounding box center [55, 223] width 103 height 29
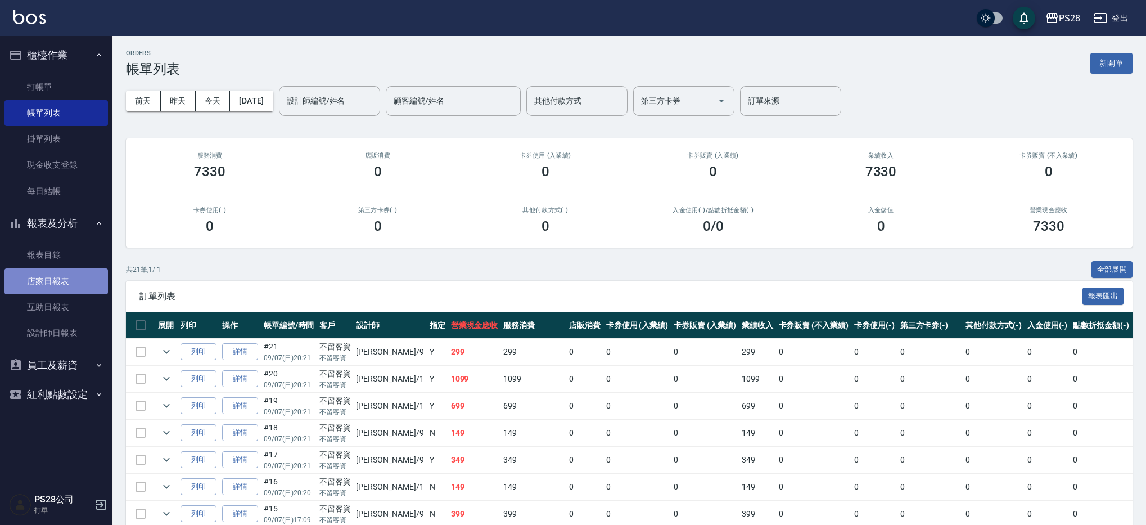
click at [68, 283] on link "店家日報表" at bounding box center [55, 281] width 103 height 26
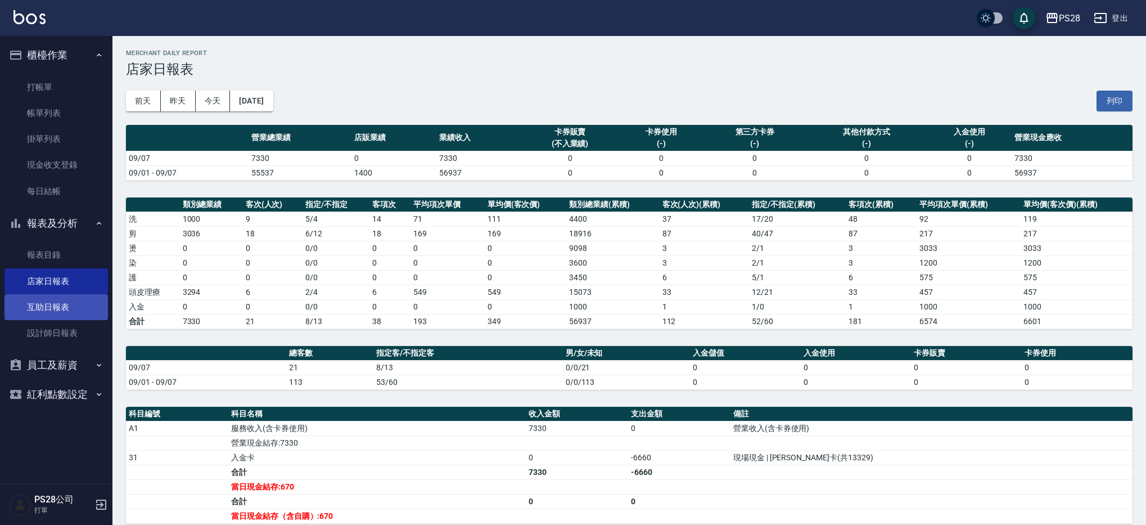
scroll to position [7, 0]
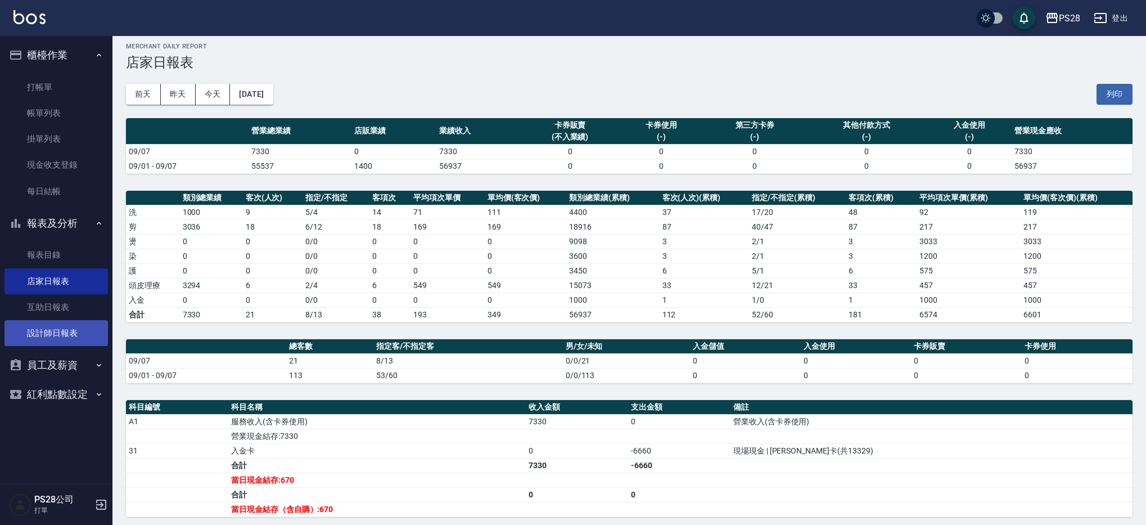
click at [51, 328] on link "設計師日報表" at bounding box center [55, 333] width 103 height 26
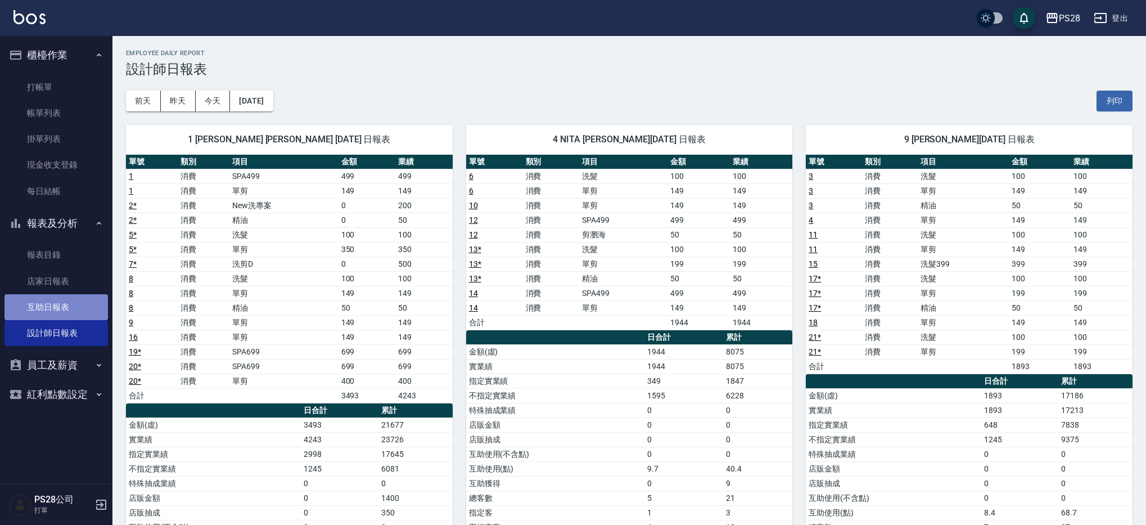
click at [82, 296] on link "互助日報表" at bounding box center [55, 307] width 103 height 26
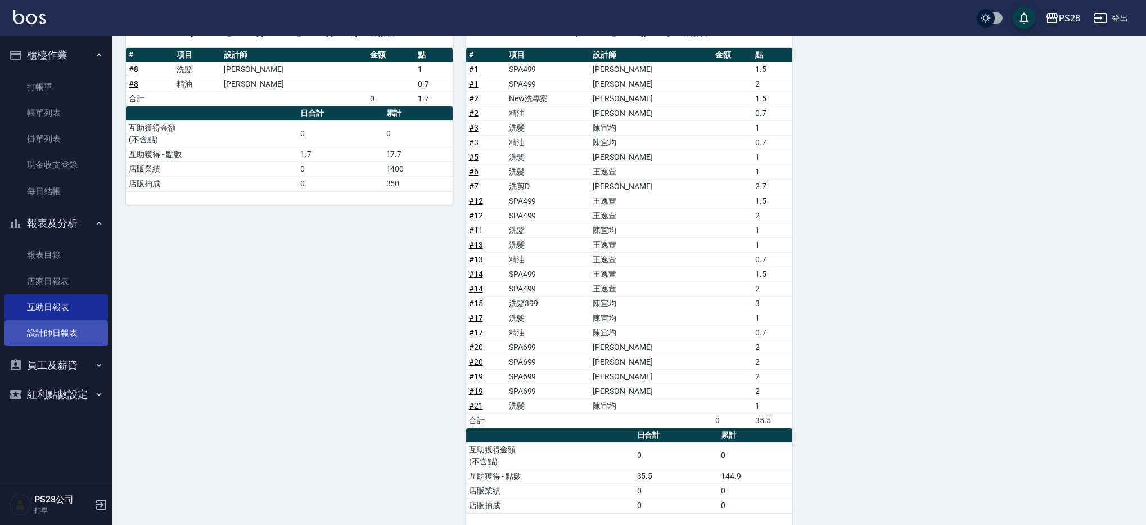
scroll to position [143, 0]
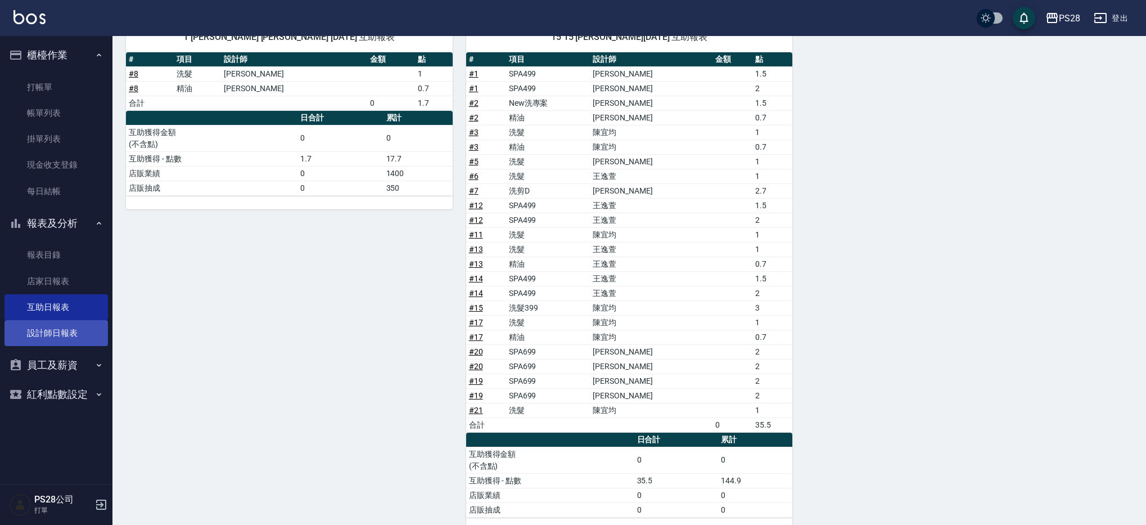
click at [73, 335] on link "設計師日報表" at bounding box center [55, 333] width 103 height 26
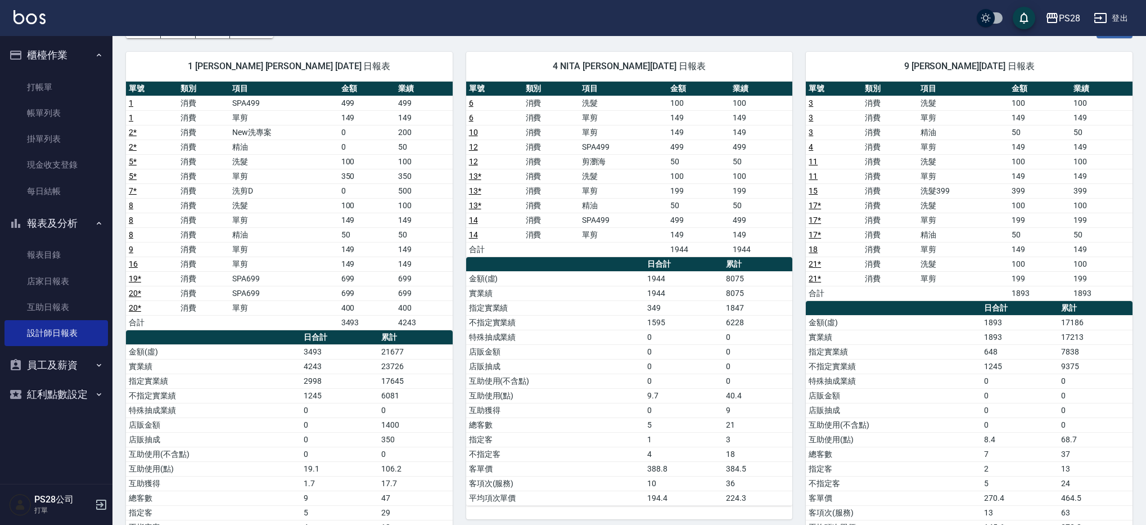
scroll to position [83, 0]
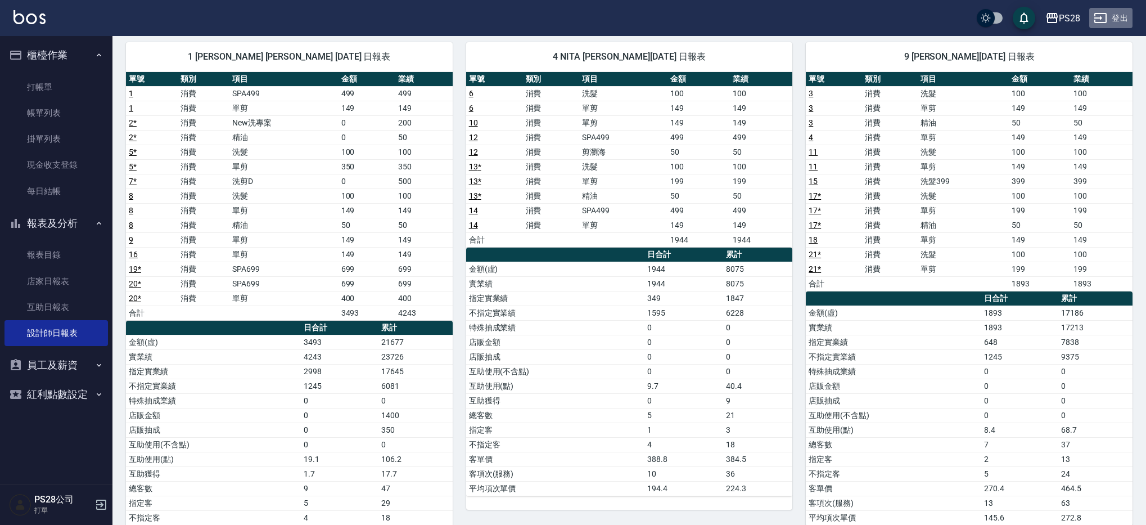
click at [1122, 10] on button "登出" at bounding box center [1110, 18] width 43 height 21
